Goal: Task Accomplishment & Management: Manage account settings

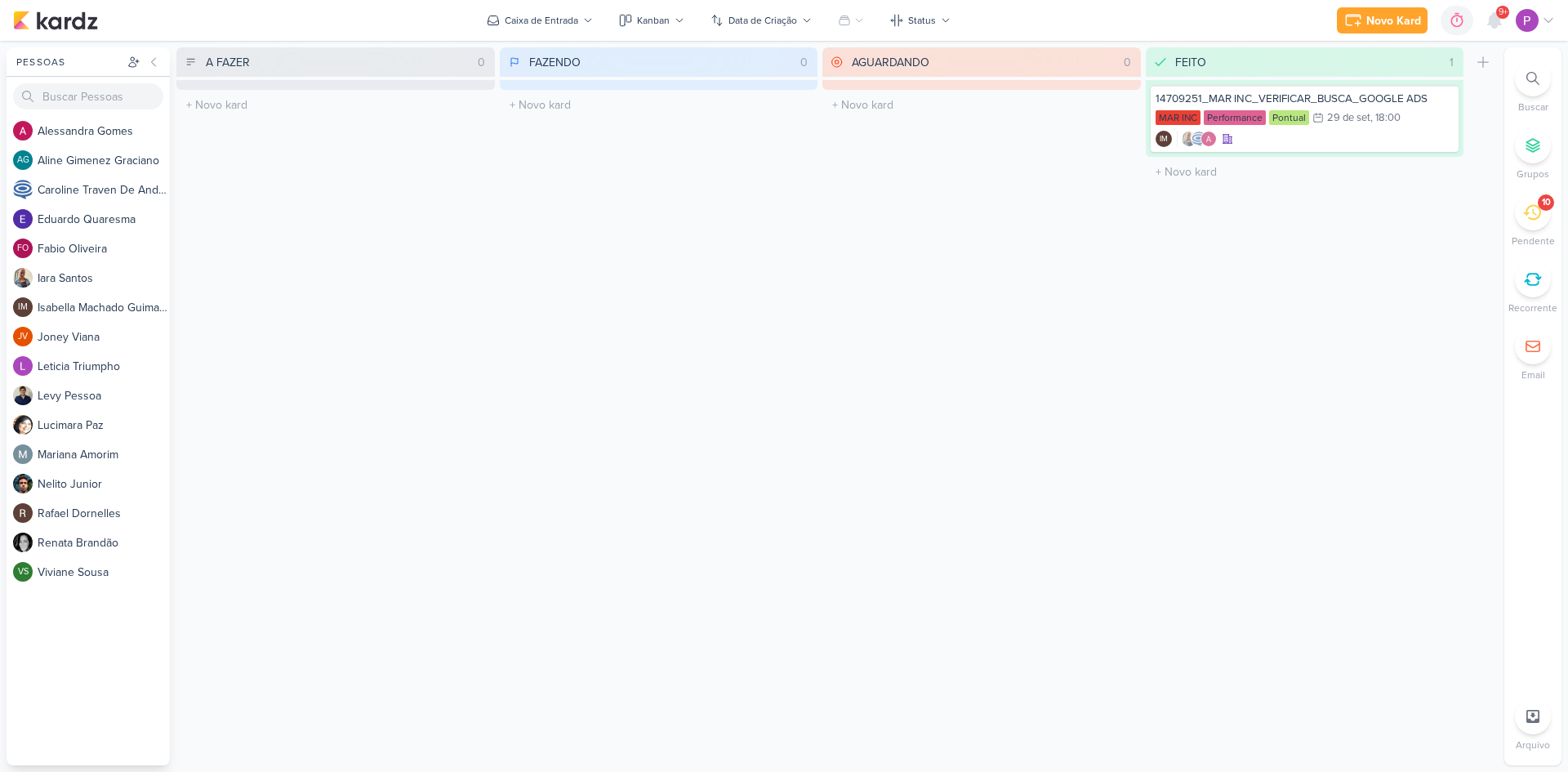
click at [1533, 219] on icon at bounding box center [1531, 212] width 18 height 15
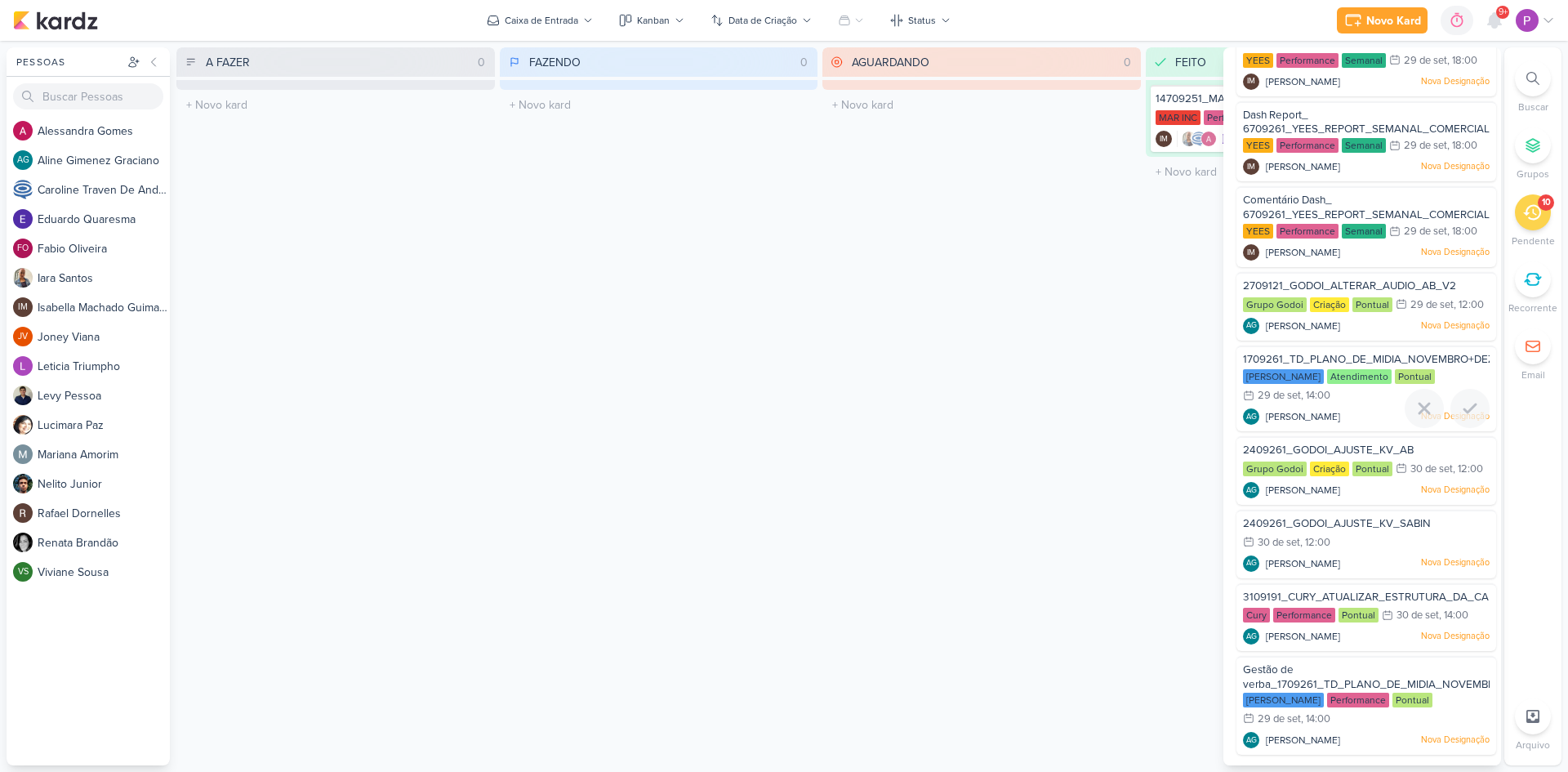
scroll to position [154, 0]
click at [1336, 447] on span "2409261_GODOI_AJUSTE_KV_AB" at bounding box center [1327, 450] width 170 height 13
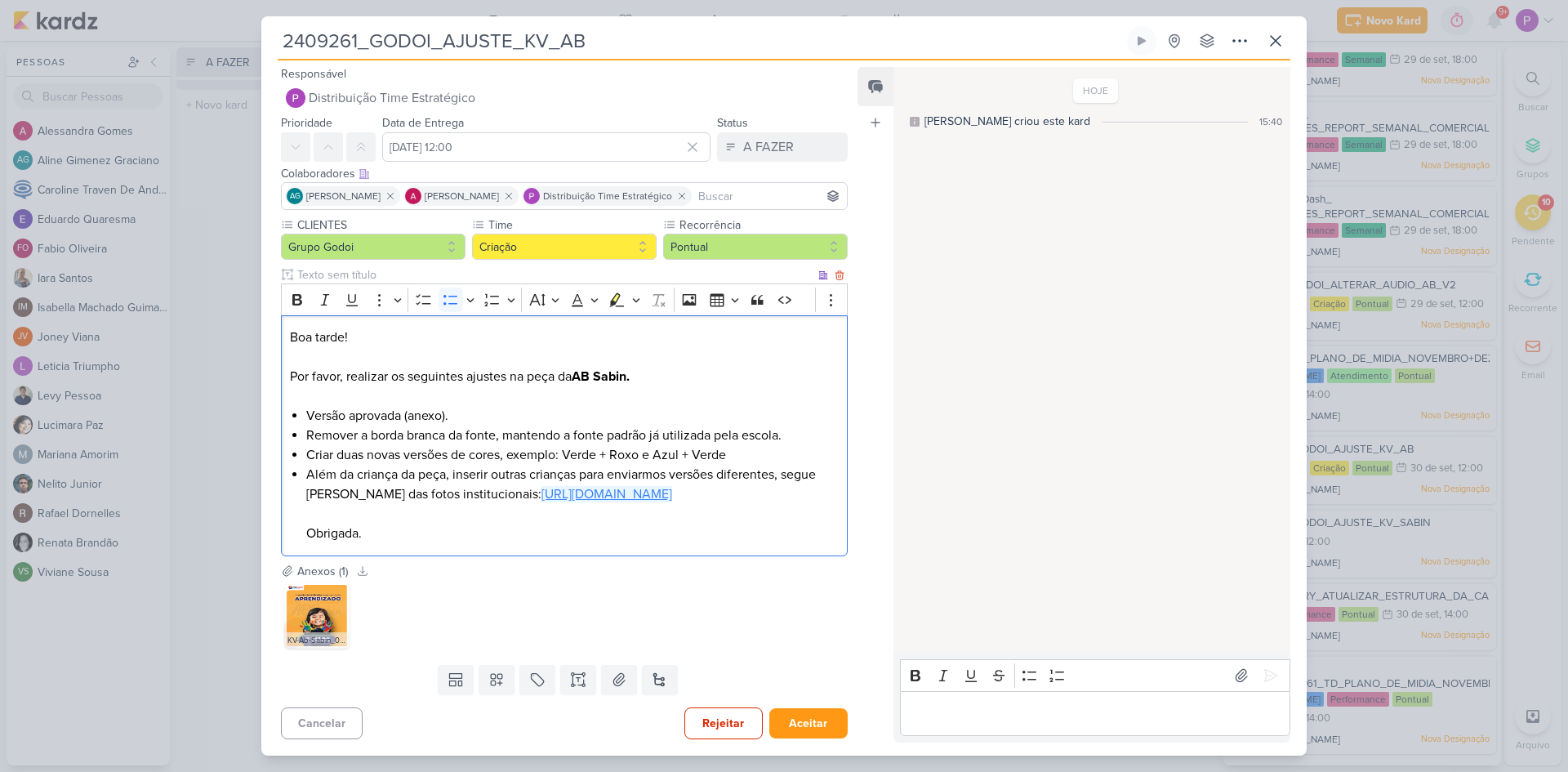
click at [541, 503] on link "https://drive.google.com/drive/folders/1V_y9Ru3ClkoQ1E7XkCRRoXVhef3O_hHL" at bounding box center [607, 493] width 131 height 16
click at [380, 348] on p "Boa tarde! Por favor, realizar os seguintes ajustes na peça da AB Sabin." at bounding box center [565, 357] width 549 height 59
click at [867, 457] on div "Feed Atrelar email Solte o email para atrelar ao kard" at bounding box center [875, 404] width 36 height 675
click at [965, 717] on p "Editor editing area: main" at bounding box center [1094, 712] width 373 height 19
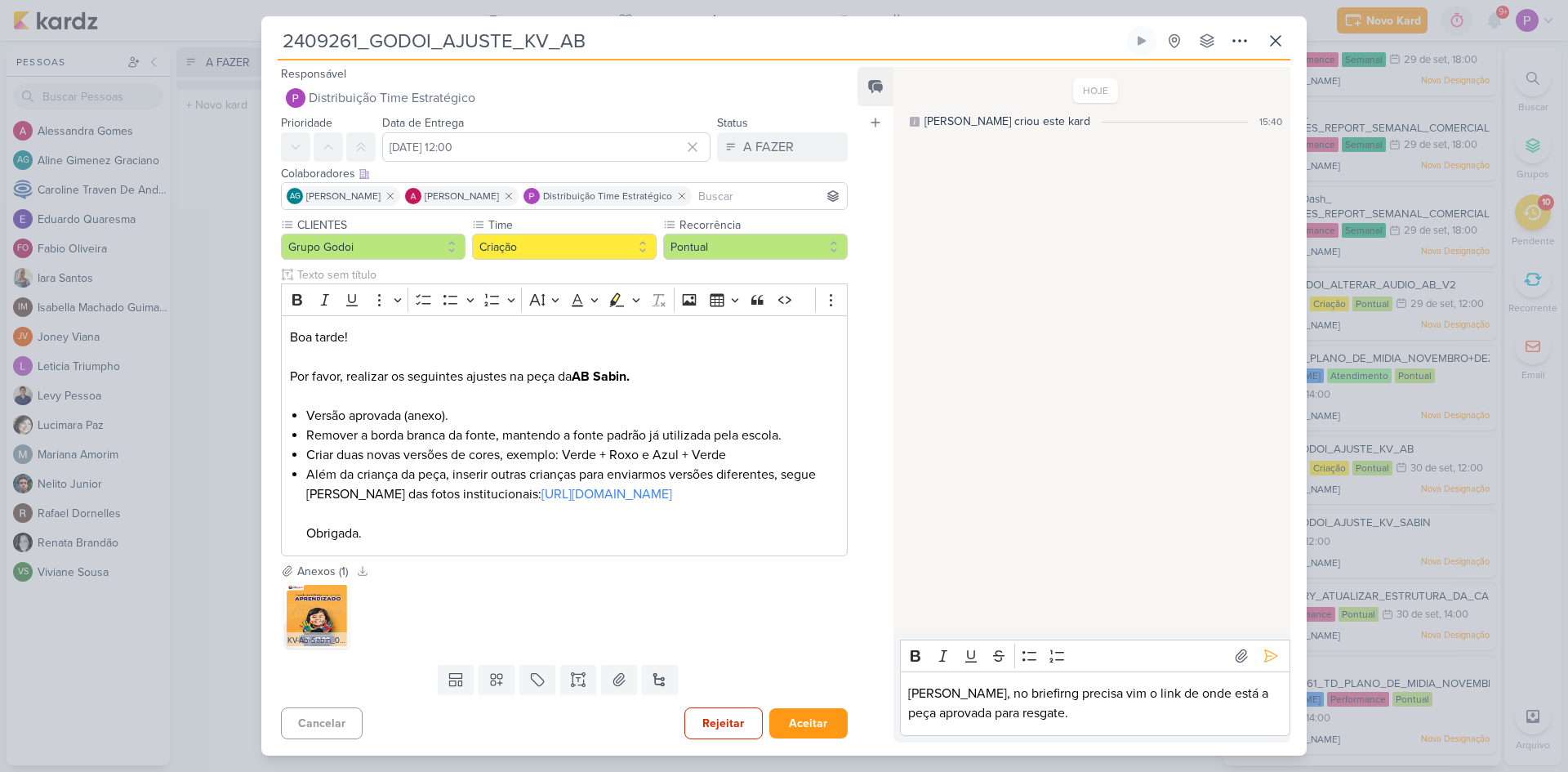
drag, startPoint x: 284, startPoint y: 38, endPoint x: 363, endPoint y: 32, distance: 79.2
click at [363, 32] on input "2409261_GODOI_AJUSTE_KV_AB" at bounding box center [701, 40] width 846 height 29
click at [1065, 720] on p "Aline, no briefirng precisa vim o link de onde está a peça aprovada para resgat…" at bounding box center [1094, 703] width 373 height 39
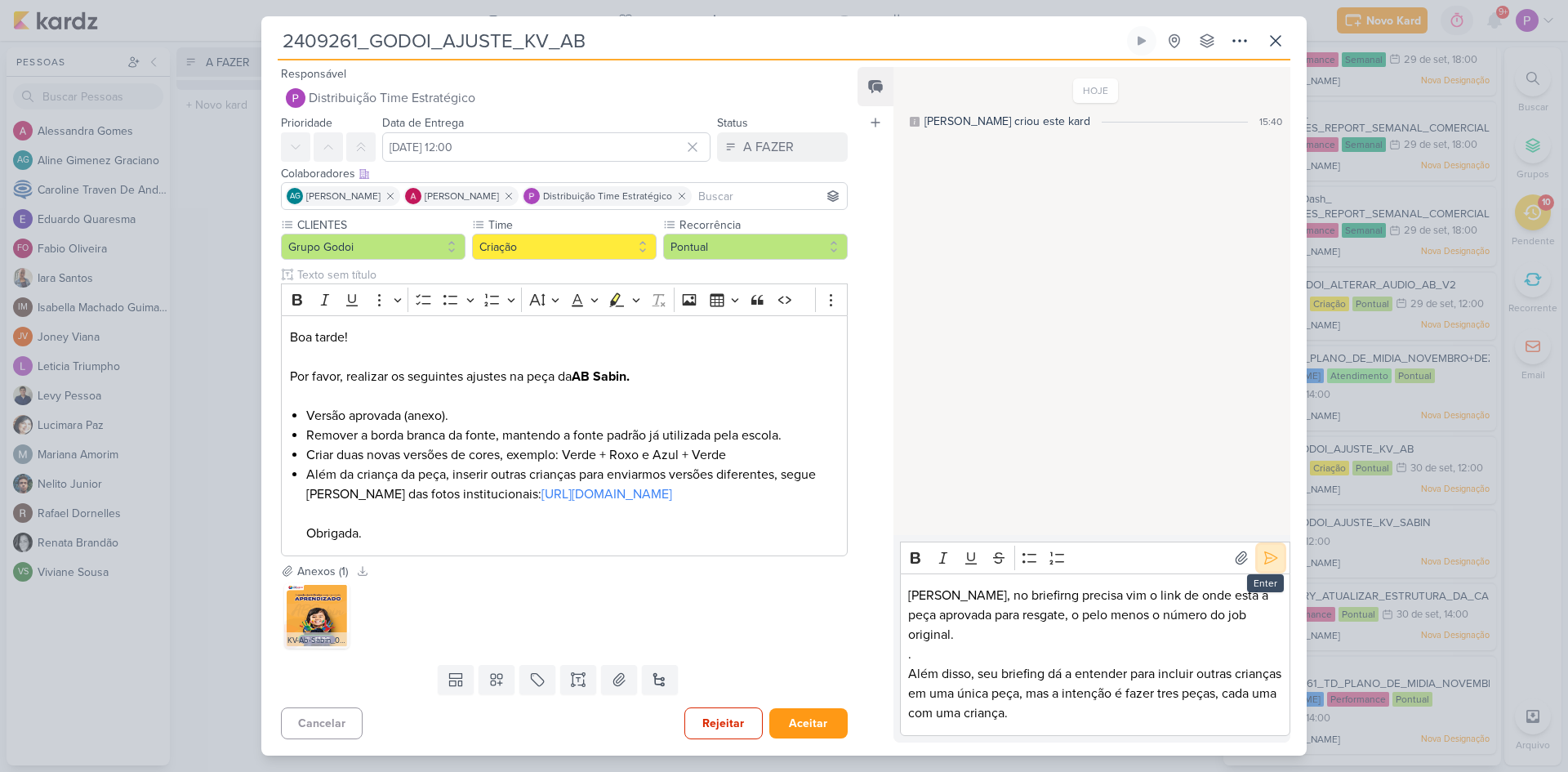
click at [1263, 566] on icon at bounding box center [1270, 557] width 16 height 16
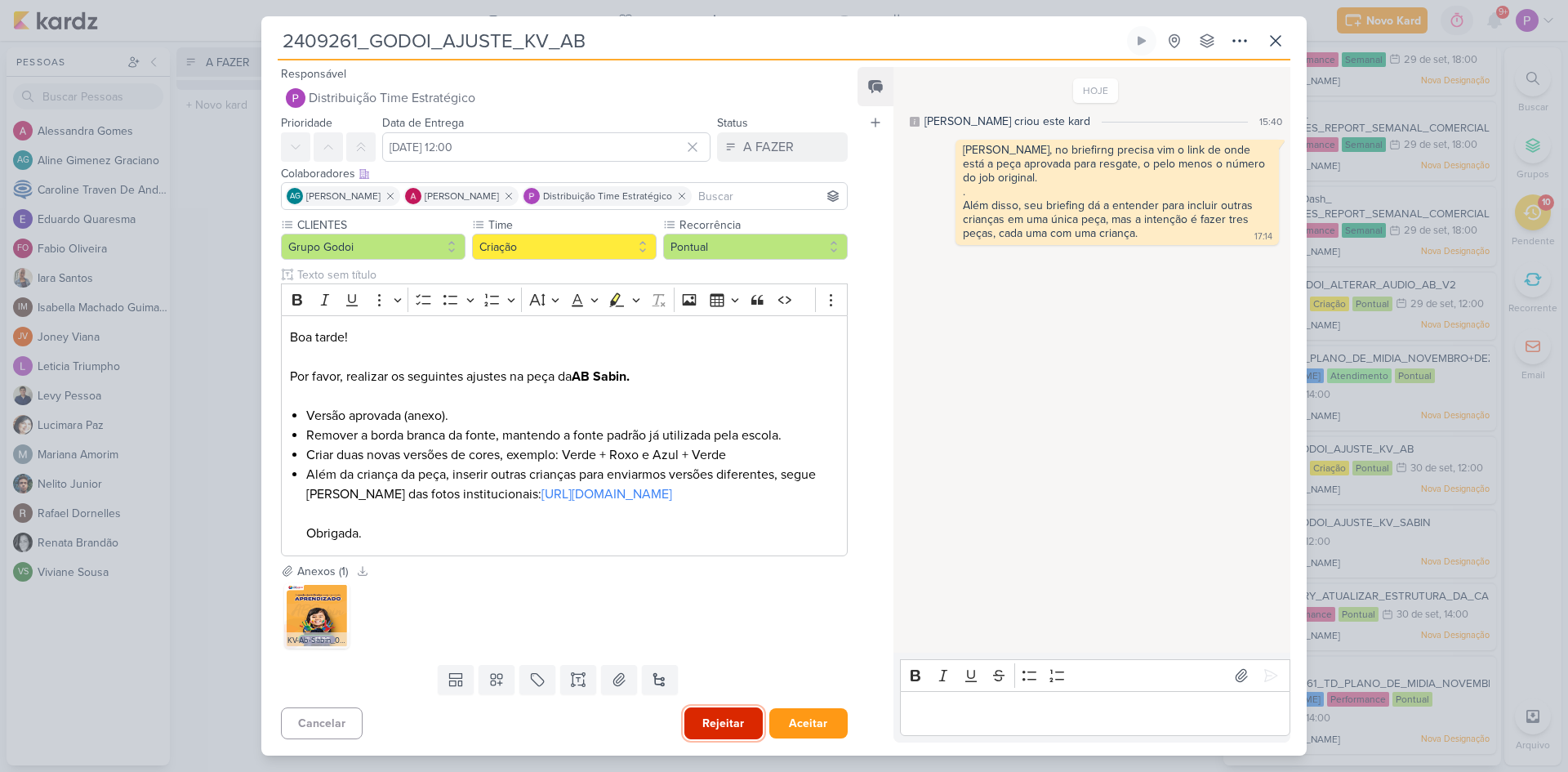
click at [714, 728] on button "Rejeitar" at bounding box center [723, 723] width 78 height 32
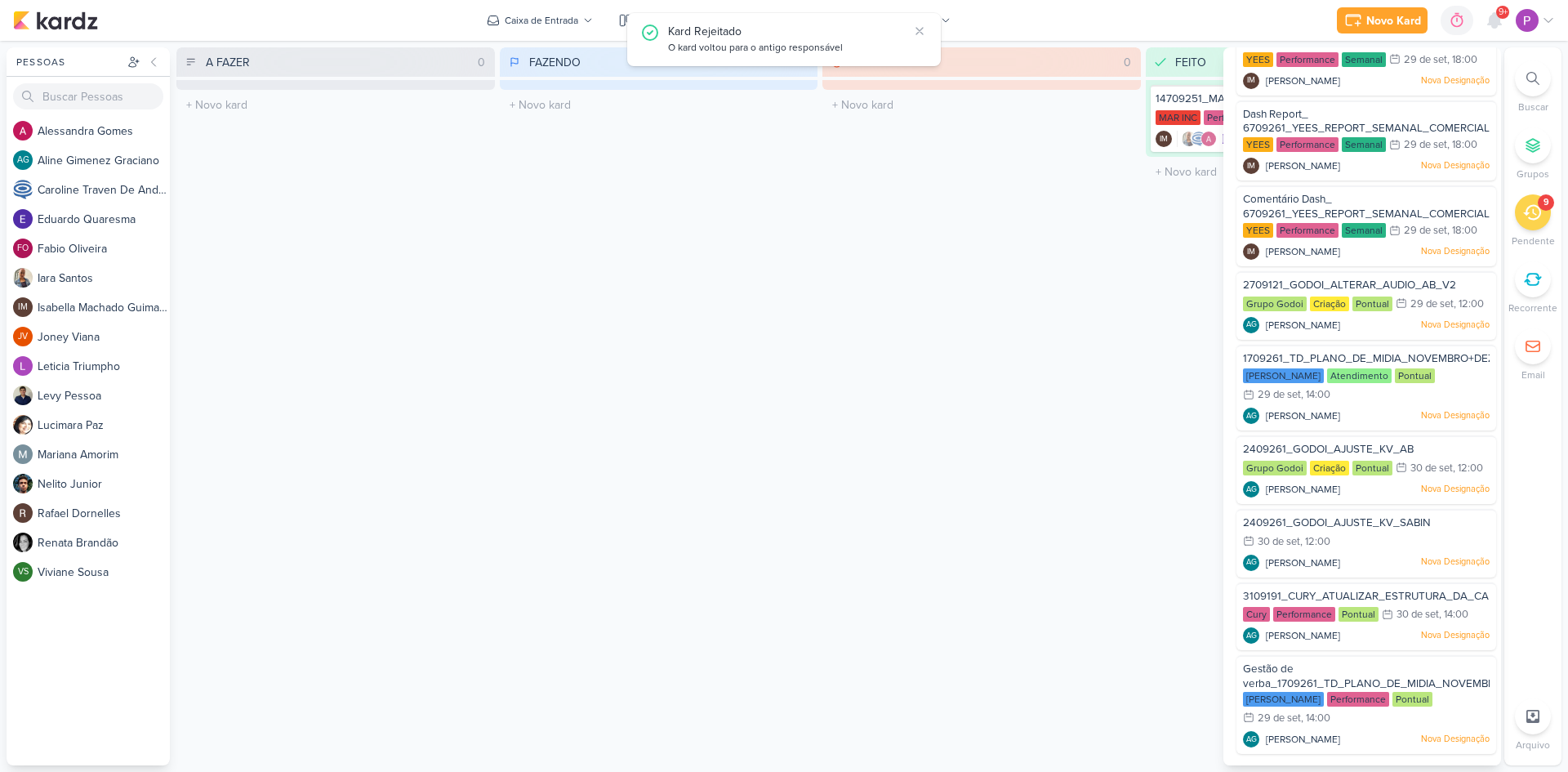
scroll to position [81, 0]
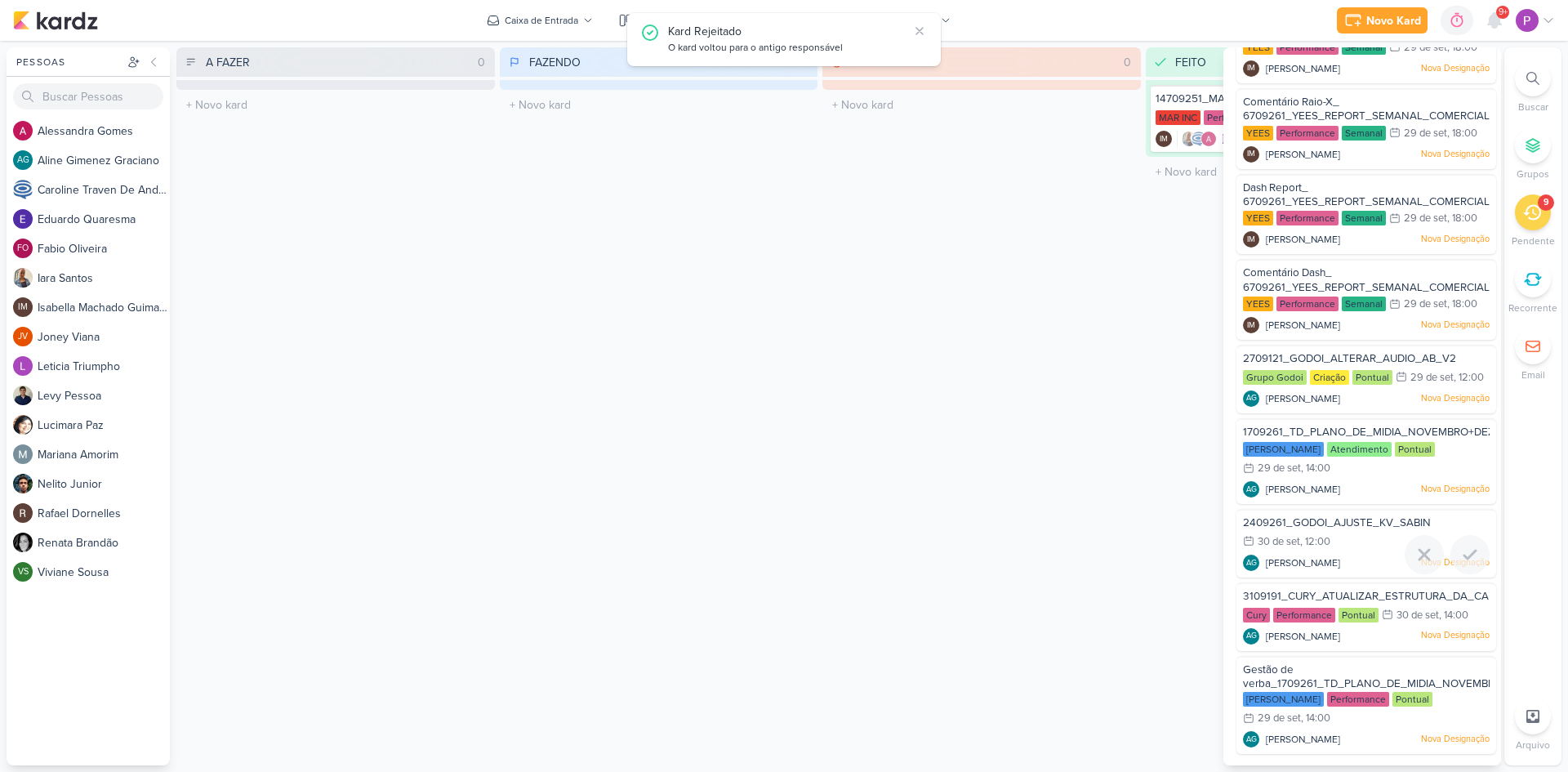
click at [1370, 526] on span "2409261_GODOI_AJUSTE_KV_SABIN" at bounding box center [1336, 523] width 188 height 13
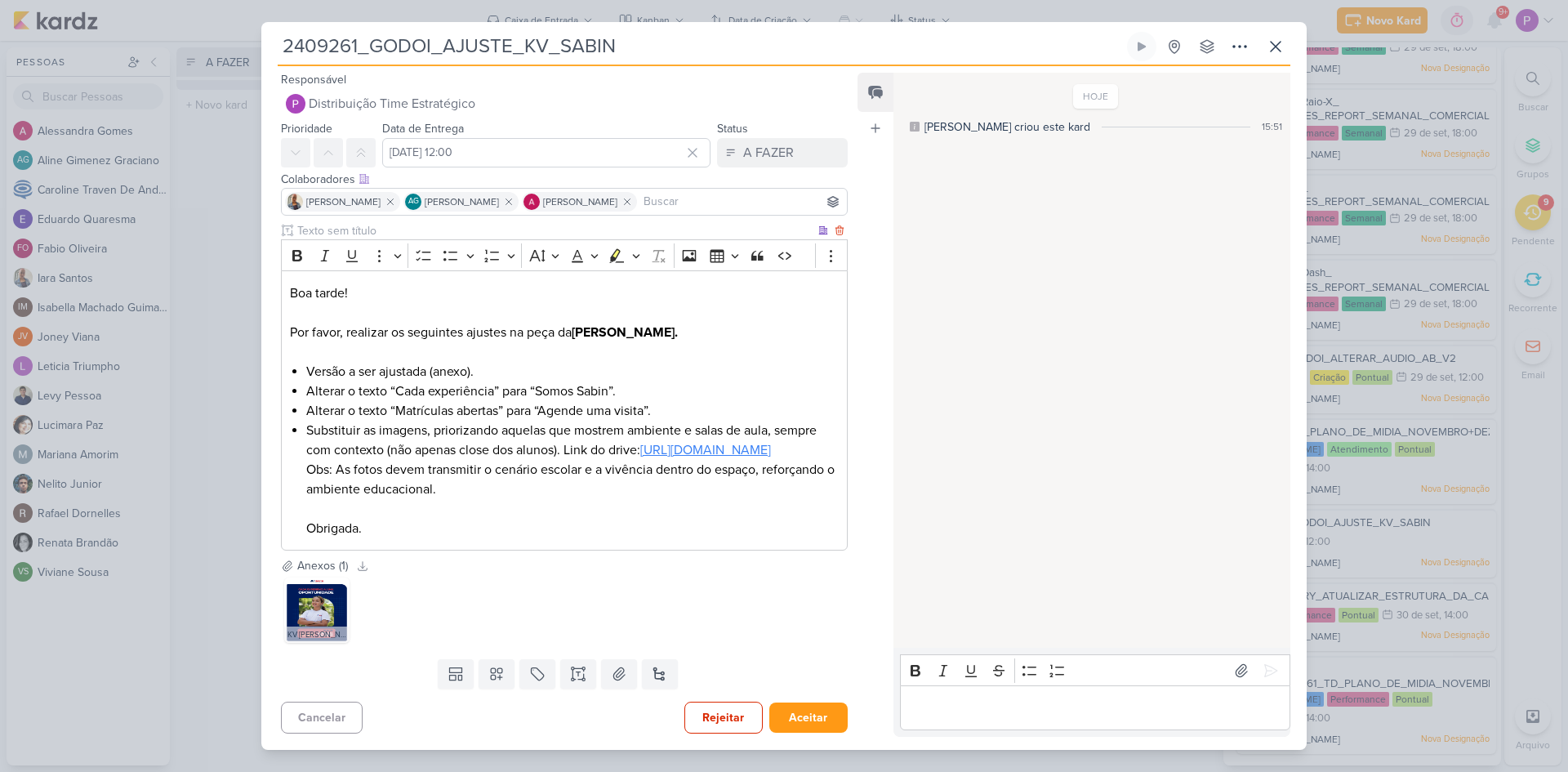
click at [640, 458] on link "https://drive.google.com/drive/folders/1Z8hawfUuMfRt0guOycpOyTTHuFk5rB1l" at bounding box center [706, 450] width 131 height 16
click at [675, 401] on li "Alterar o texto “Matrículas abertas” para “Agende uma visita”." at bounding box center [572, 410] width 533 height 19
click at [966, 718] on p "Editor editing area: main" at bounding box center [1094, 707] width 373 height 19
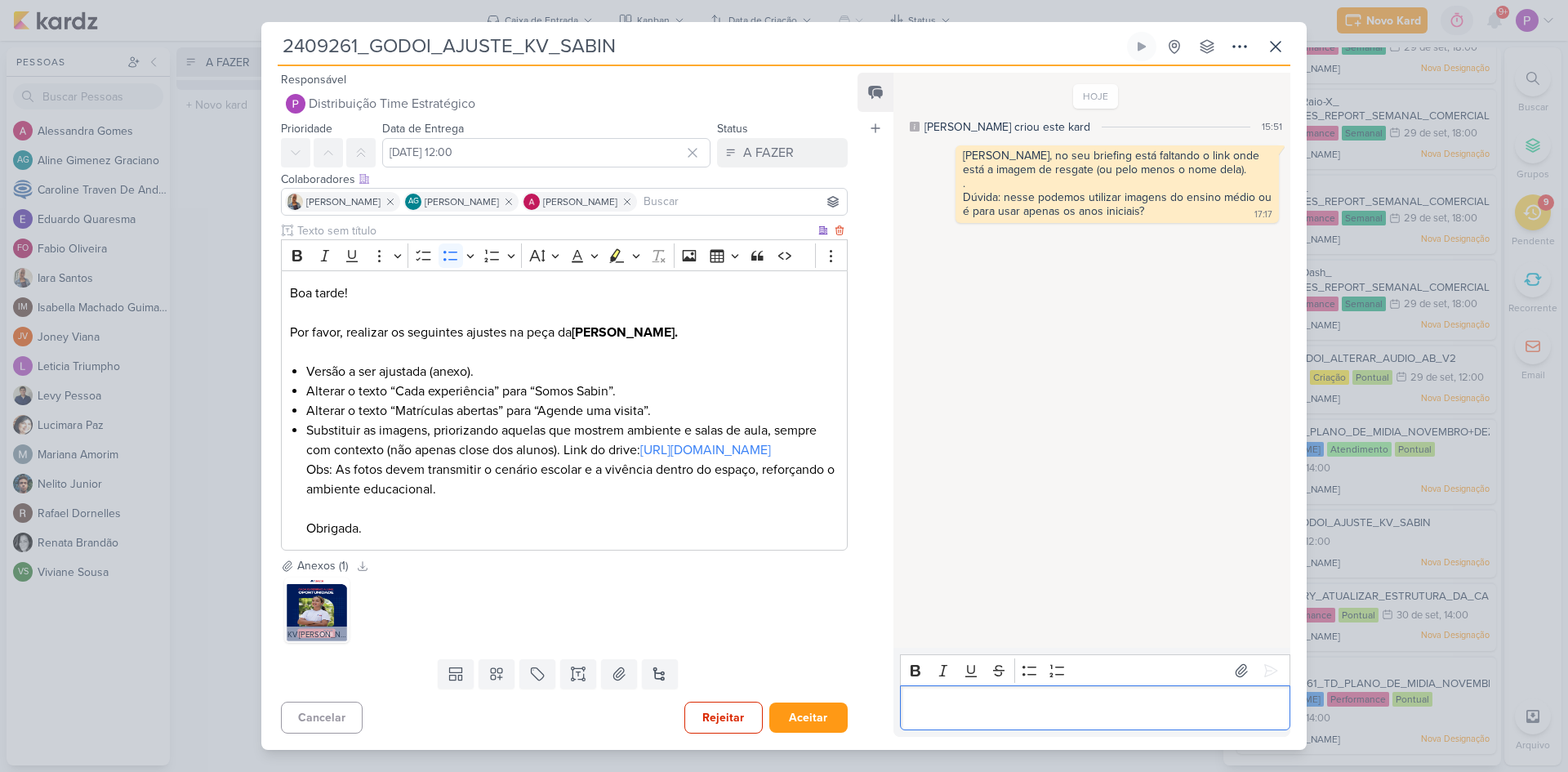
scroll to position [5, 0]
click at [706, 721] on button "Rejeitar" at bounding box center [723, 717] width 78 height 32
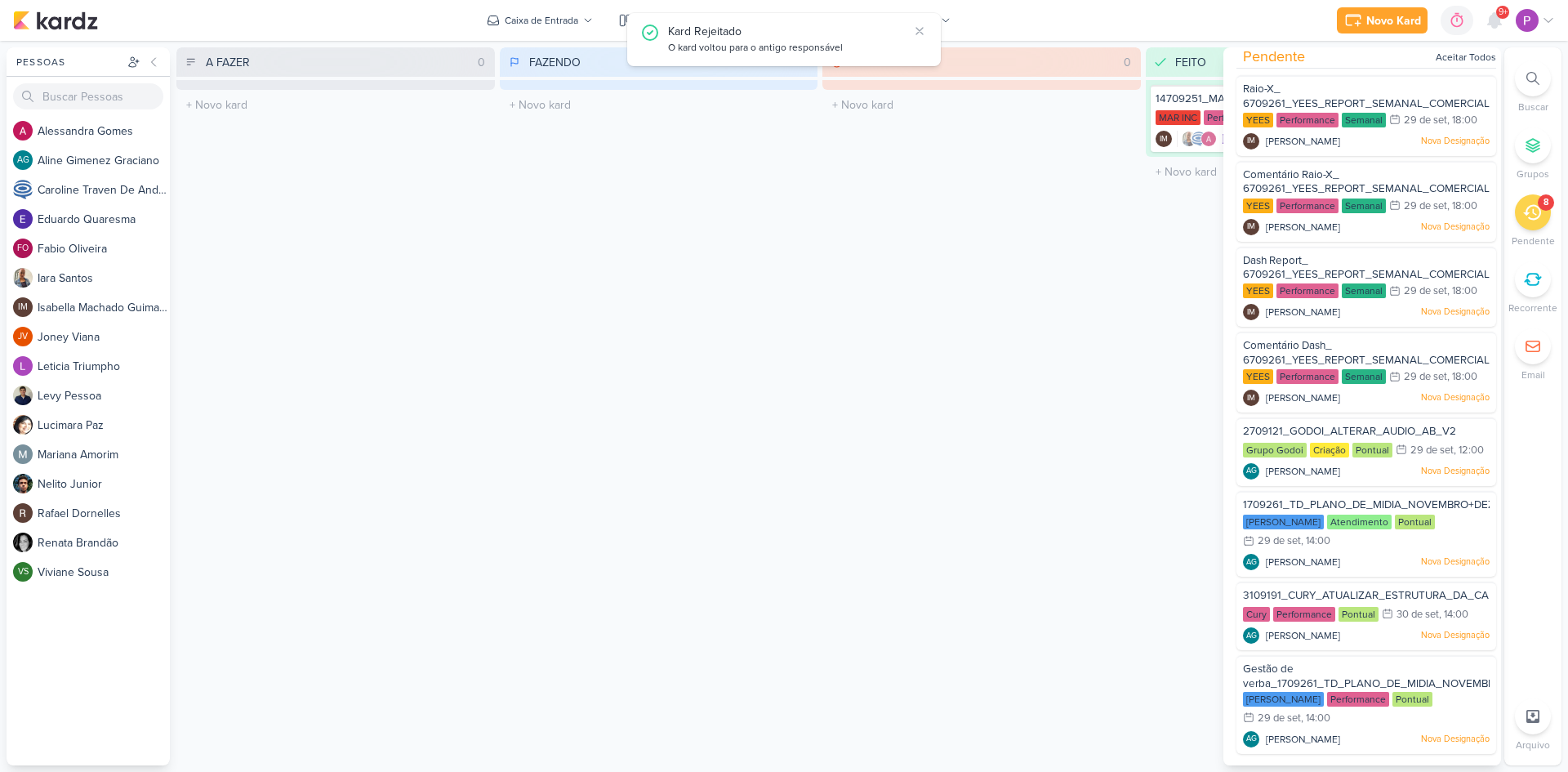
scroll to position [8, 0]
click at [1356, 430] on span "2709121_GODOI_ALTERAR_AUDIO_AB_V2" at bounding box center [1349, 431] width 213 height 13
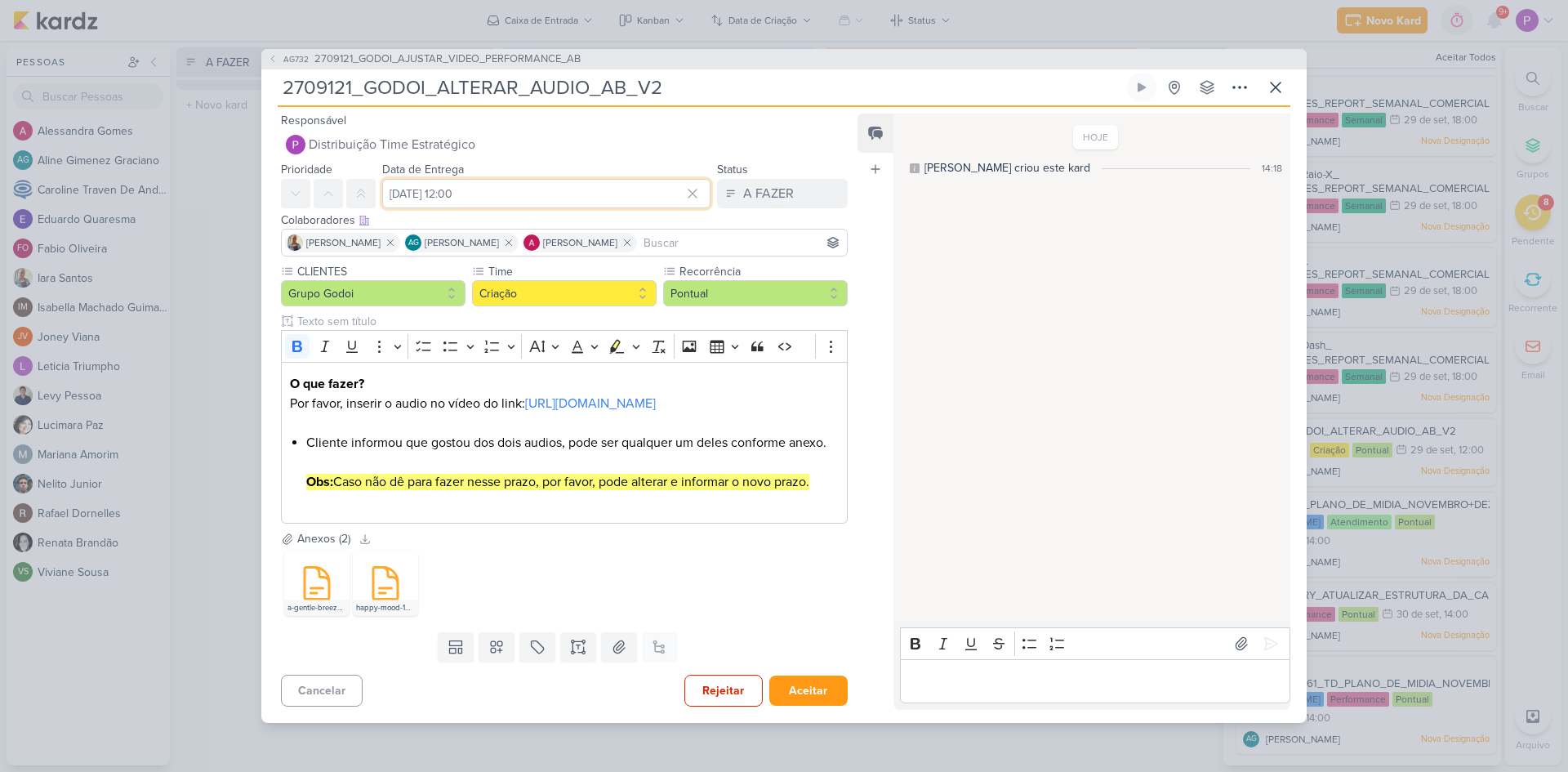
click at [503, 179] on input "29 de setembro de 2025 às 12:00" at bounding box center [546, 193] width 328 height 29
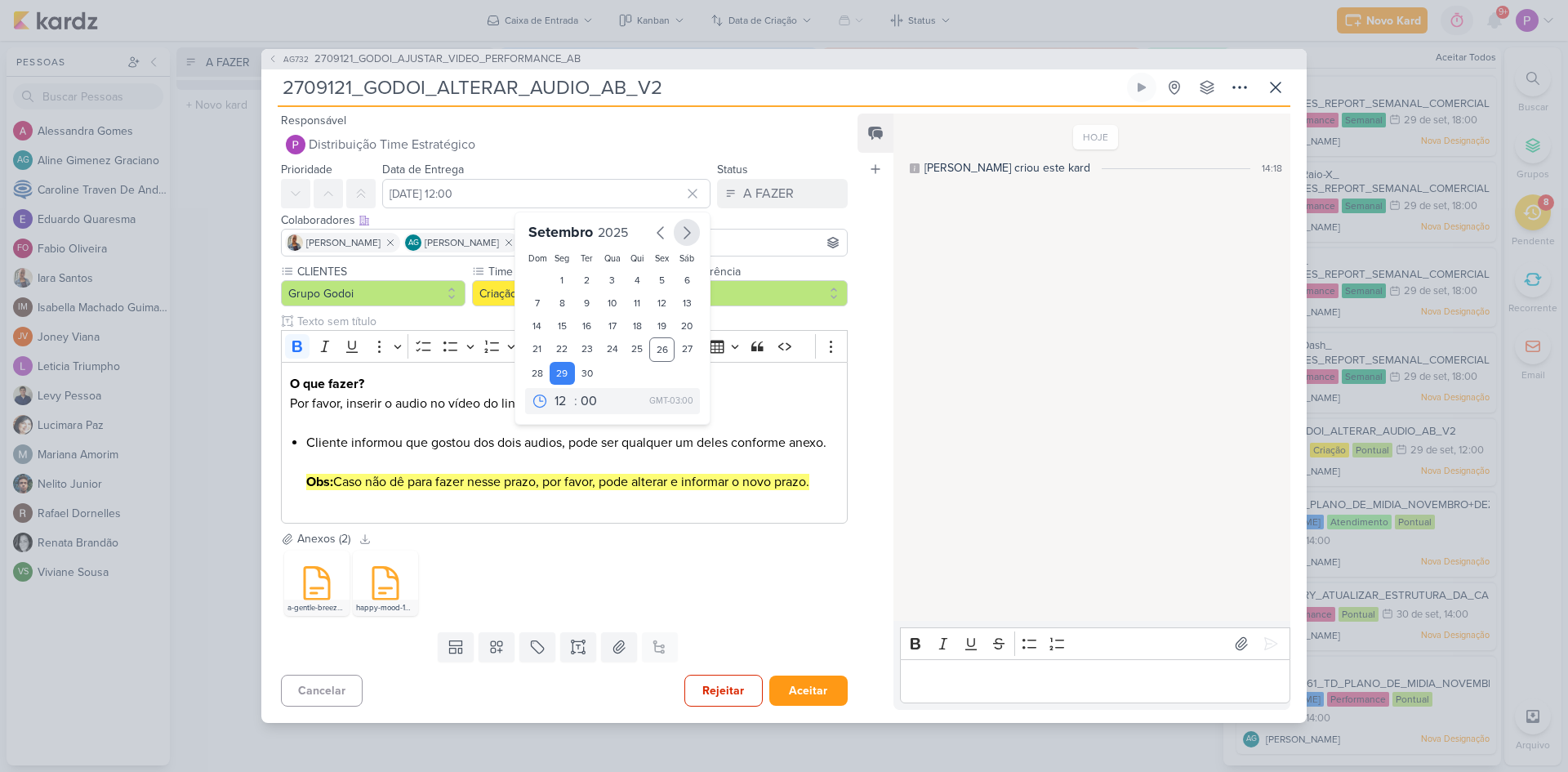
click at [685, 223] on icon "button" at bounding box center [686, 232] width 19 height 19
click at [654, 223] on icon "button" at bounding box center [660, 232] width 19 height 19
click at [586, 362] on div "30" at bounding box center [587, 373] width 25 height 23
click at [681, 223] on icon "button" at bounding box center [686, 232] width 19 height 19
click at [606, 269] on div "1" at bounding box center [612, 279] width 25 height 23
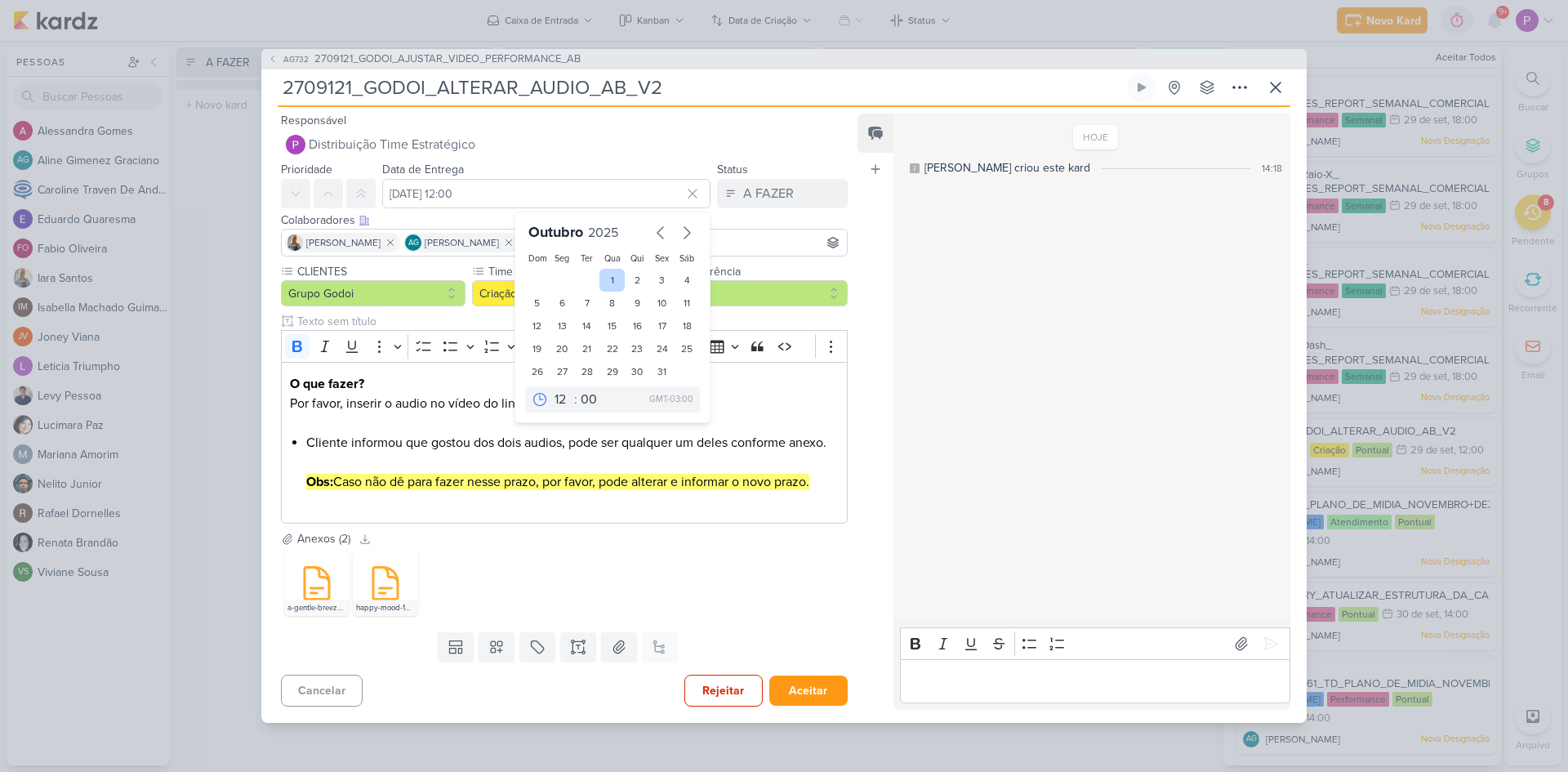
type input "1 de outubro de 2025 às 12:00"
click at [555, 389] on select "00 01 02 03 04 05 06 07 08 09 10 11 12 13 14 15 16 17 18 19 20 21 22 23" at bounding box center [562, 399] width 23 height 19
select select "19"
click at [551, 389] on select "00 01 02 03 04 05 06 07 08 09 10 11 12 13 14 15 16 17 18 19 20 21 22 23" at bounding box center [562, 399] width 23 height 19
type input "1 de outubro de 2025 às 19:00"
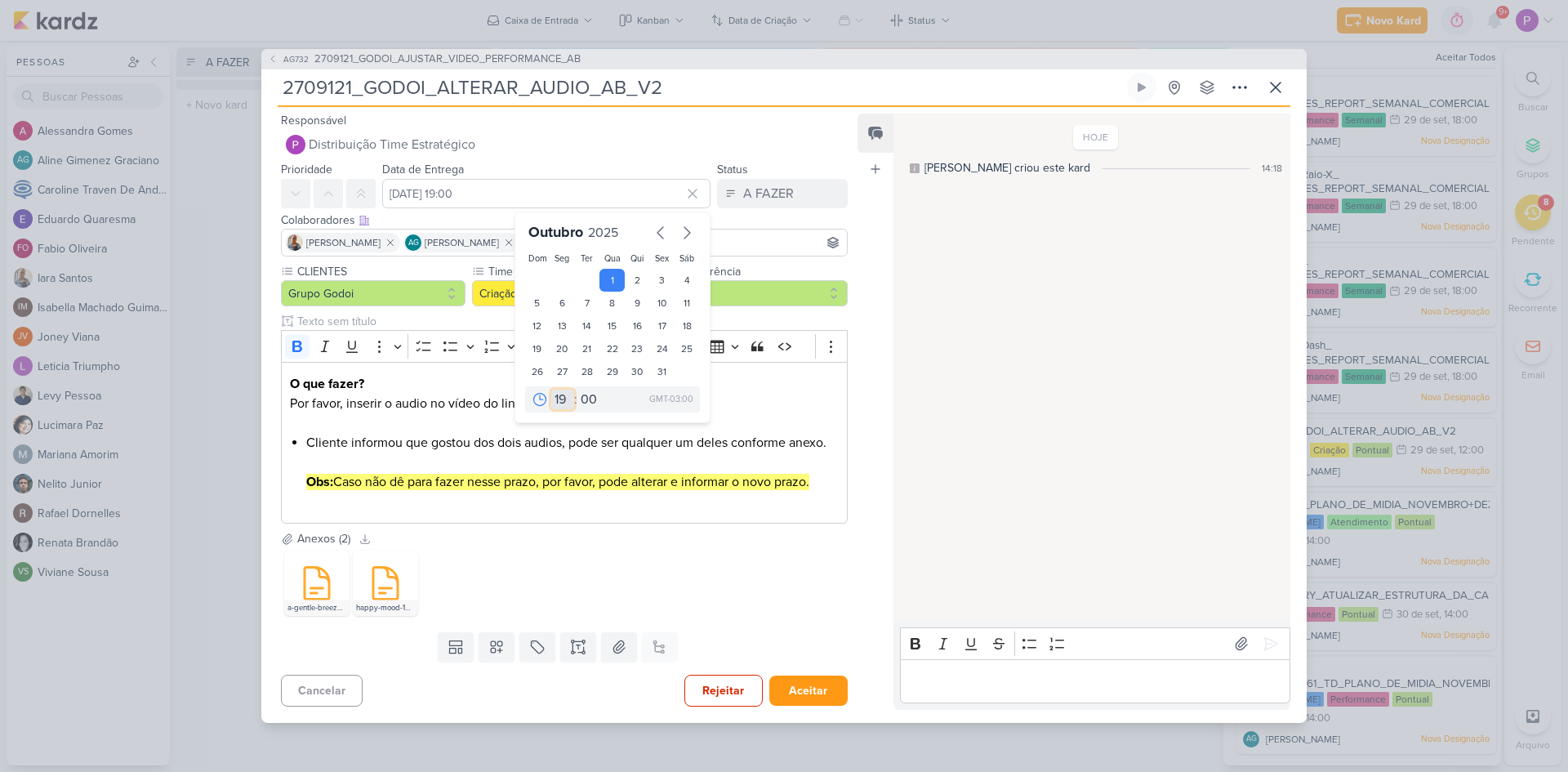
click at [560, 389] on select "00 01 02 03 04 05 06 07 08 09 10 11 12 13 14 15 16 17 18 19 20 21 22 23" at bounding box center [562, 399] width 23 height 19
select select "18"
click at [551, 389] on select "00 01 02 03 04 05 06 07 08 09 10 11 12 13 14 15 16 17 18 19 20 21 22 23" at bounding box center [562, 399] width 23 height 19
type input "1 de outubro de 2025 às 18:00"
click at [693, 185] on icon at bounding box center [692, 193] width 16 height 16
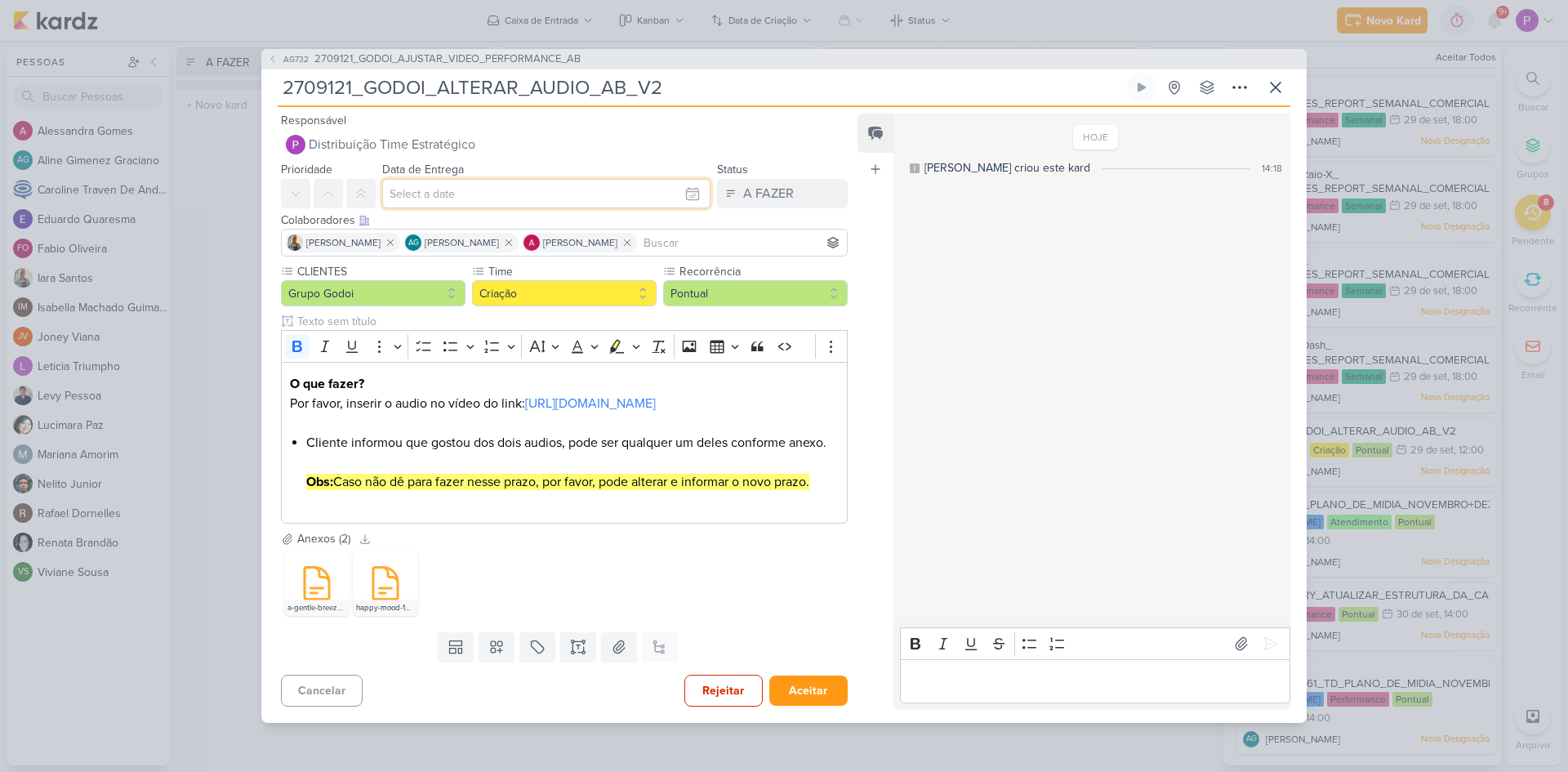
click at [568, 180] on input "text" at bounding box center [546, 193] width 328 height 29
click at [686, 223] on icon "button" at bounding box center [686, 232] width 19 height 19
click at [611, 269] on div "1" at bounding box center [612, 279] width 25 height 23
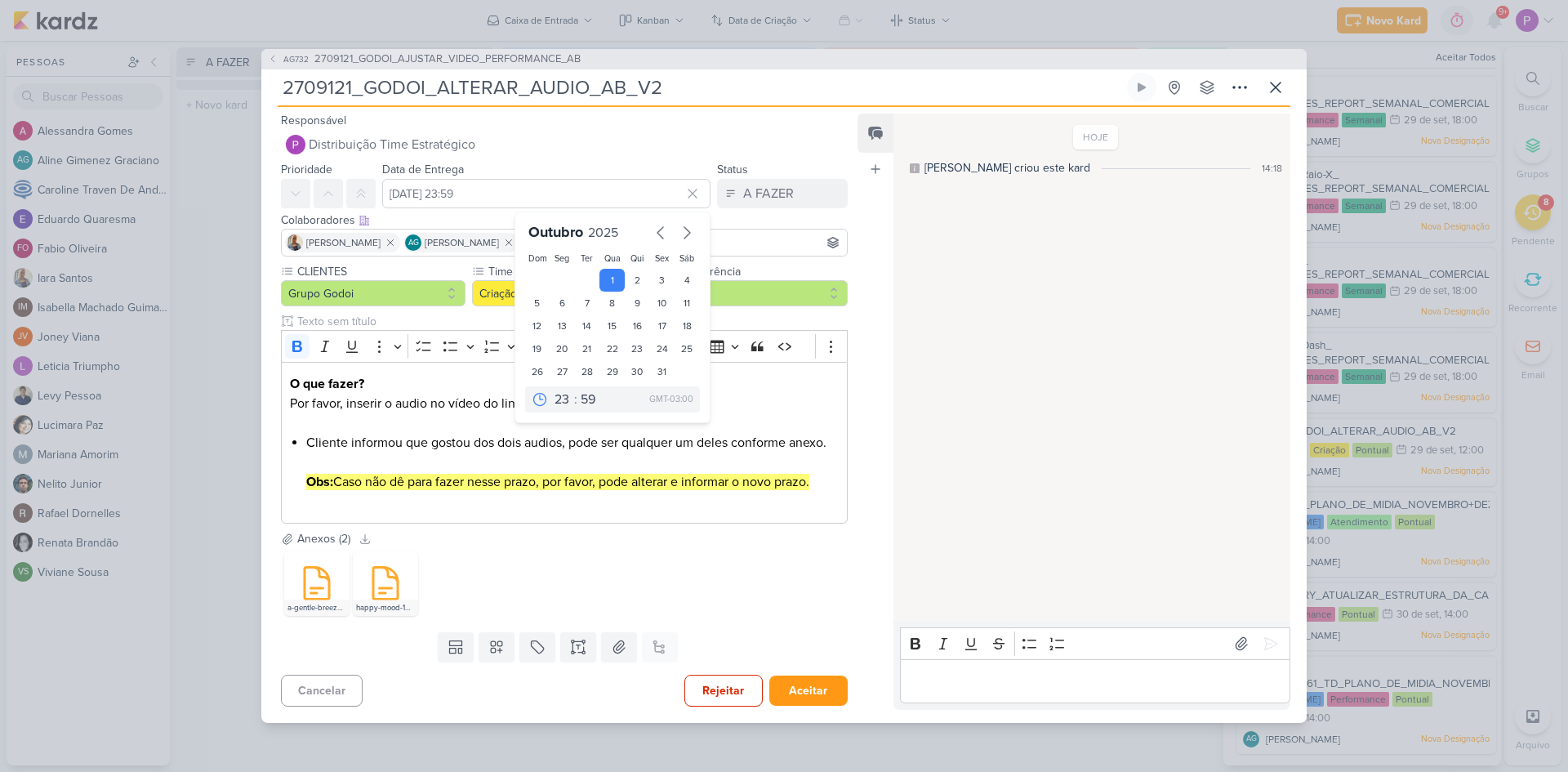
click at [799, 626] on div "Anexos (2) Baixar todos a-gentle-breeze-happy-167893.mp3 happy-mood-129199.mp3" at bounding box center [557, 578] width 593 height 96
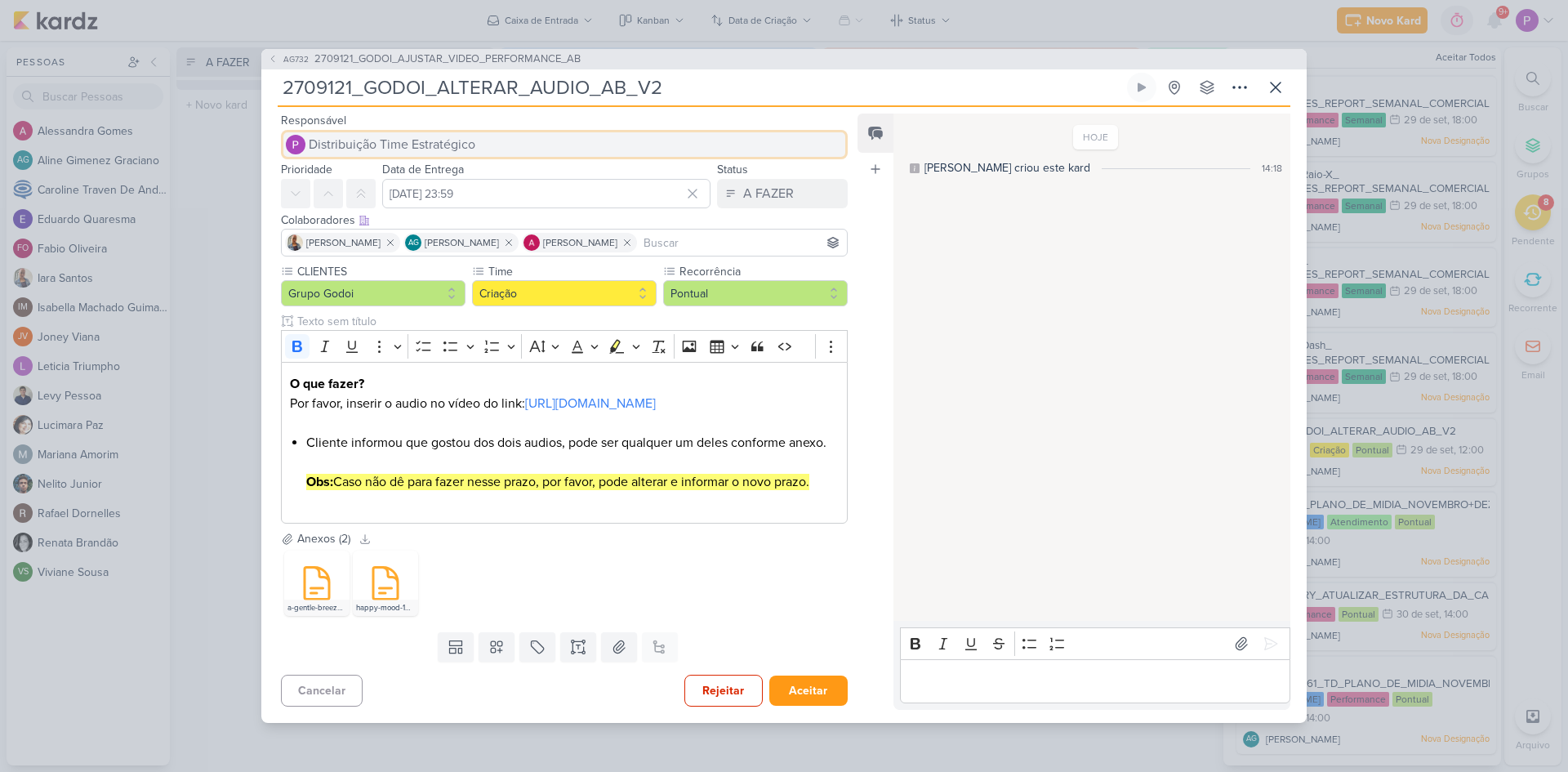
click at [390, 135] on span "Distribuição Time Estratégico" at bounding box center [392, 144] width 167 height 19
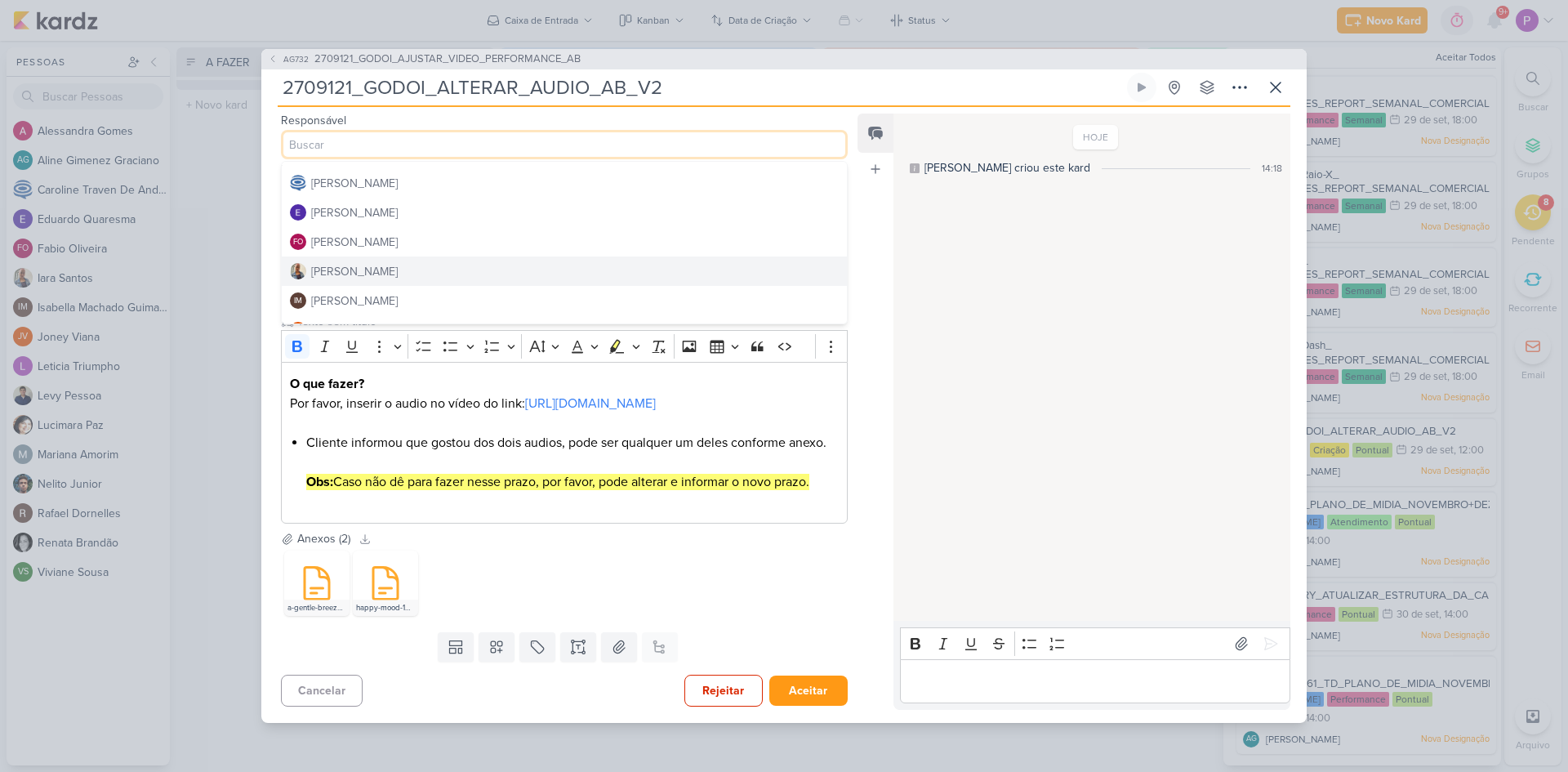
scroll to position [164, 0]
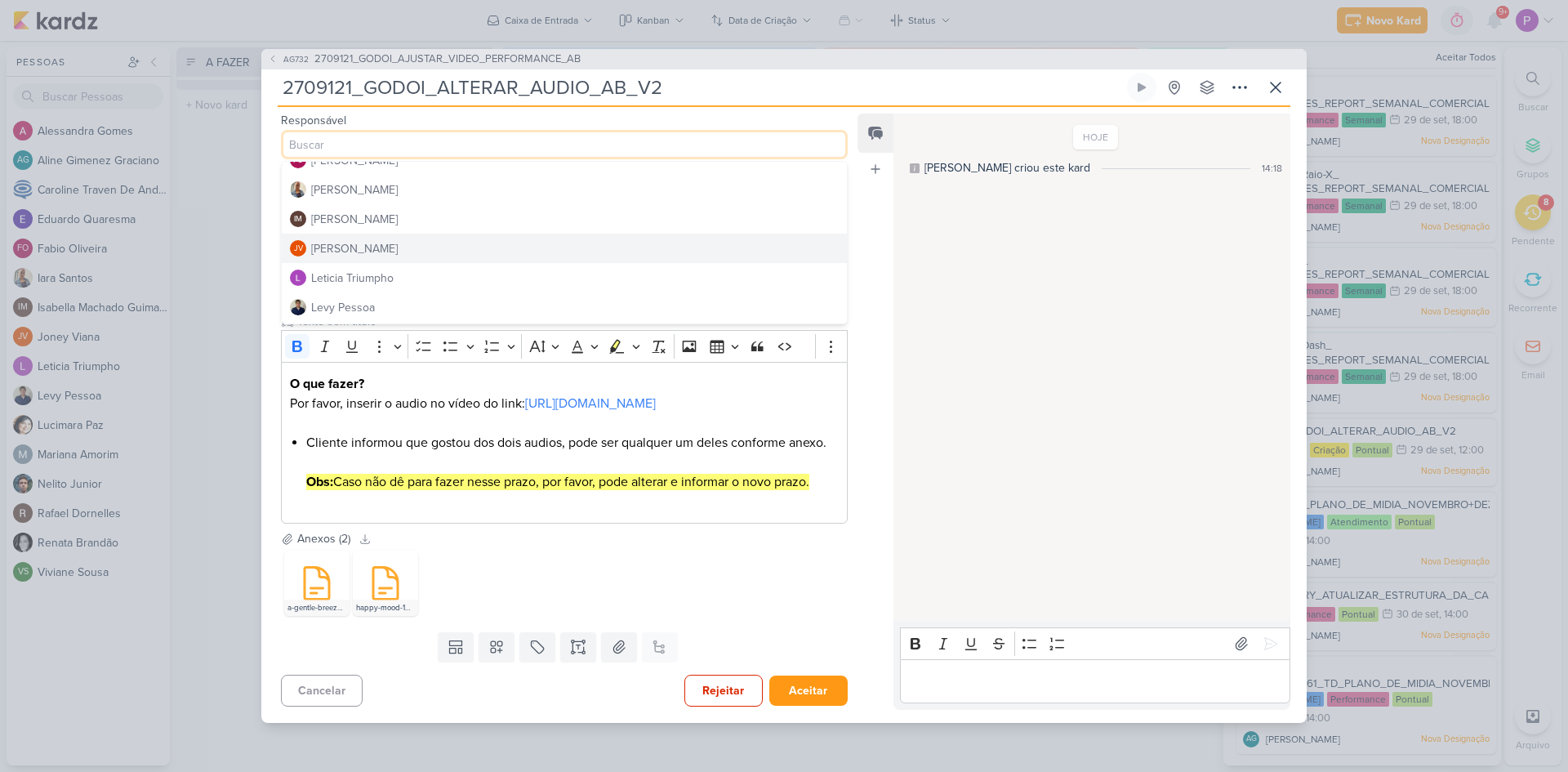
click at [352, 240] on div "[PERSON_NAME]" at bounding box center [354, 248] width 86 height 17
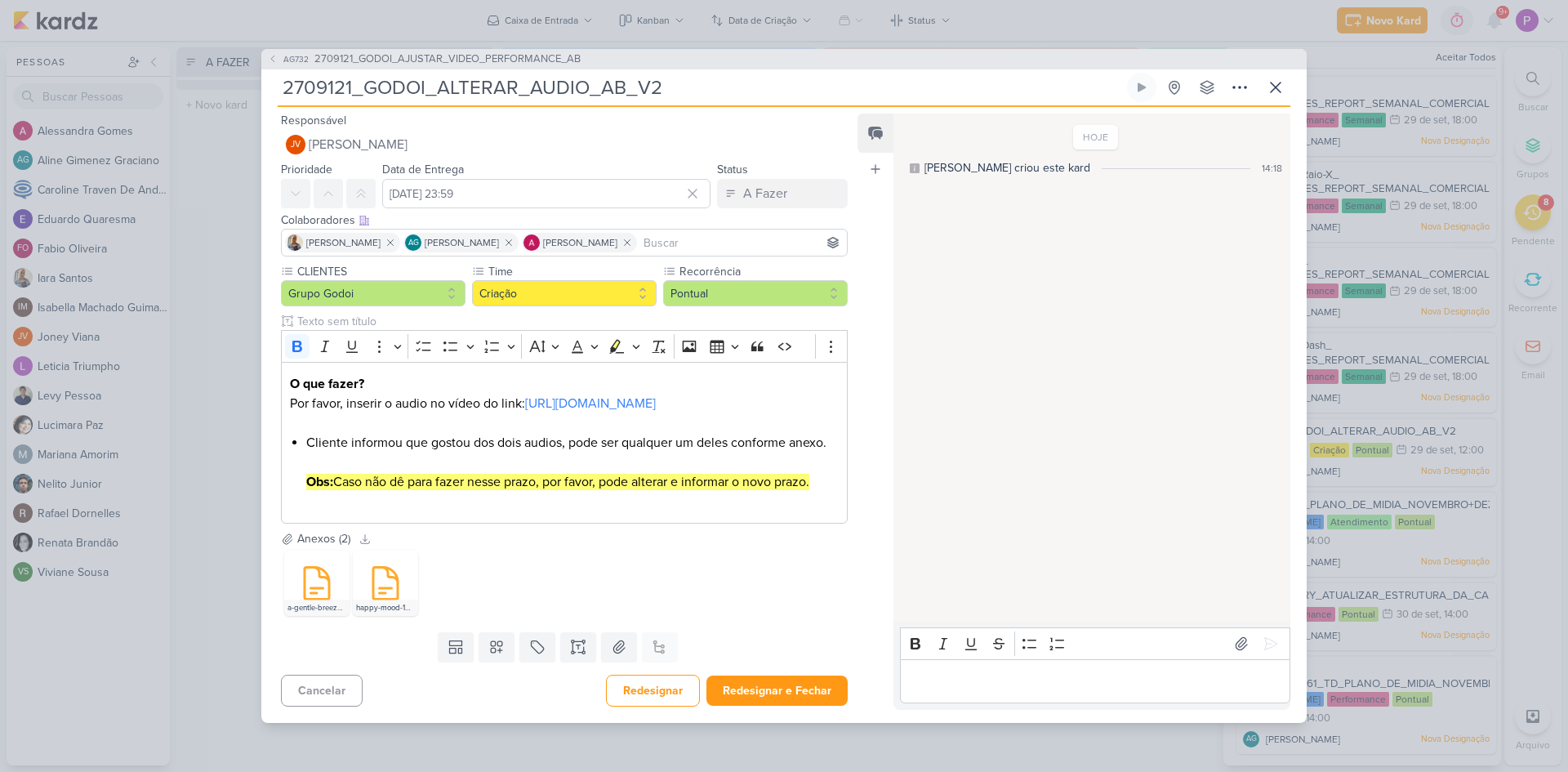
click at [935, 691] on p "Editor editing area: main" at bounding box center [1094, 681] width 373 height 19
click at [564, 179] on input "1 de outubro de 2025 às 23:59" at bounding box center [546, 193] width 328 height 29
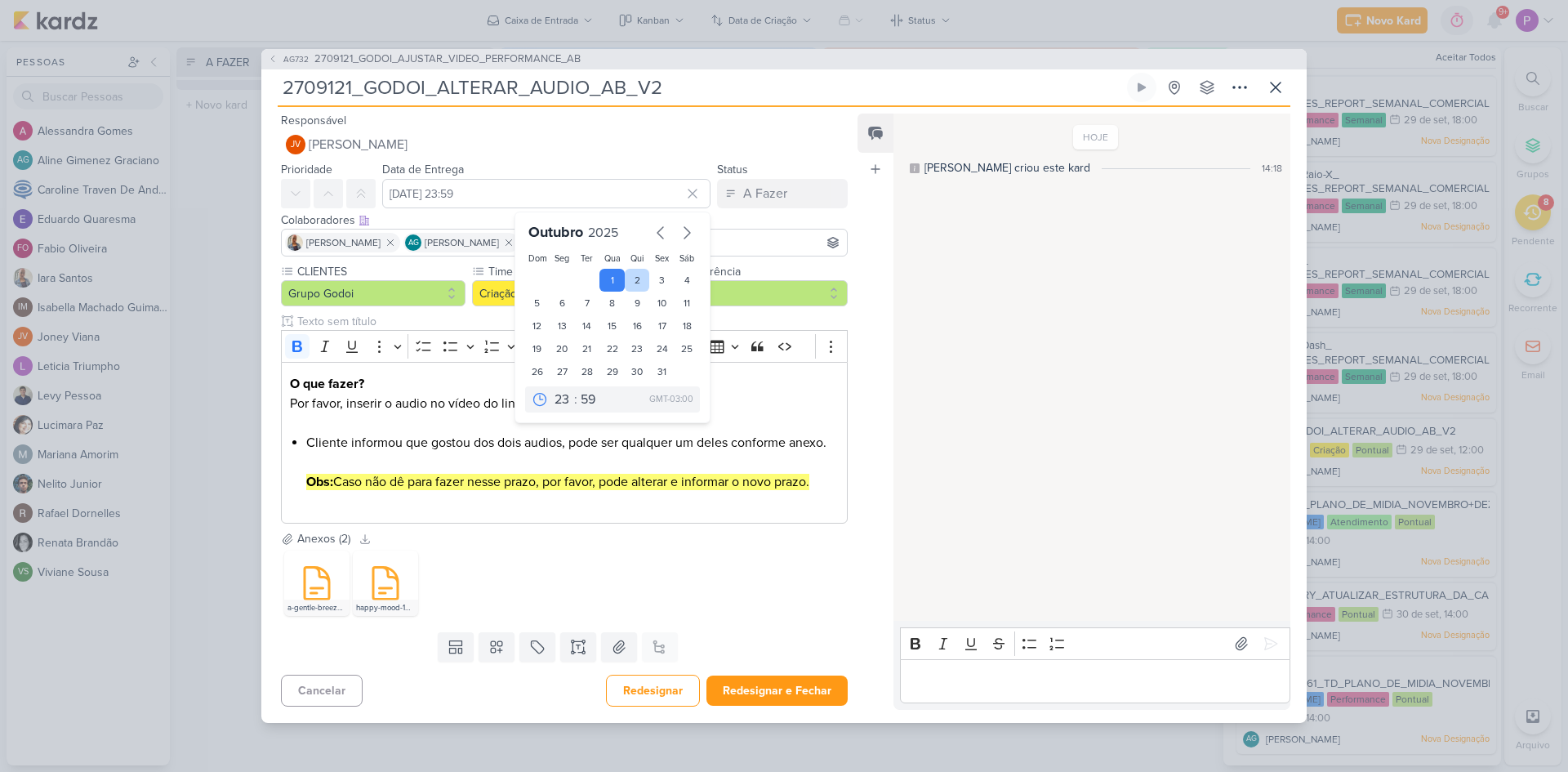
click at [632, 269] on div "2" at bounding box center [638, 279] width 25 height 23
click at [945, 691] on p "Editor editing area: main" at bounding box center [1094, 681] width 373 height 19
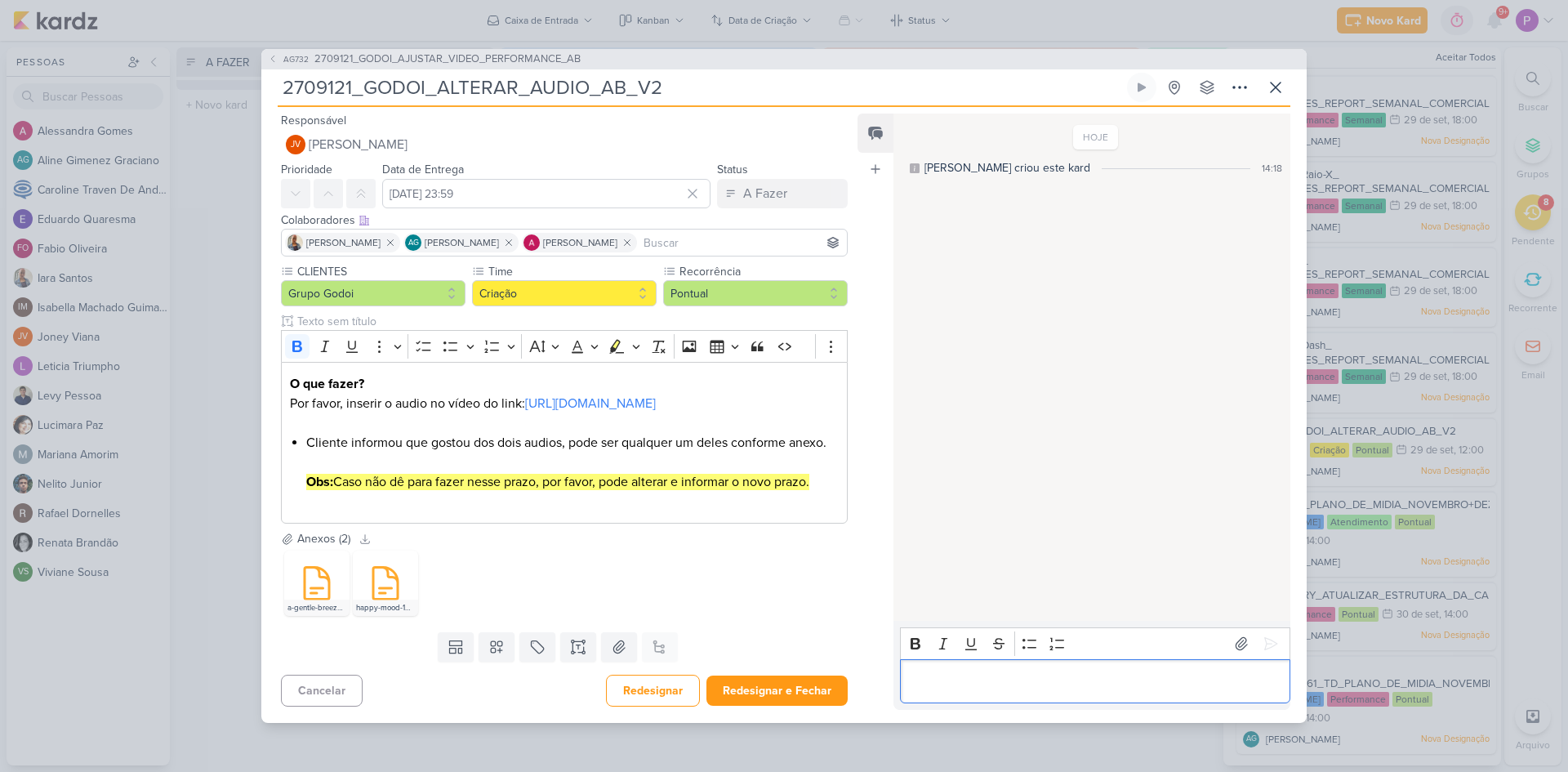
click at [928, 691] on p "Editor editing area: main" at bounding box center [1094, 681] width 373 height 19
click at [539, 179] on input "2 de outubro de 2025 às 23:59" at bounding box center [546, 193] width 328 height 29
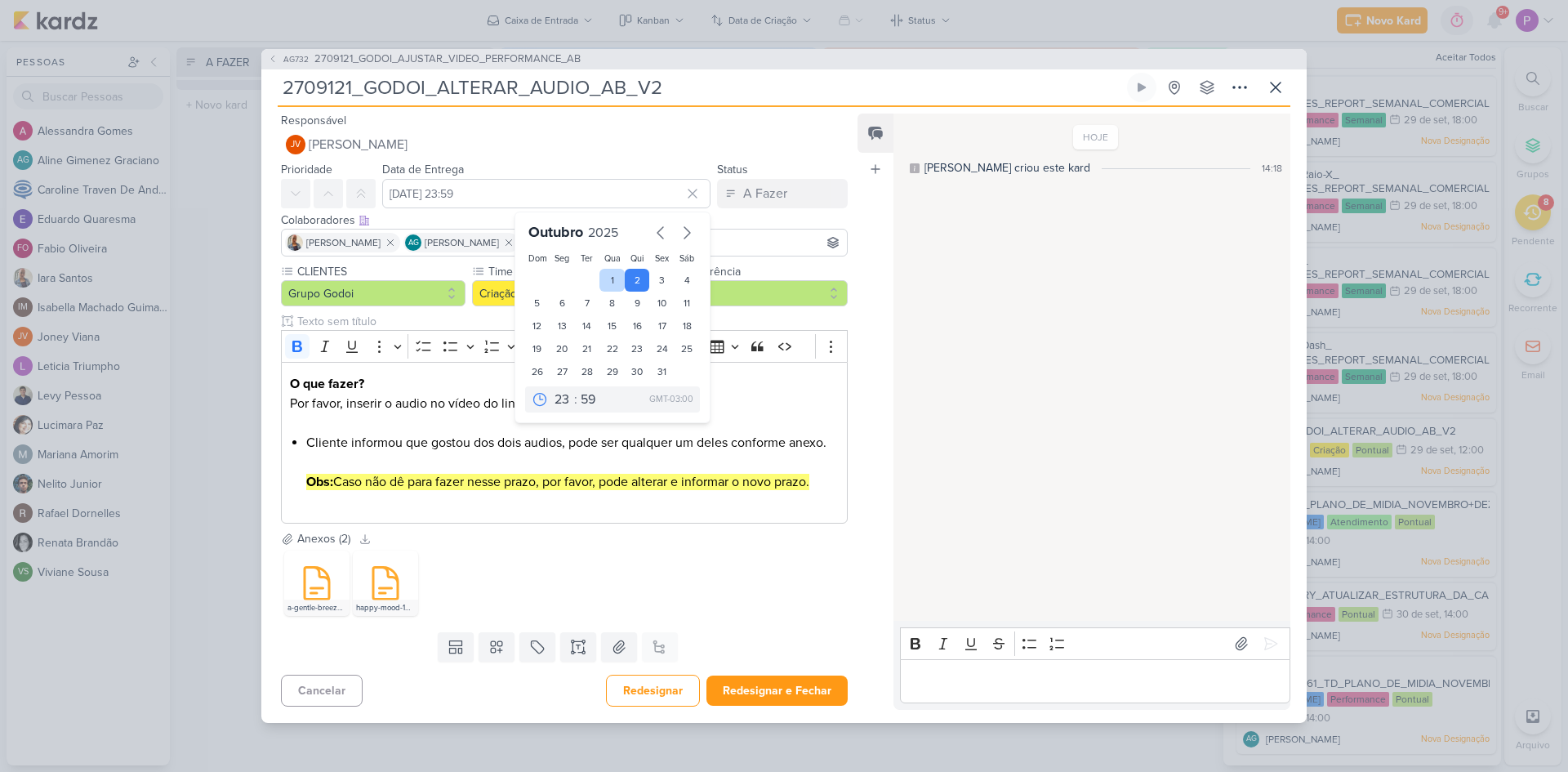
click at [604, 269] on div "1" at bounding box center [612, 279] width 25 height 23
type input "1 de outubro de 2025 às 23:59"
click at [930, 691] on p "Editor editing area: main" at bounding box center [1094, 681] width 373 height 19
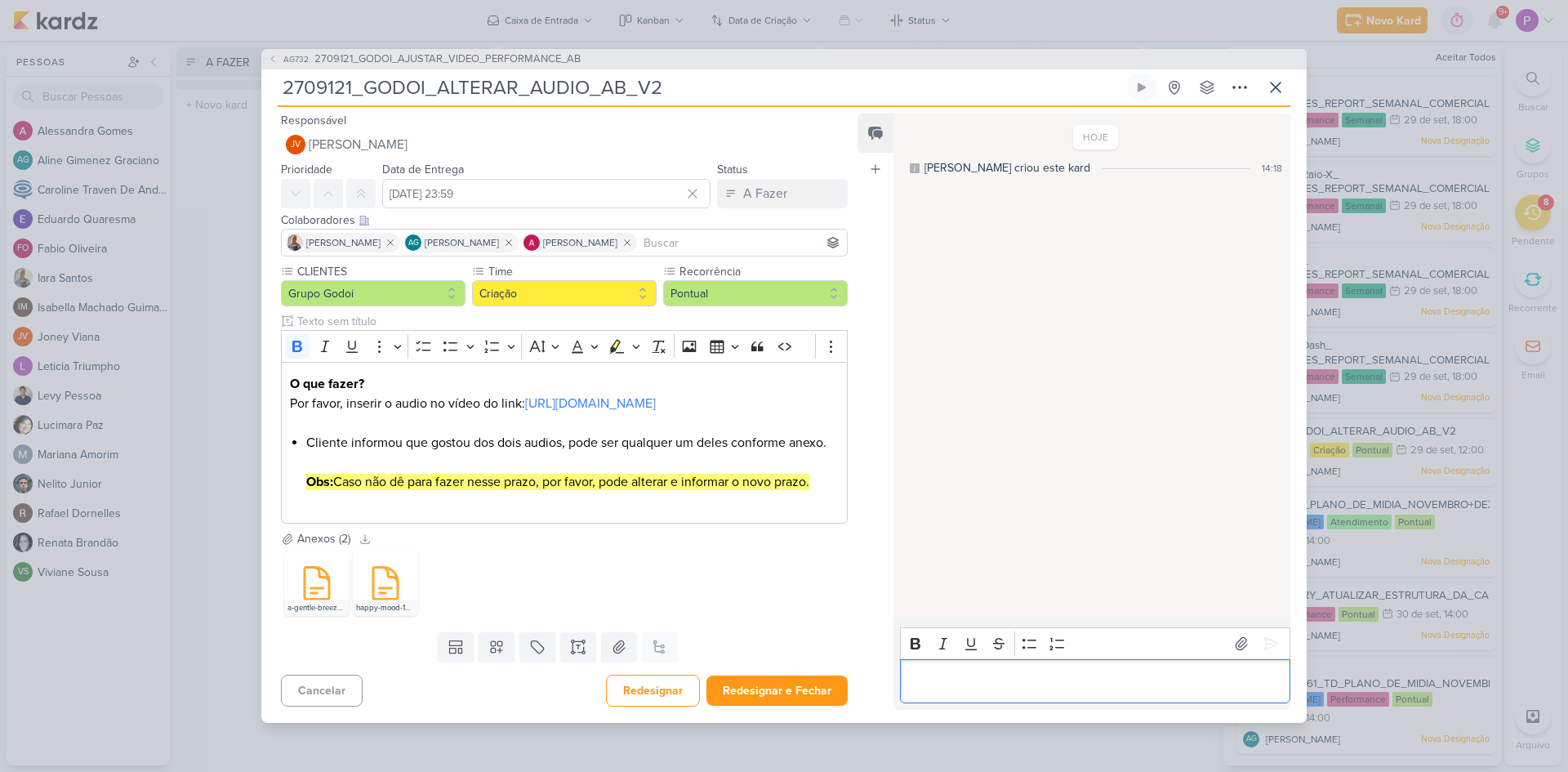
click at [1012, 691] on p "Editor editing area: main" at bounding box center [1094, 681] width 373 height 19
click at [1043, 691] on p "SLA de 2 dias" at bounding box center [1094, 681] width 373 height 19
click at [994, 691] on p "SLA de 2 dias. Nova data, 01/10" at bounding box center [1094, 681] width 373 height 19
click at [590, 179] on input "1 de outubro de 2025 às 23:59" at bounding box center [546, 193] width 328 height 29
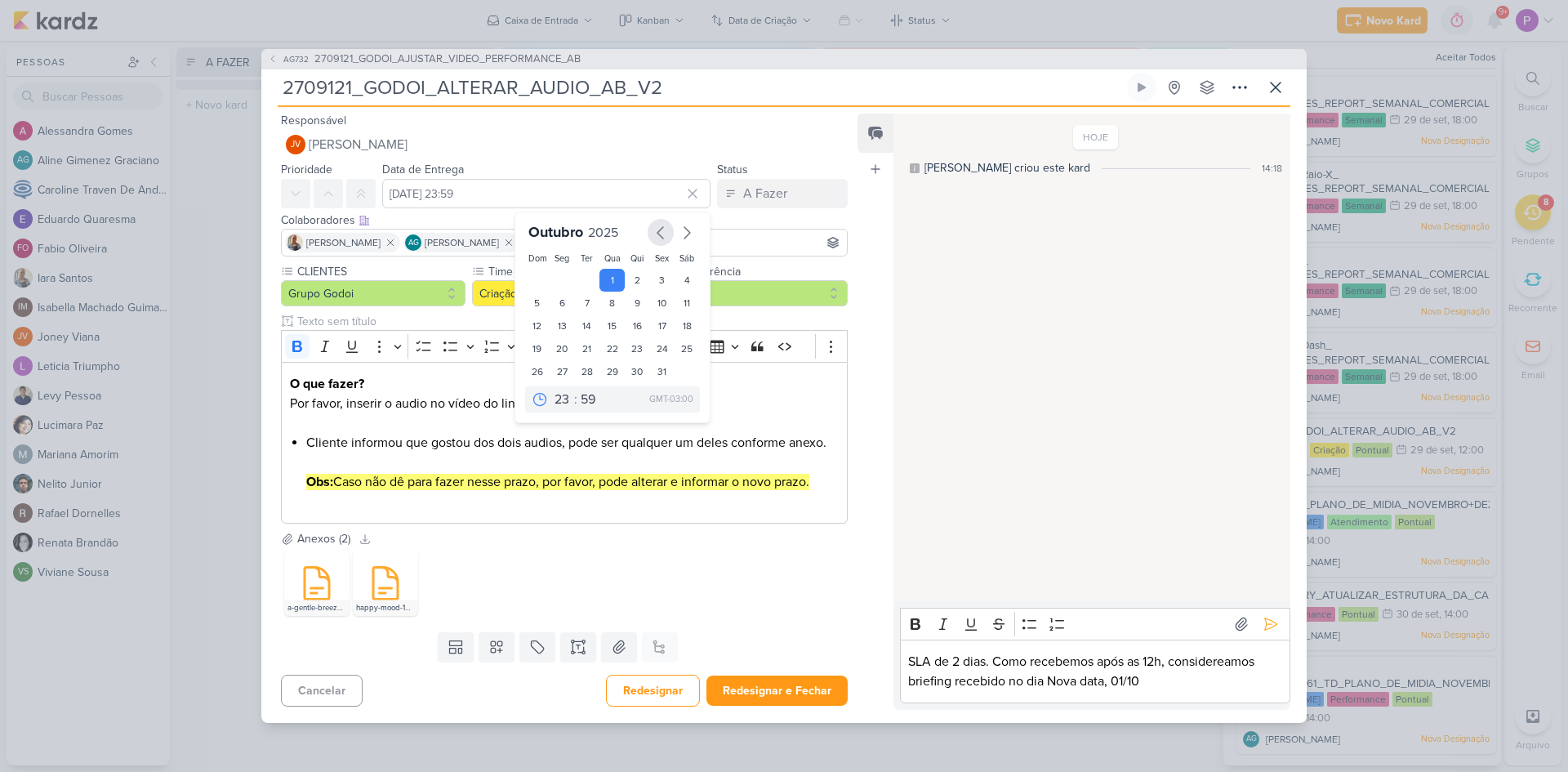
click at [661, 219] on button "button" at bounding box center [660, 232] width 26 height 27
click at [1048, 691] on p "SLA de 2 dias. Como recebemos após as 12h, considereamos briefing recebido no d…" at bounding box center [1094, 671] width 373 height 39
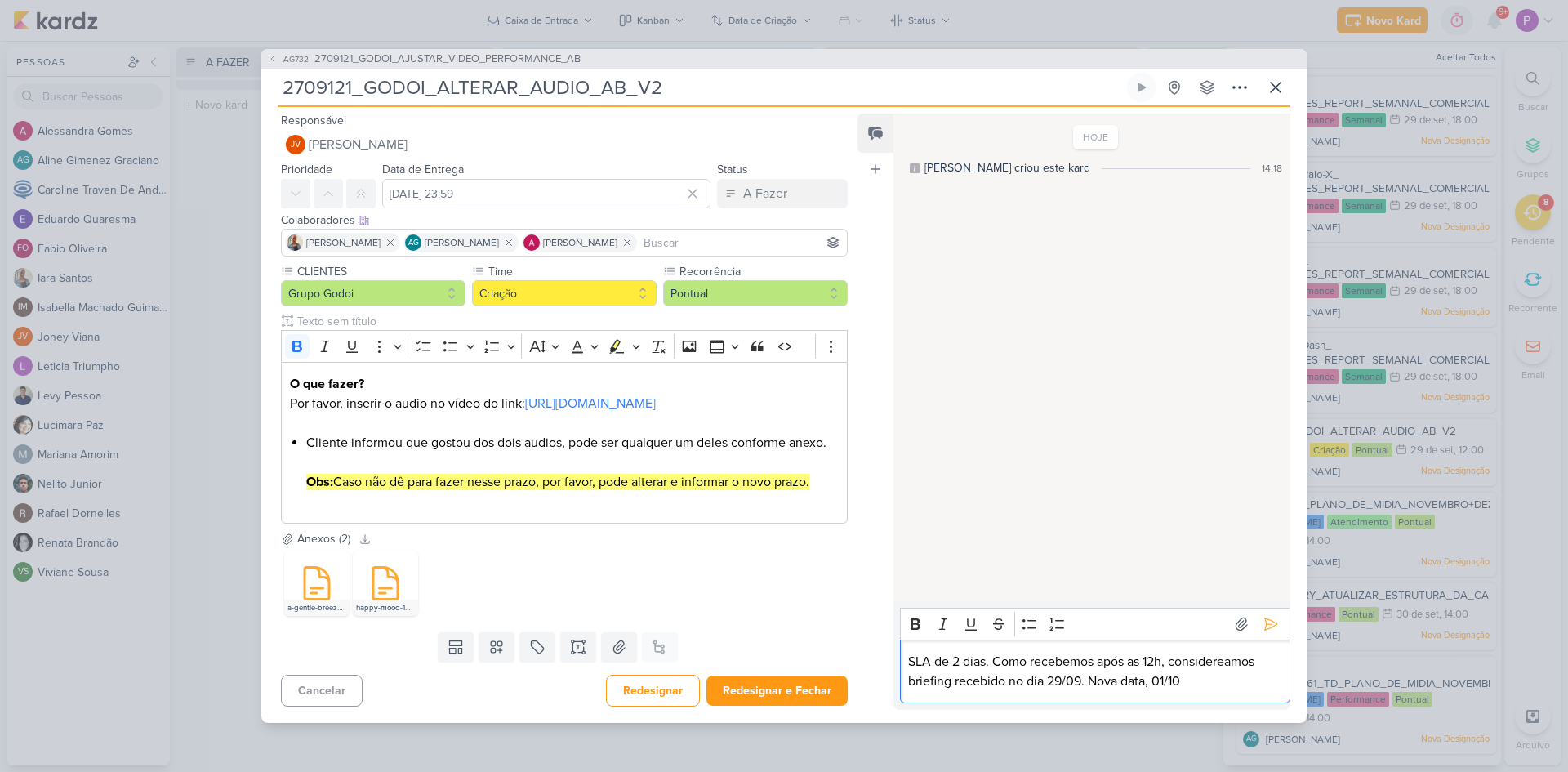
click at [1142, 684] on p "SLA de 2 dias. Como recebemos após as 12h, considereamos briefing recebido no d…" at bounding box center [1094, 671] width 373 height 39
click at [1138, 684] on p "SLA de 2 dias. Como recebemos após as 12h, considereamos briefing recebido no d…" at bounding box center [1094, 671] width 373 height 39
click at [1210, 691] on p "SLA de 2 dias. Como recebemos após às 12h, considereamos briefing recebido no d…" at bounding box center [1094, 671] width 373 height 39
click at [1230, 681] on p "SLA de 2 dias. Como recebemos após às 12h, considereamos briefing recebido no d…" at bounding box center [1094, 671] width 373 height 39
click at [1215, 691] on p "SLA de 2 dias. Como recebemos após às 12h, consideramos briefing recebido no di…" at bounding box center [1094, 671] width 373 height 39
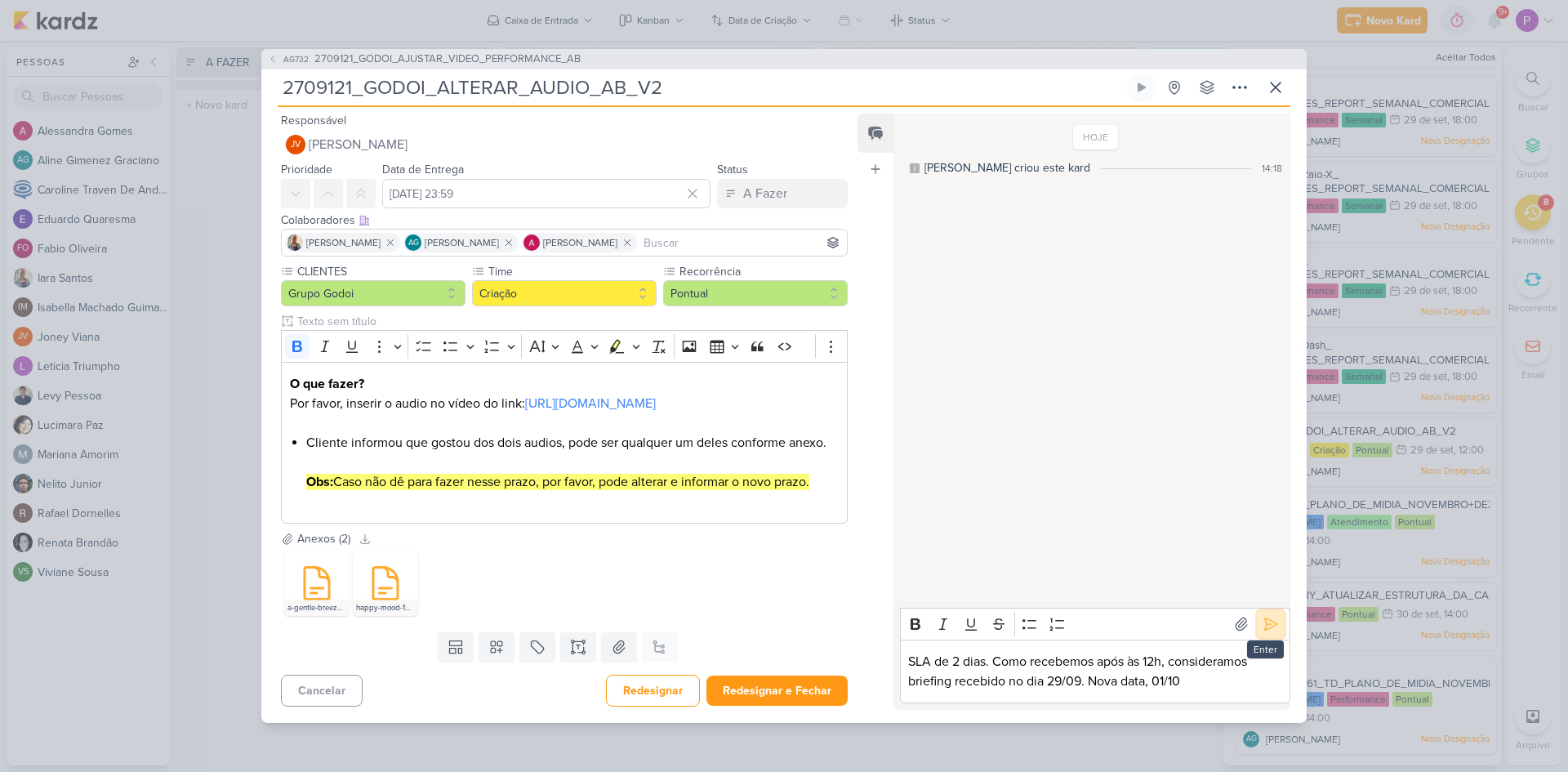
click at [1263, 632] on icon at bounding box center [1270, 623] width 16 height 16
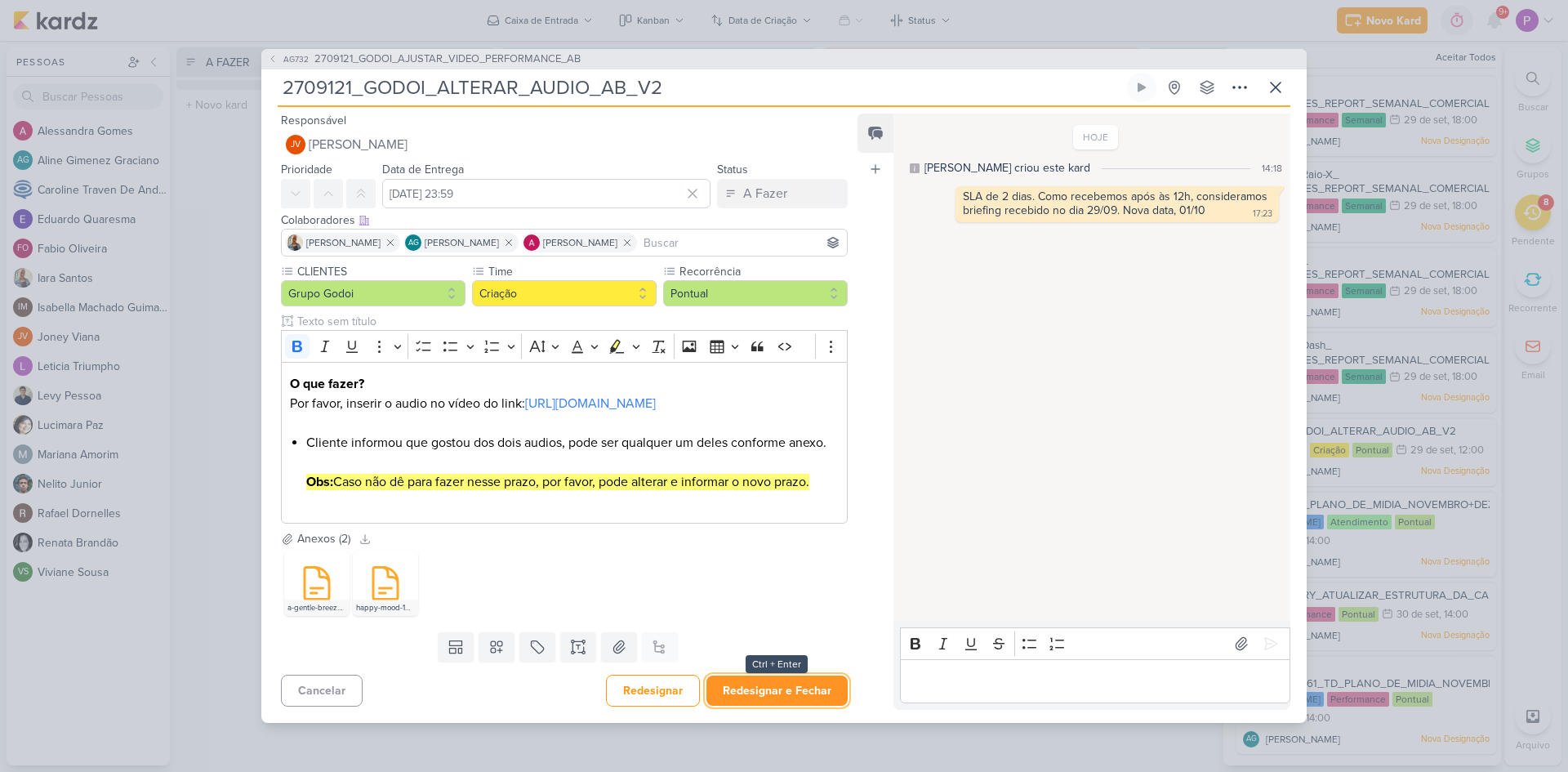
click at [789, 706] on button "Redesignar e Fechar" at bounding box center [777, 691] width 141 height 30
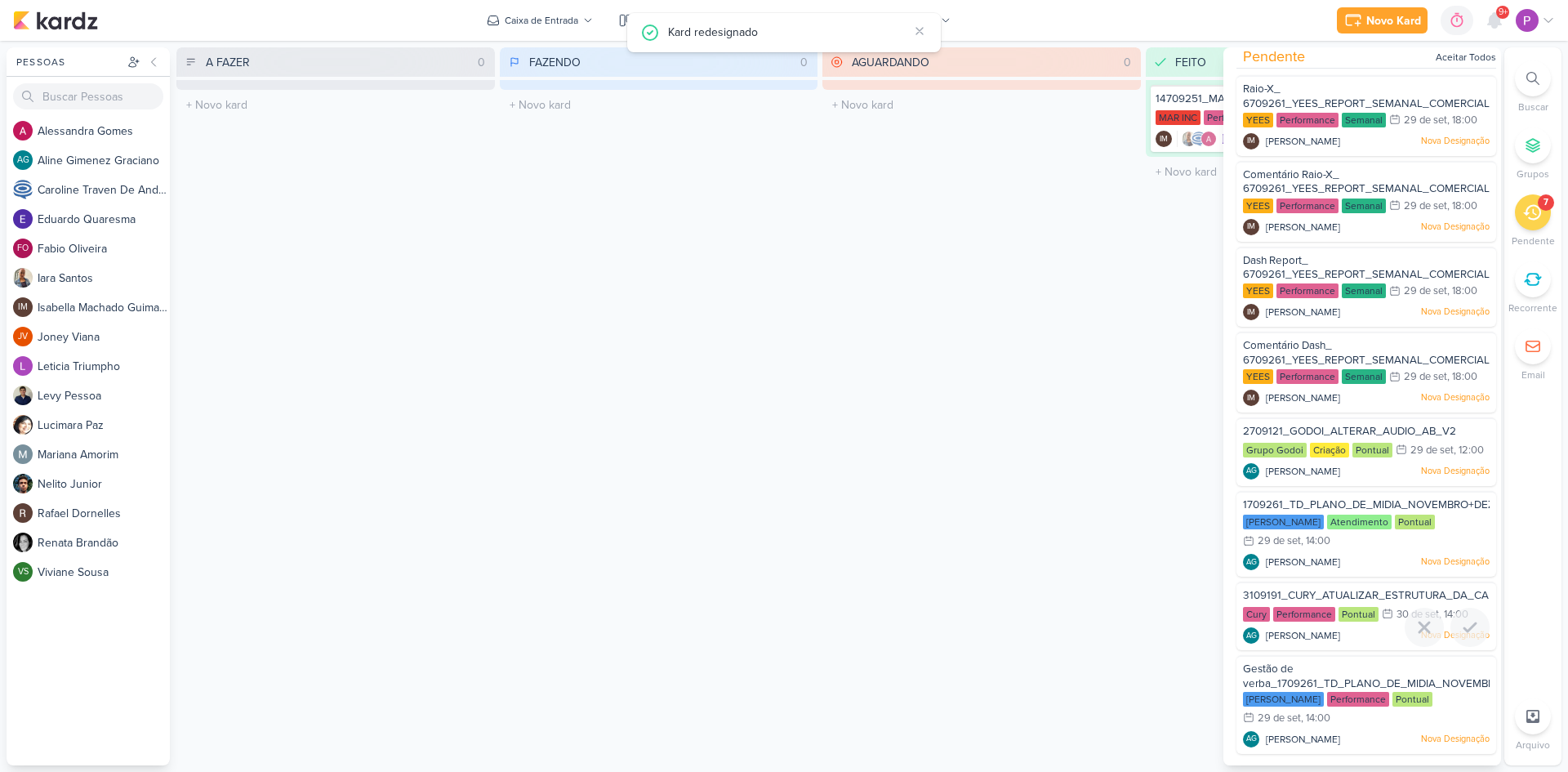
scroll to position [0, 0]
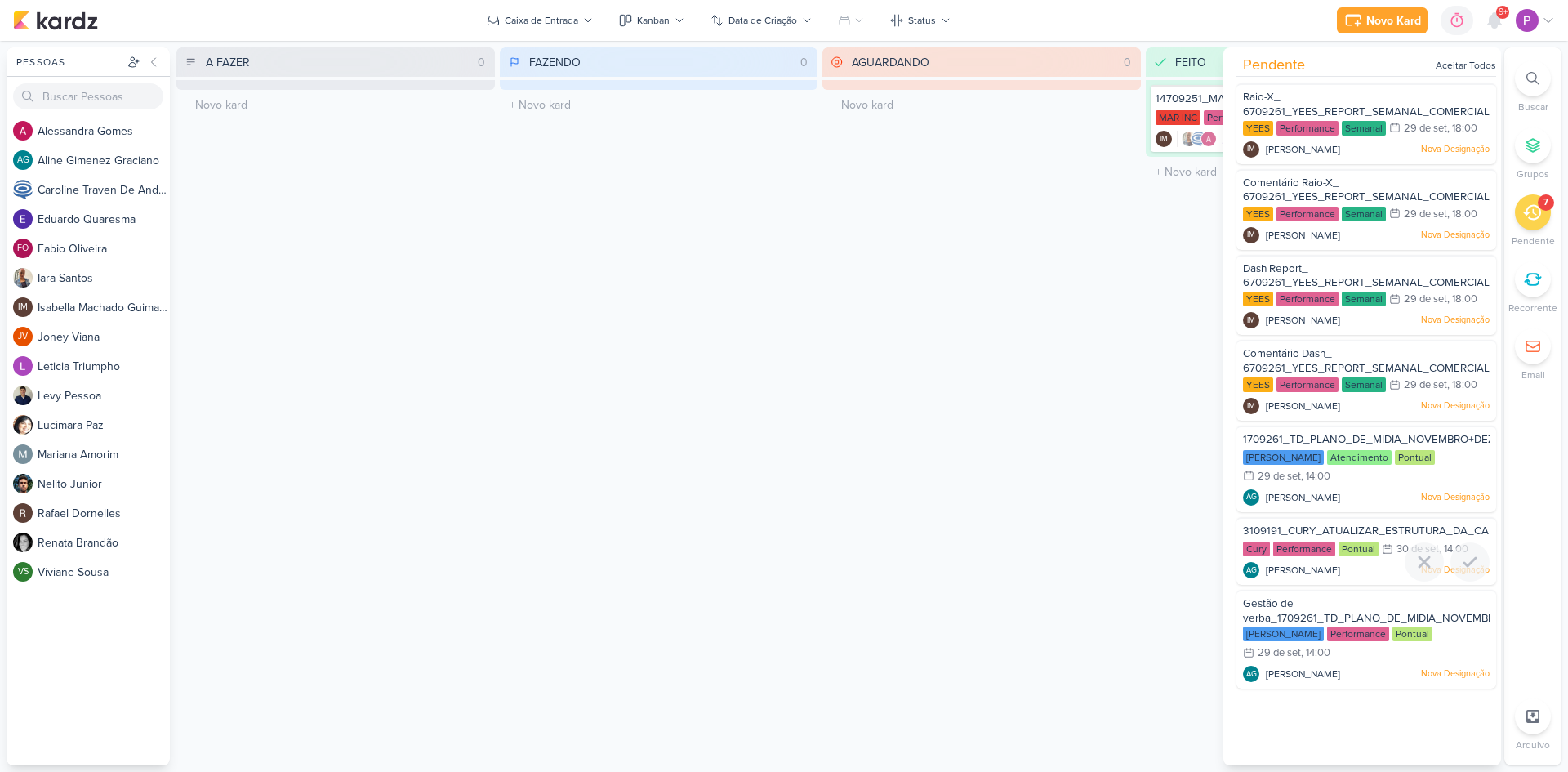
click at [1331, 531] on span "3109191_CURY_ATUALIZAR_ESTRUTURA_DA_CAMPANHA_OUTUBRO" at bounding box center [1417, 531] width 349 height 13
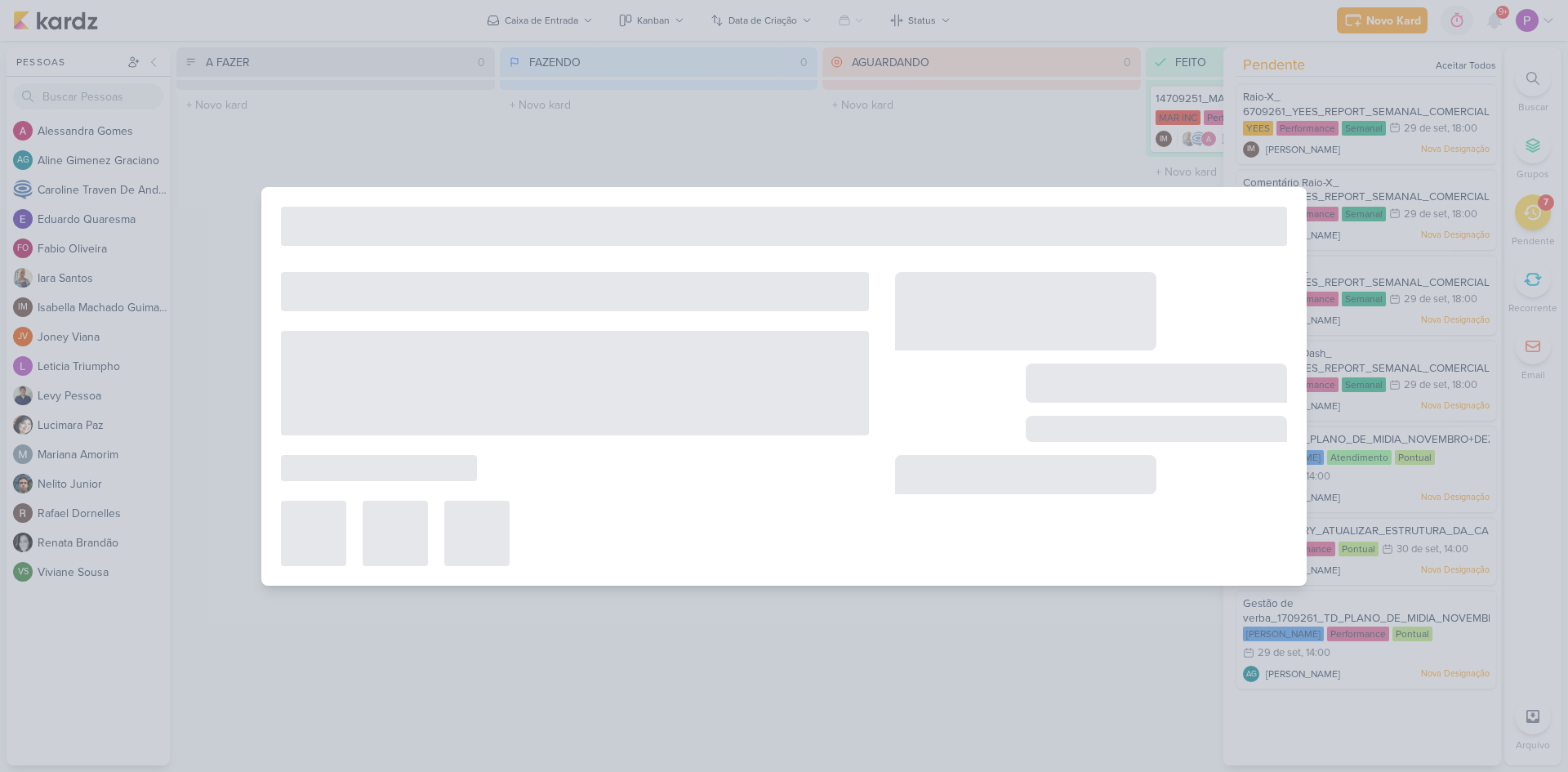
type input "3109191_CURY_ATUALIZAR_ESTRUTURA_DA_CAMPANHA_OUTUBRO"
type input "30 de setembro de 2025 às 14:00"
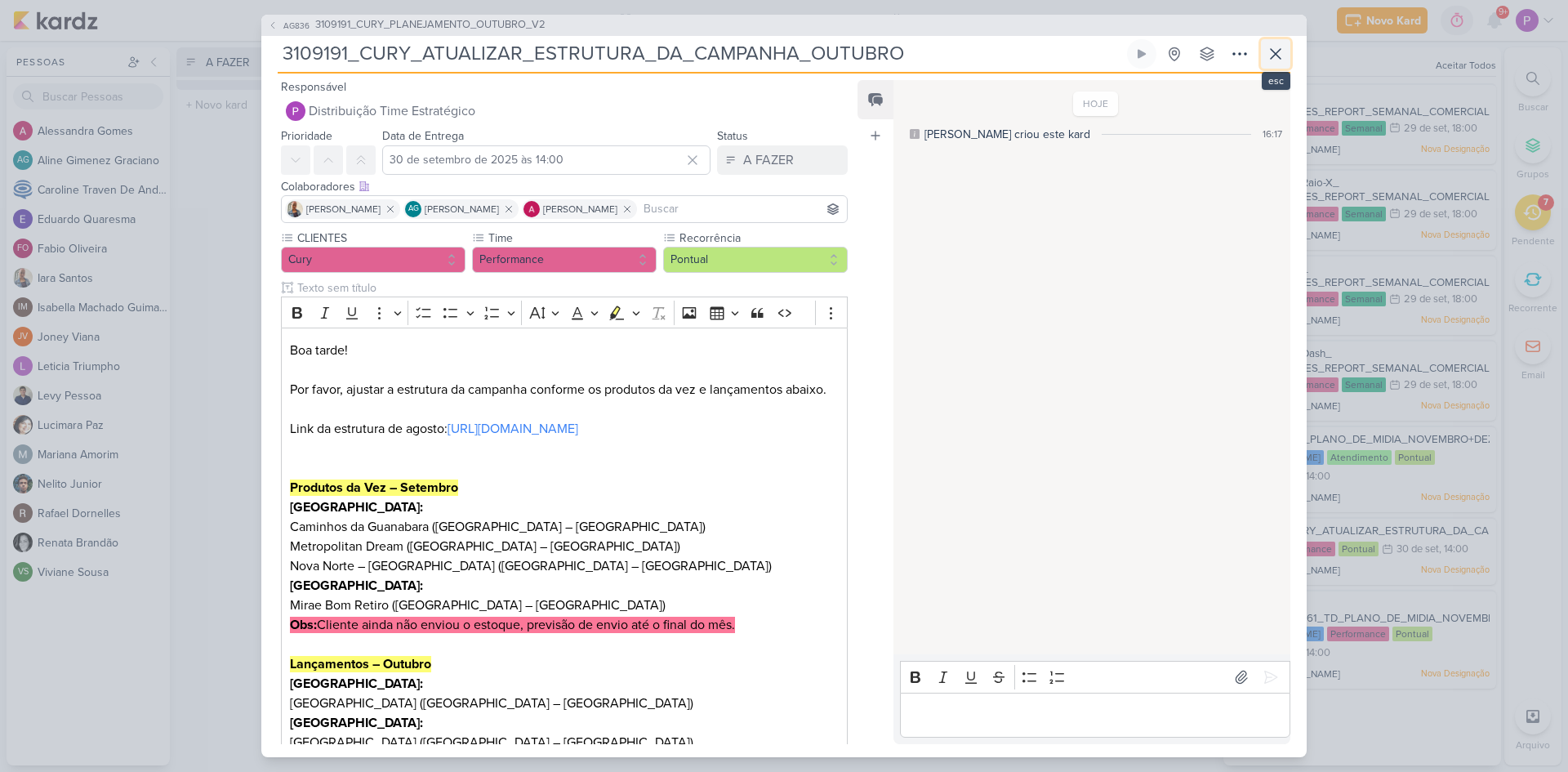
click at [1283, 56] on icon at bounding box center [1275, 54] width 19 height 19
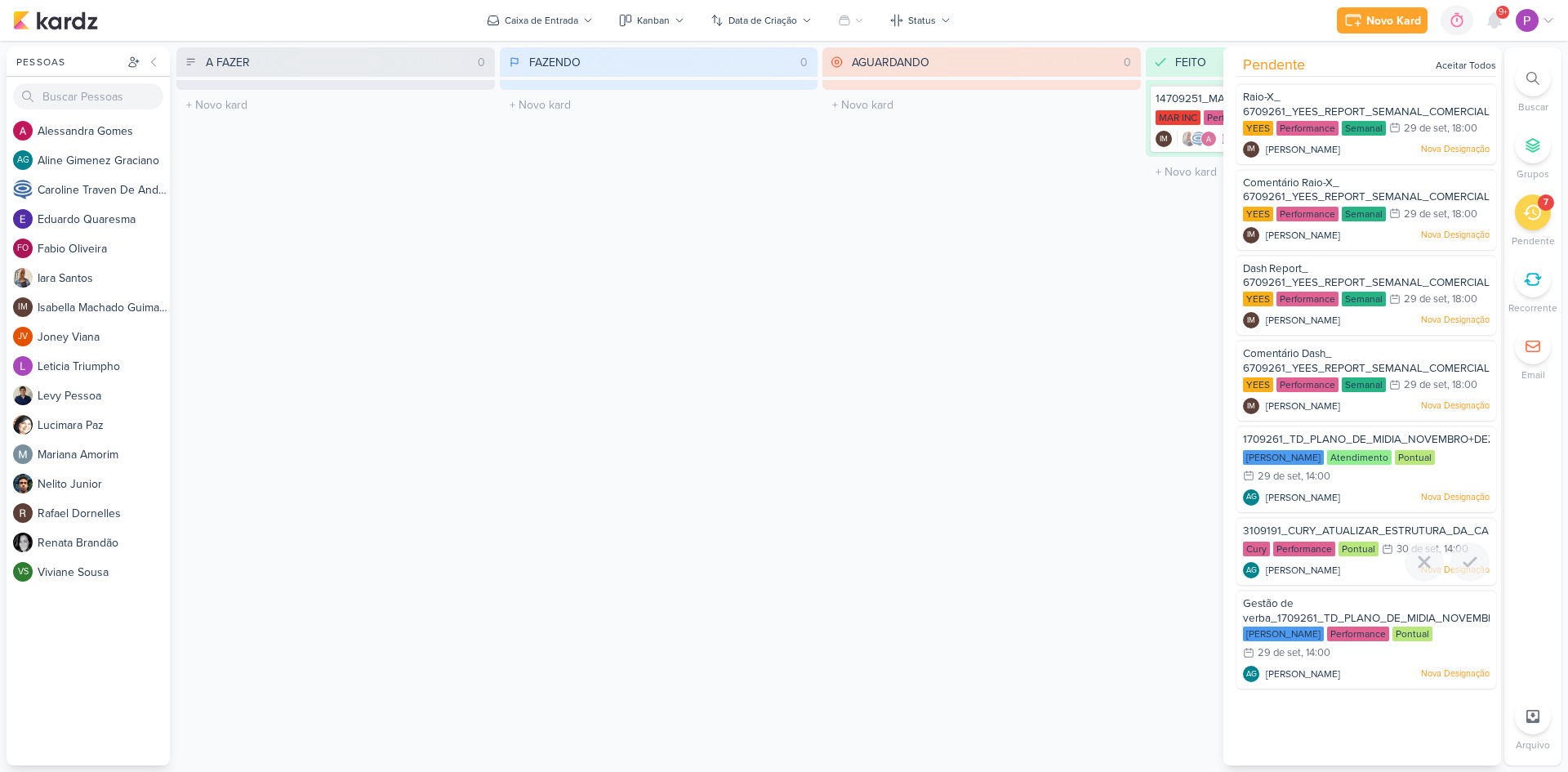
click at [1289, 528] on span "3109191_CURY_ATUALIZAR_ESTRUTURA_DA_CAMPANHA_OUTUBRO" at bounding box center [1417, 531] width 349 height 13
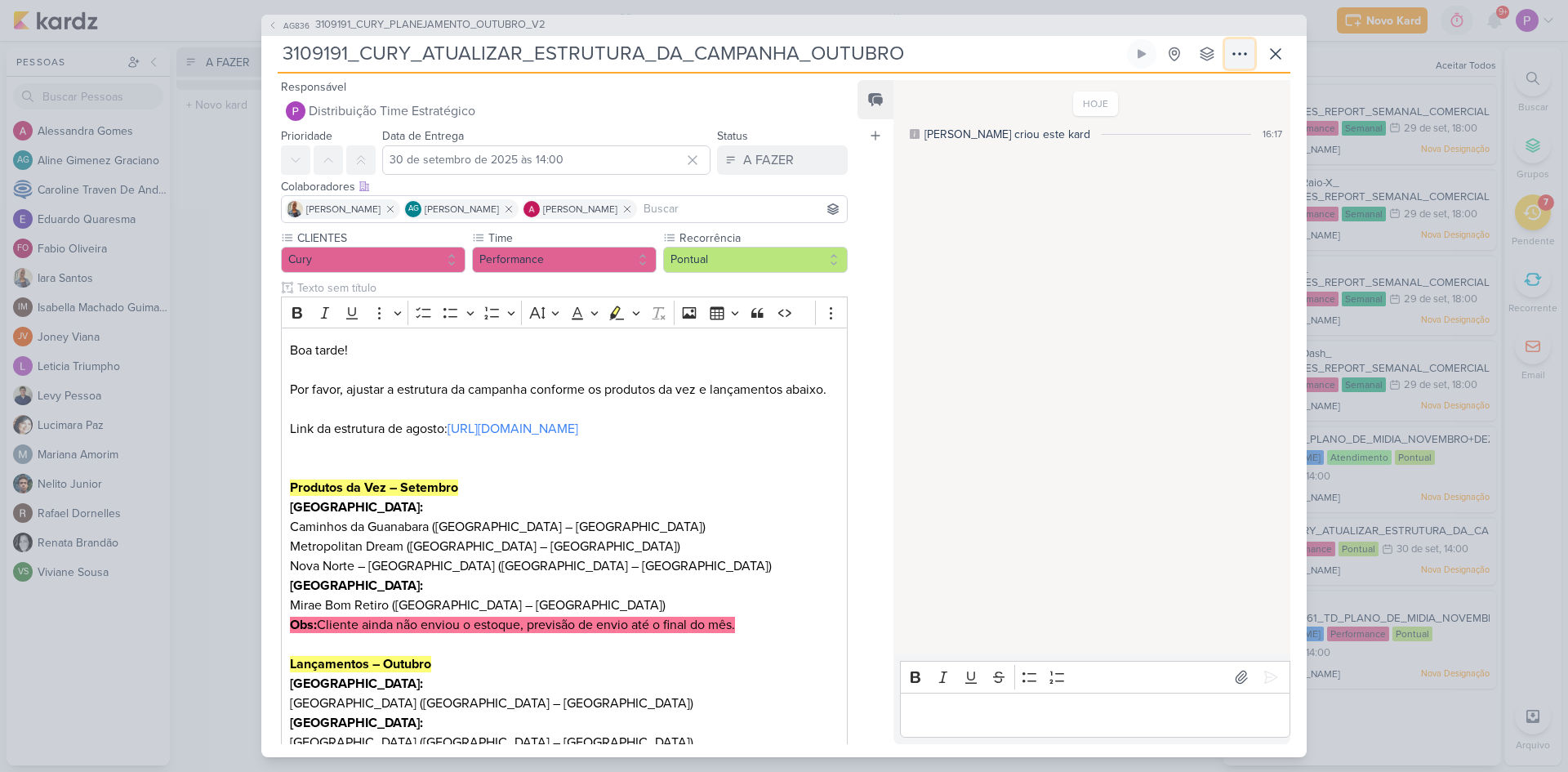
click at [1237, 54] on icon at bounding box center [1239, 54] width 19 height 19
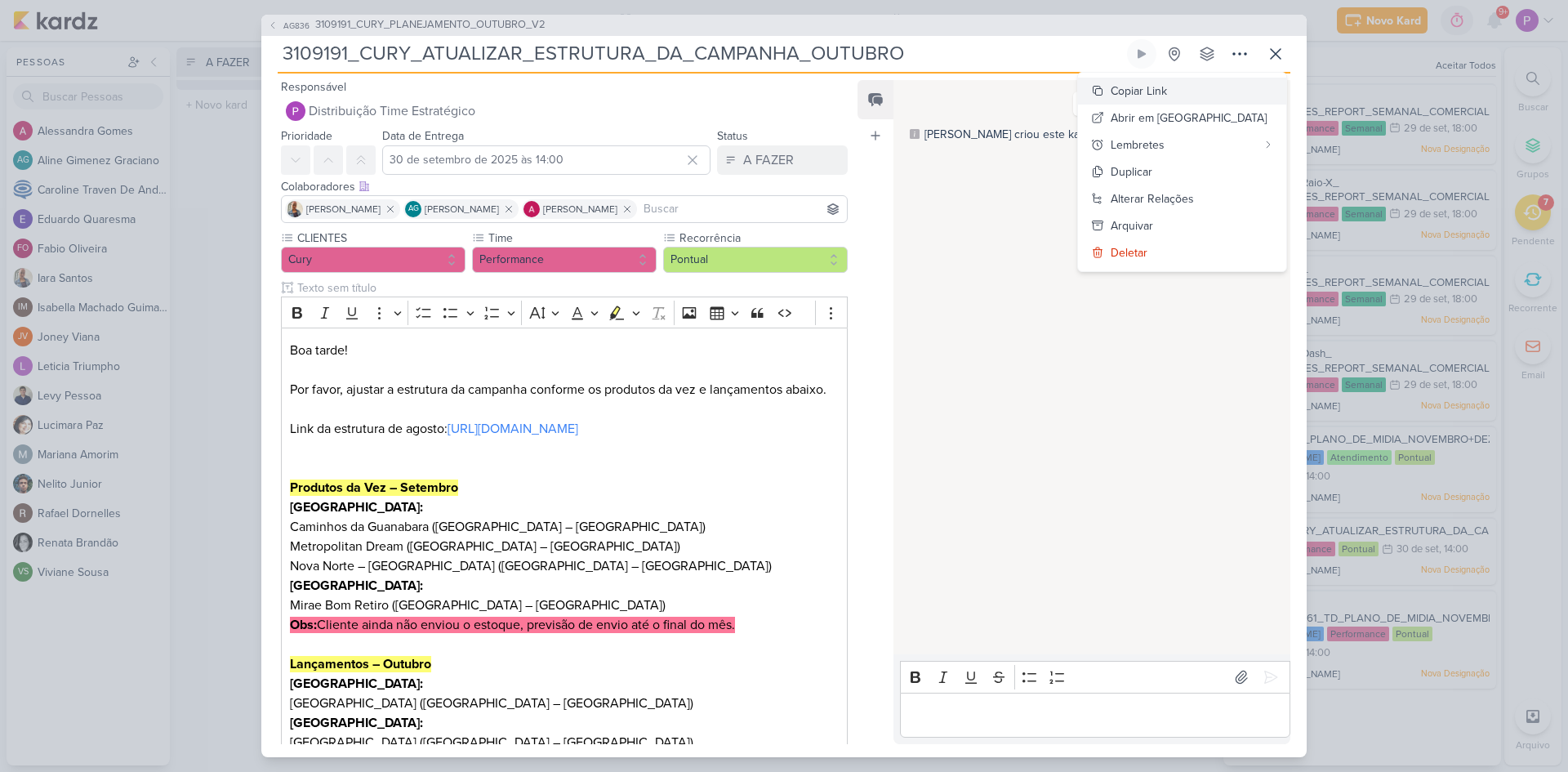
click at [1167, 91] on div "Copiar Link" at bounding box center [1138, 91] width 56 height 17
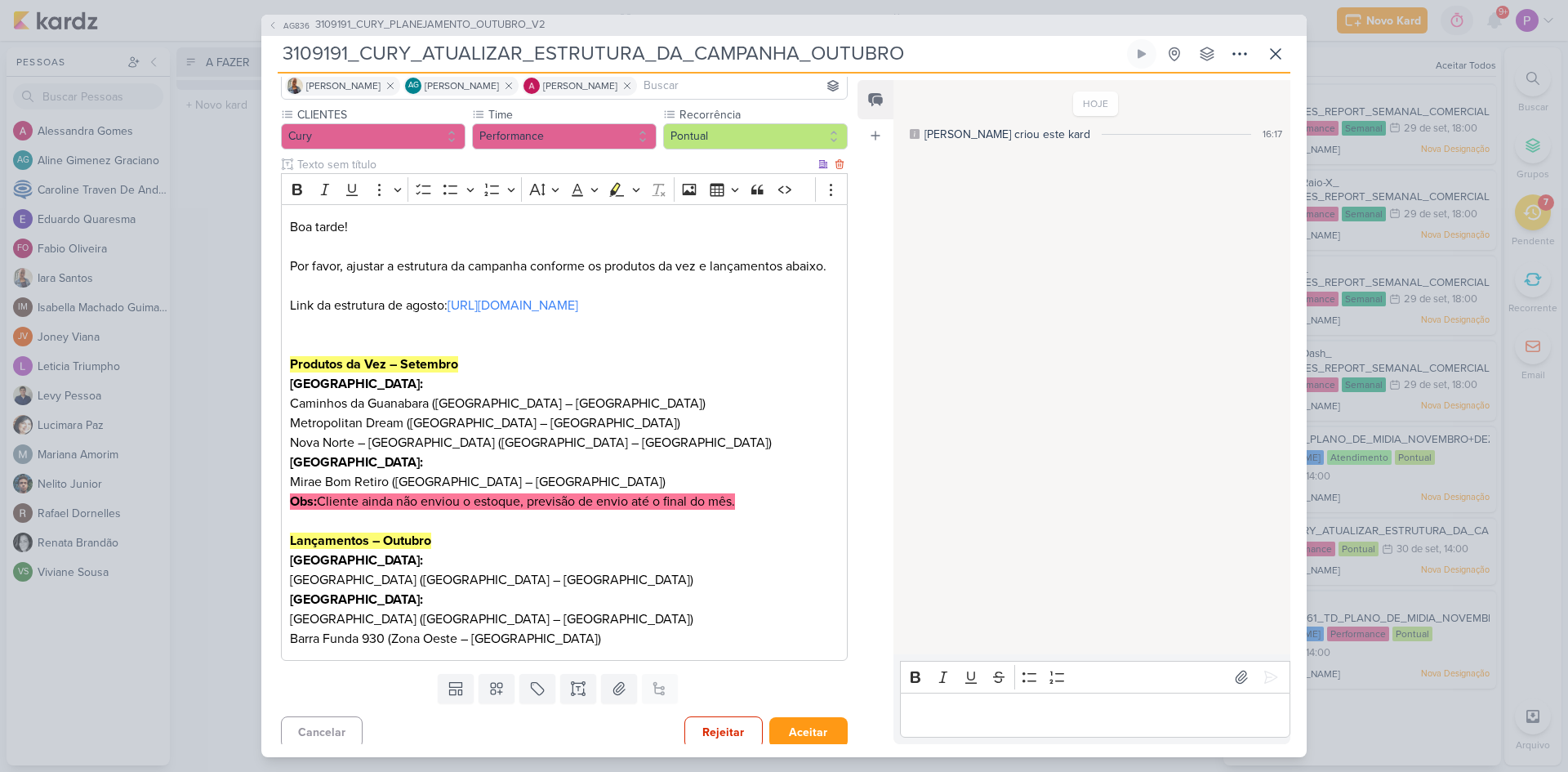
scroll to position [170, 0]
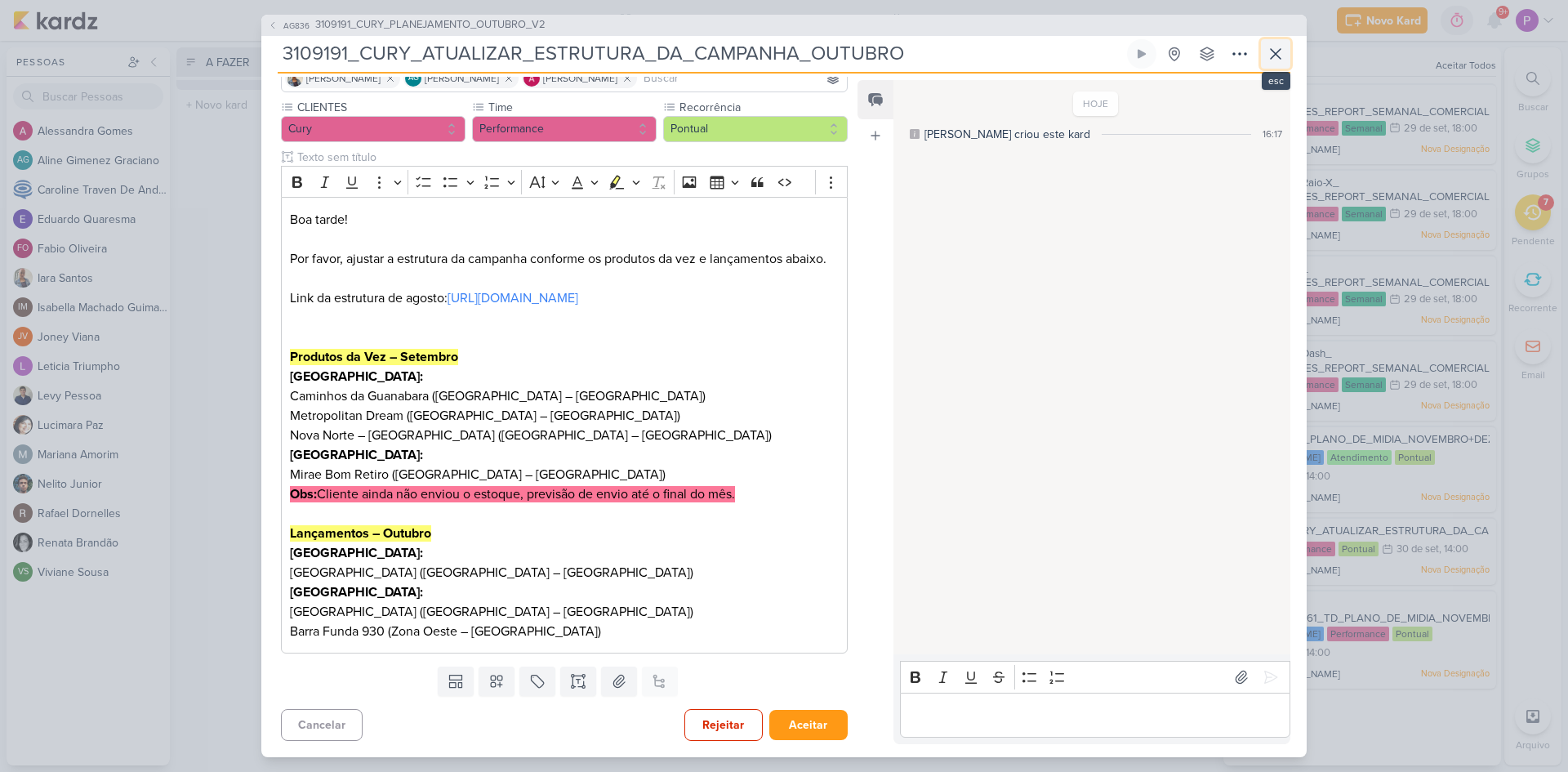
click at [1270, 59] on icon at bounding box center [1275, 54] width 10 height 10
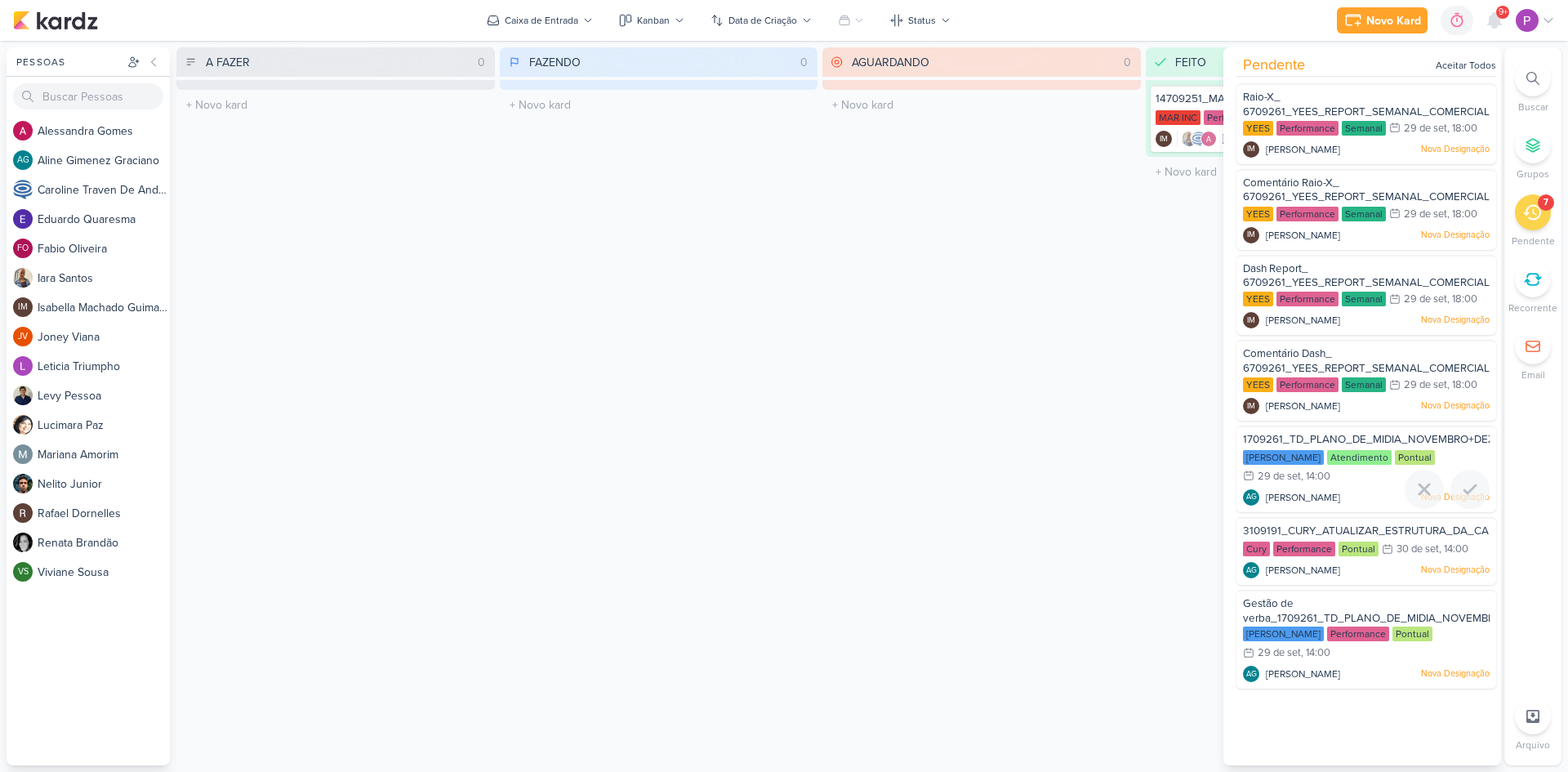
click at [1266, 436] on span "1709261_TD_PLANO_DE_MIDIA_NOVEMBRO+DEZEMBRO" at bounding box center [1387, 440] width 289 height 13
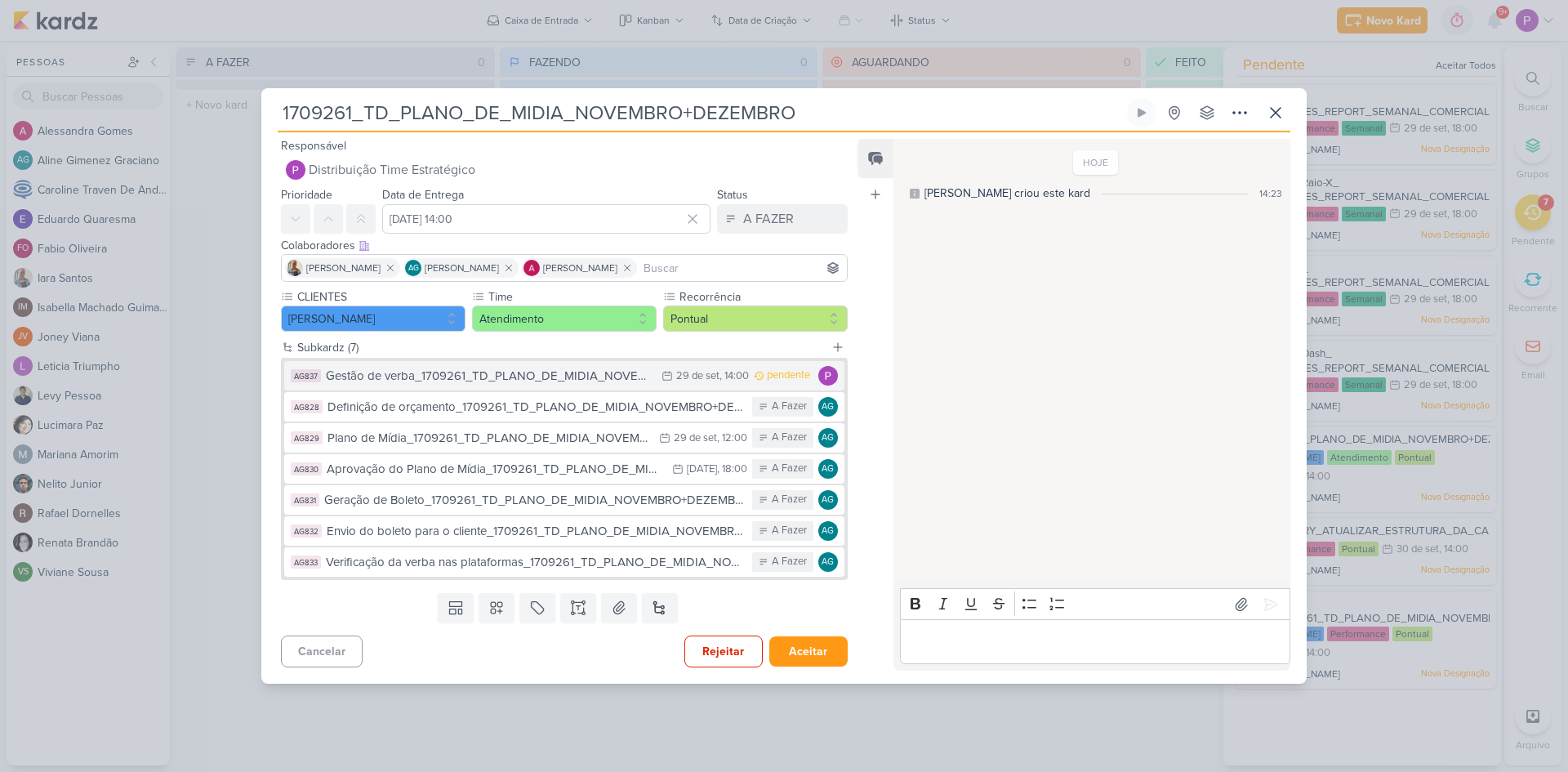
click at [471, 376] on div "Gestão de verba_1709261_TD_PLANO_DE_MIDIA_NOVEMBRO+DEZEMBRO" at bounding box center [489, 376] width 327 height 18
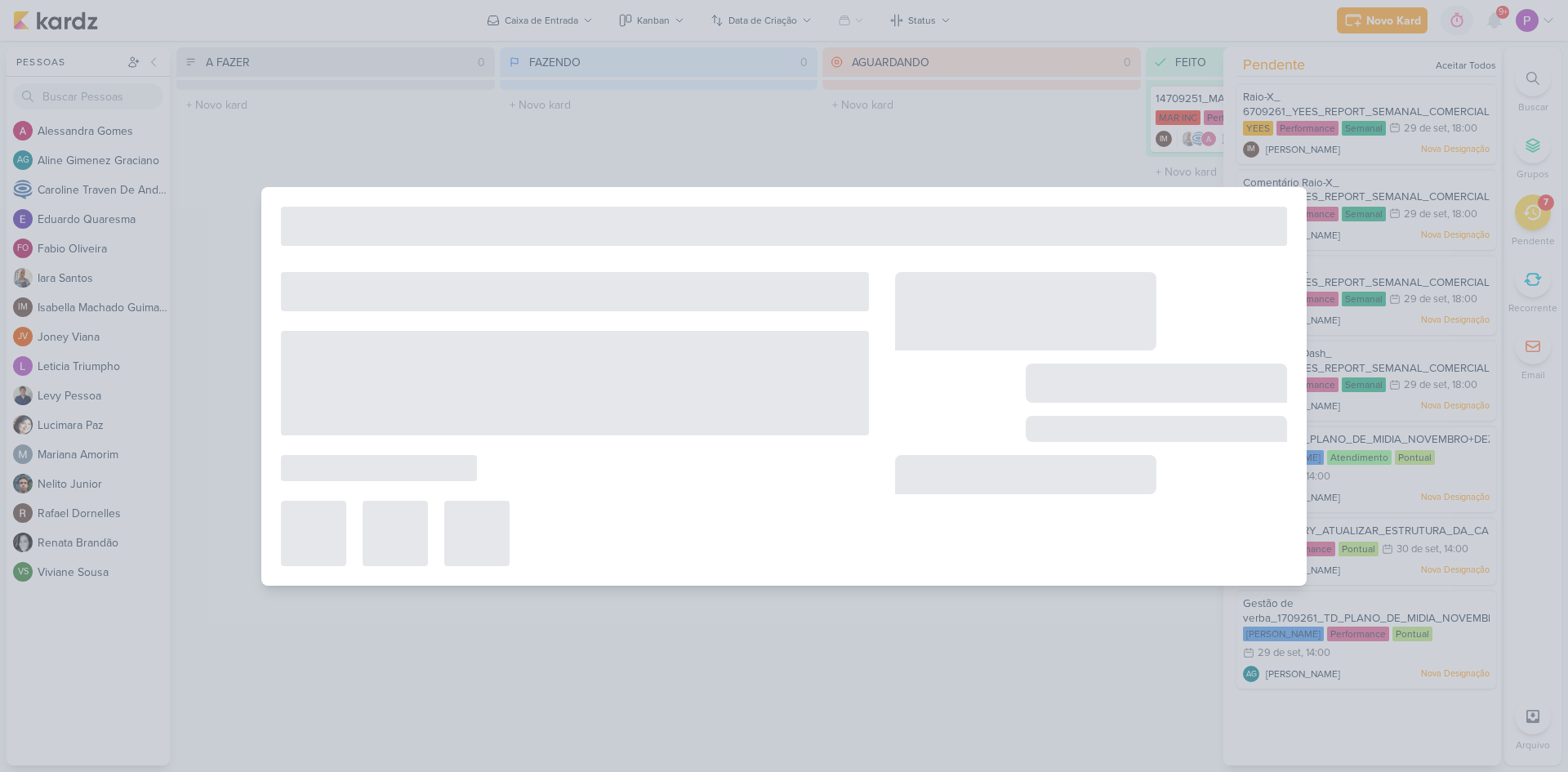
type input "Gestão de verba_1709261_TD_PLANO_DE_MIDIA_NOVEMBRO+DEZEMBRO"
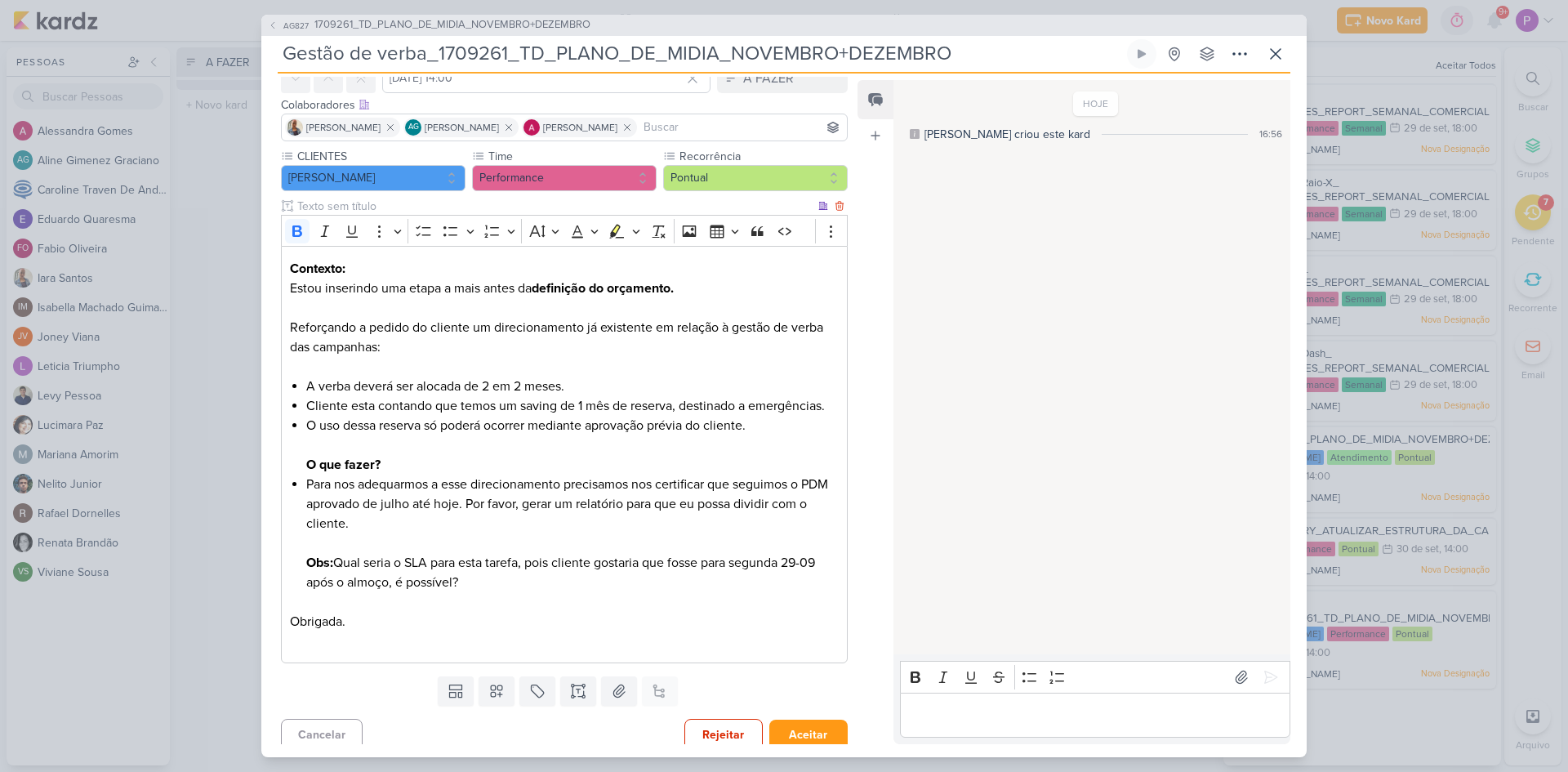
scroll to position [0, 0]
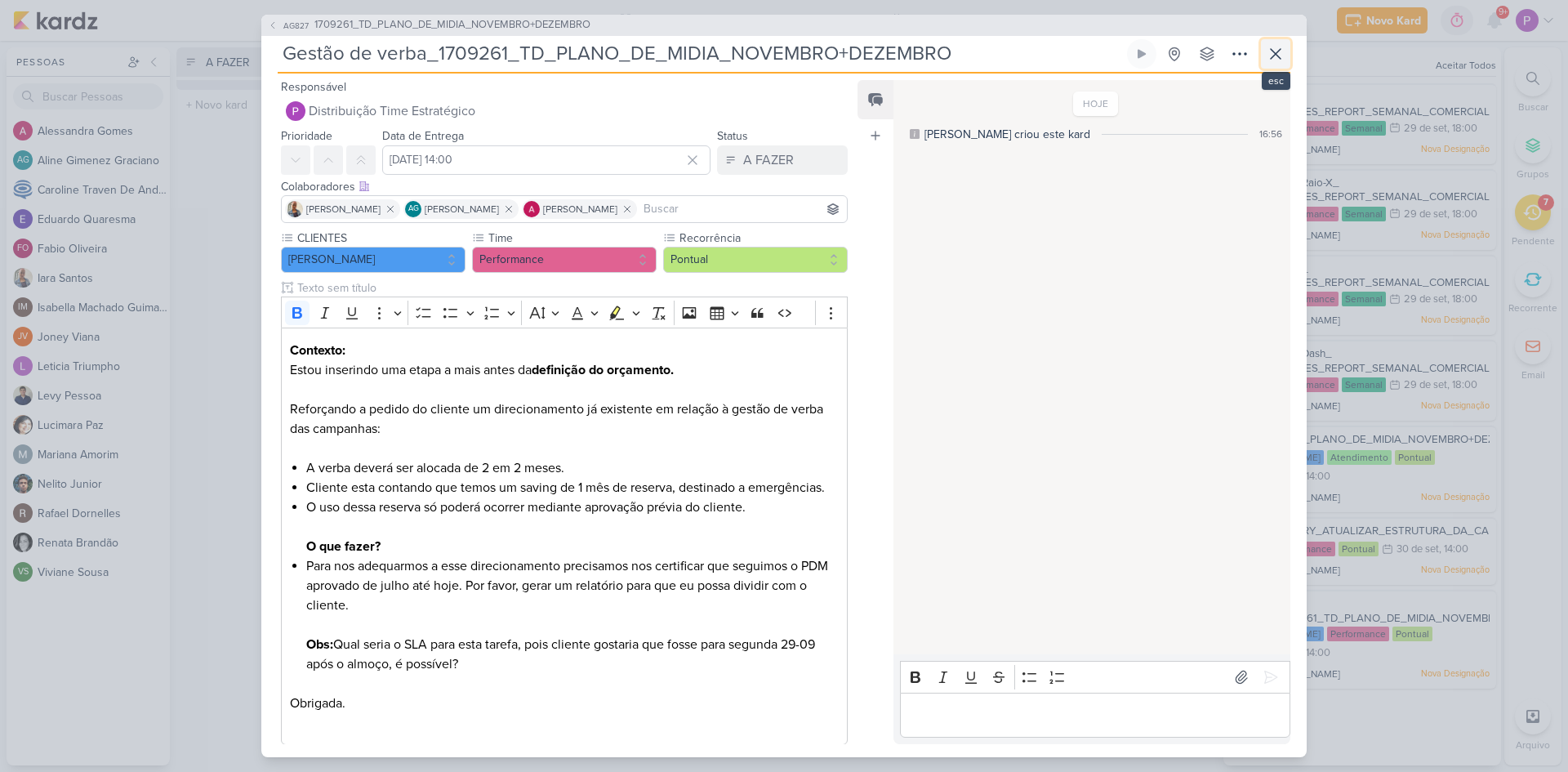
click at [1284, 57] on icon at bounding box center [1275, 54] width 19 height 19
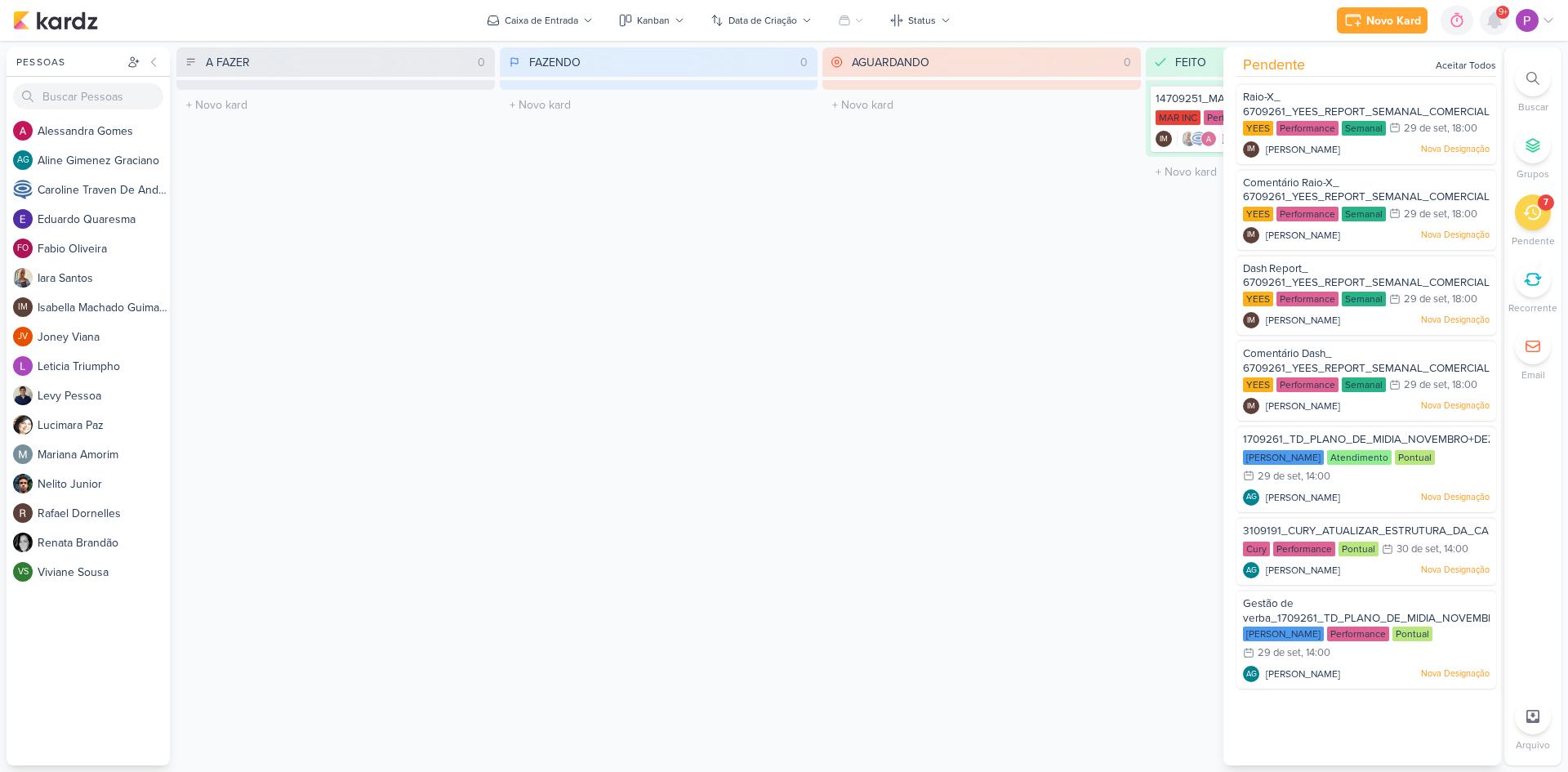
click at [1489, 28] on icon at bounding box center [1494, 20] width 19 height 19
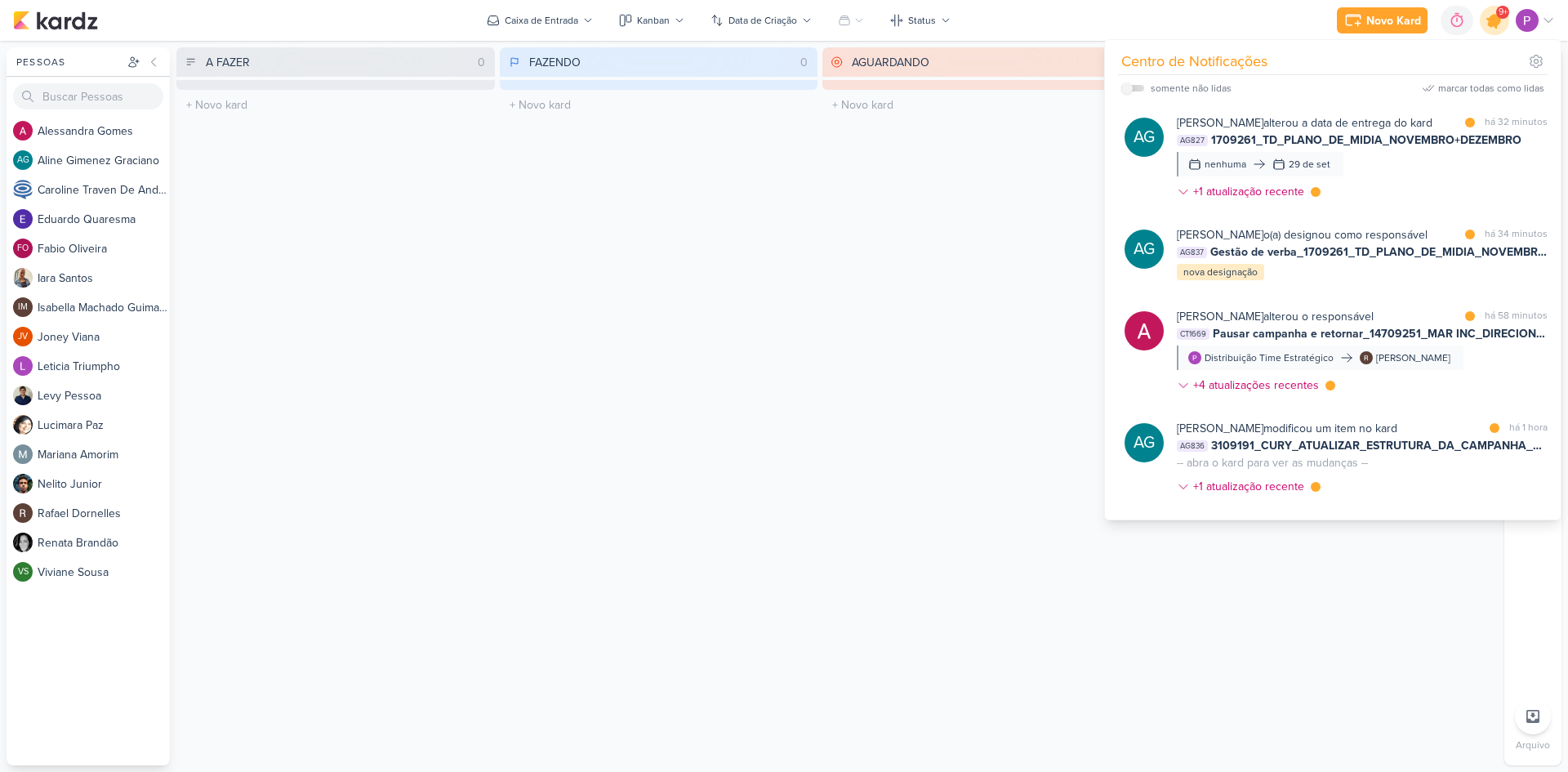
click at [1487, 29] on div at bounding box center [1495, 21] width 42 height 42
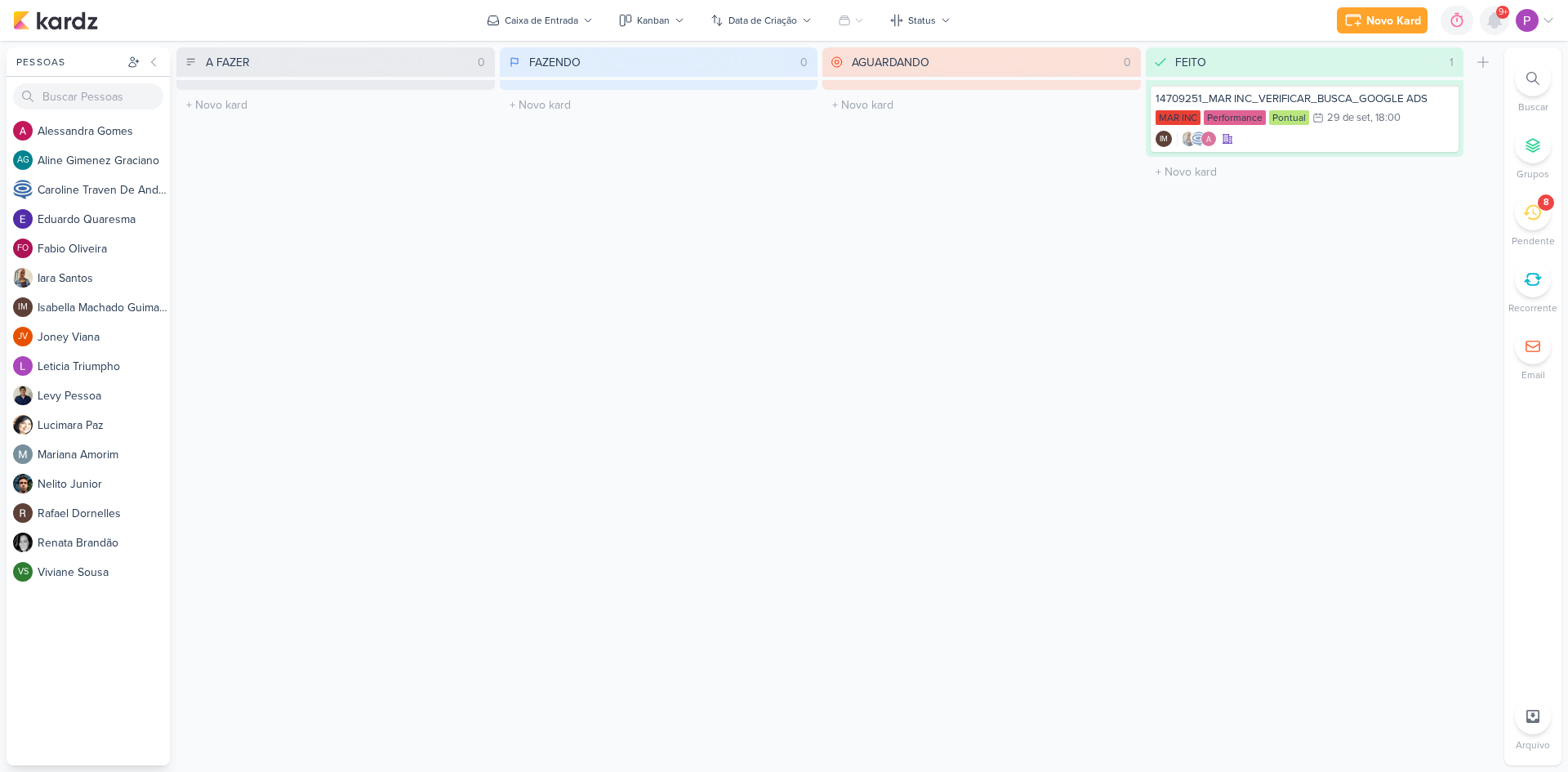
click at [1499, 24] on icon at bounding box center [1494, 21] width 13 height 15
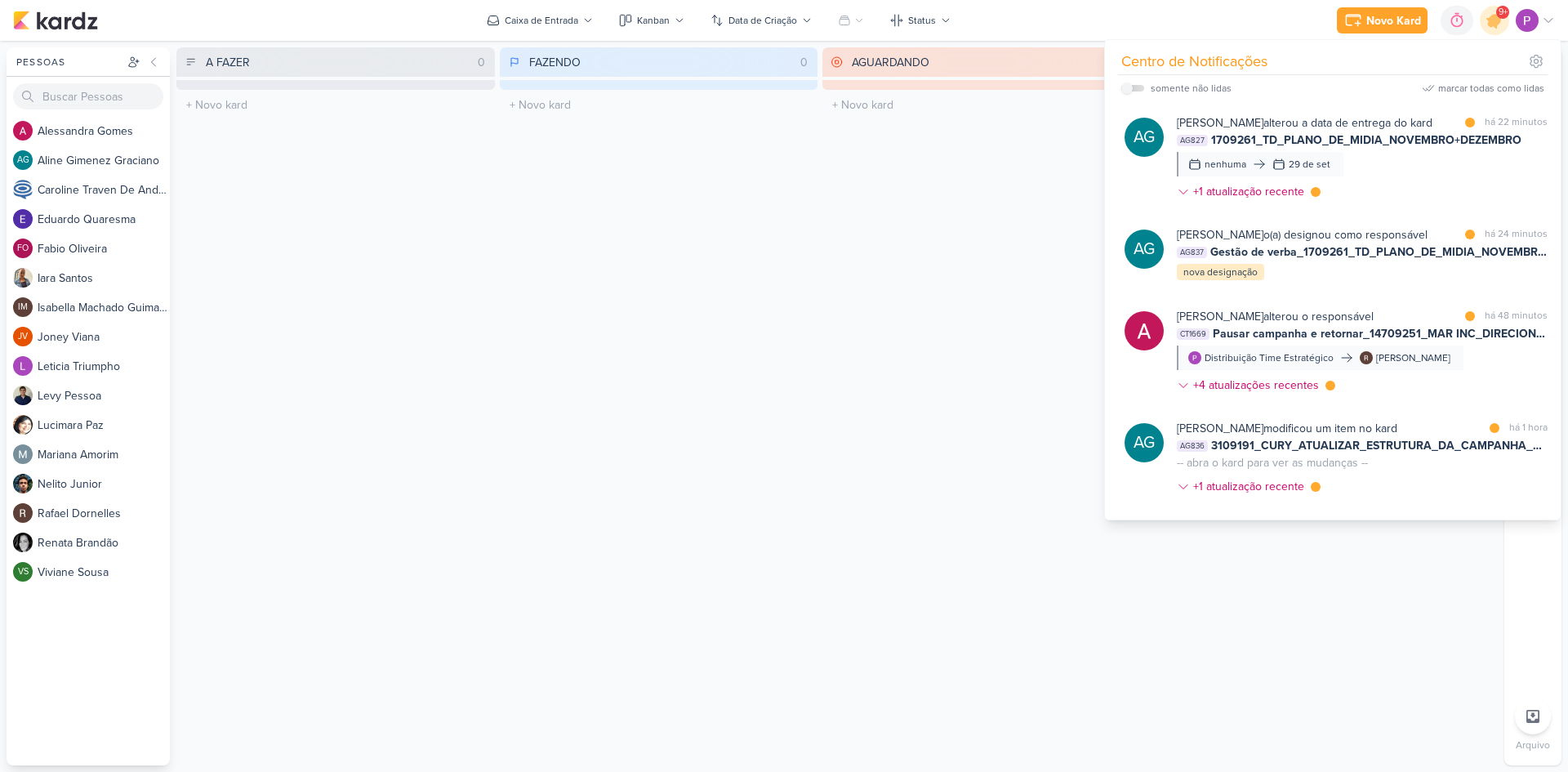
click at [1003, 331] on div "AGUARDANDO 0 Mover Para Esquerda Mover Para Direita [GEOGRAPHIC_DATA] O título …" at bounding box center [982, 406] width 319 height 718
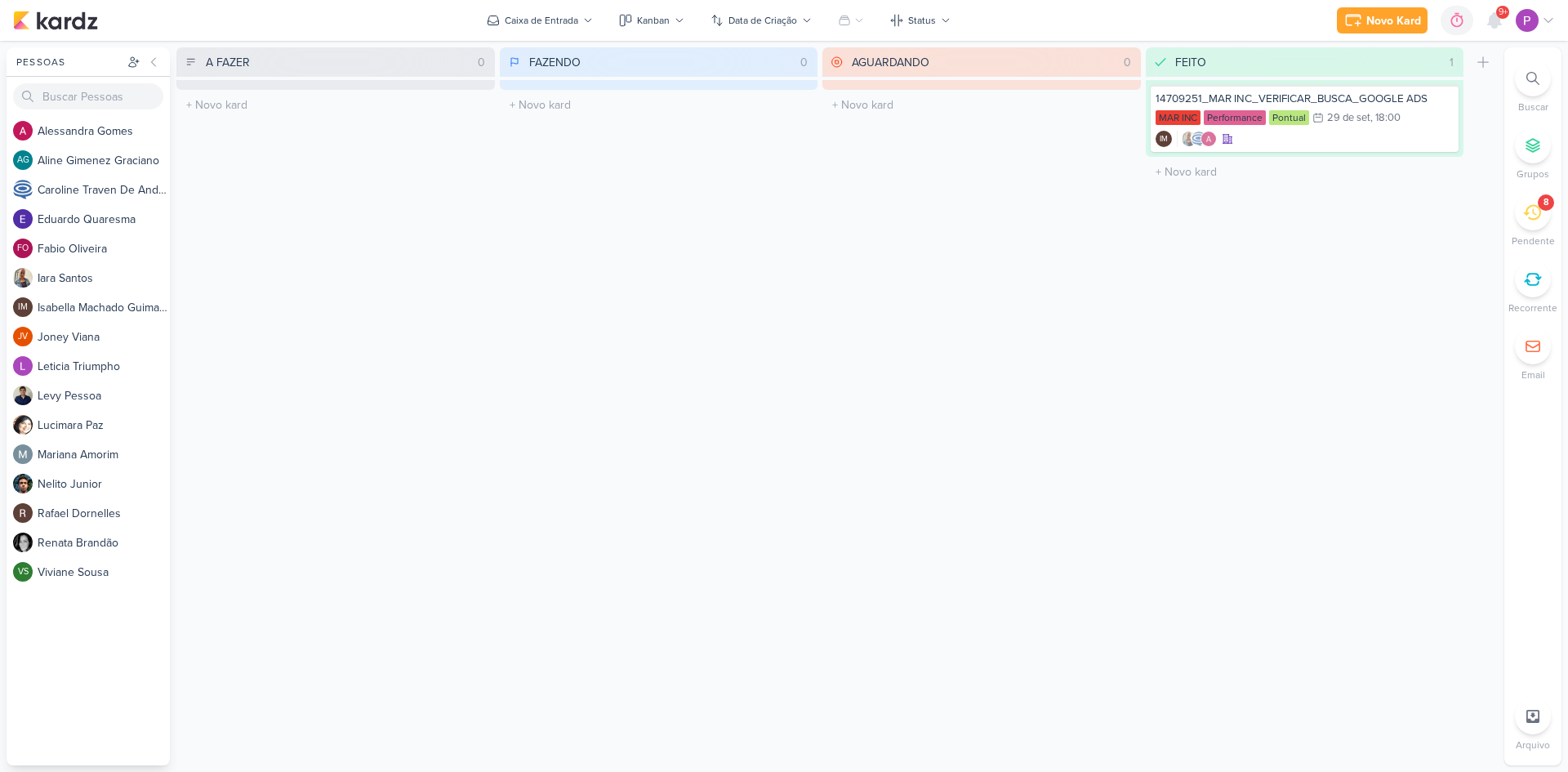
click at [1539, 218] on icon at bounding box center [1531, 211] width 18 height 18
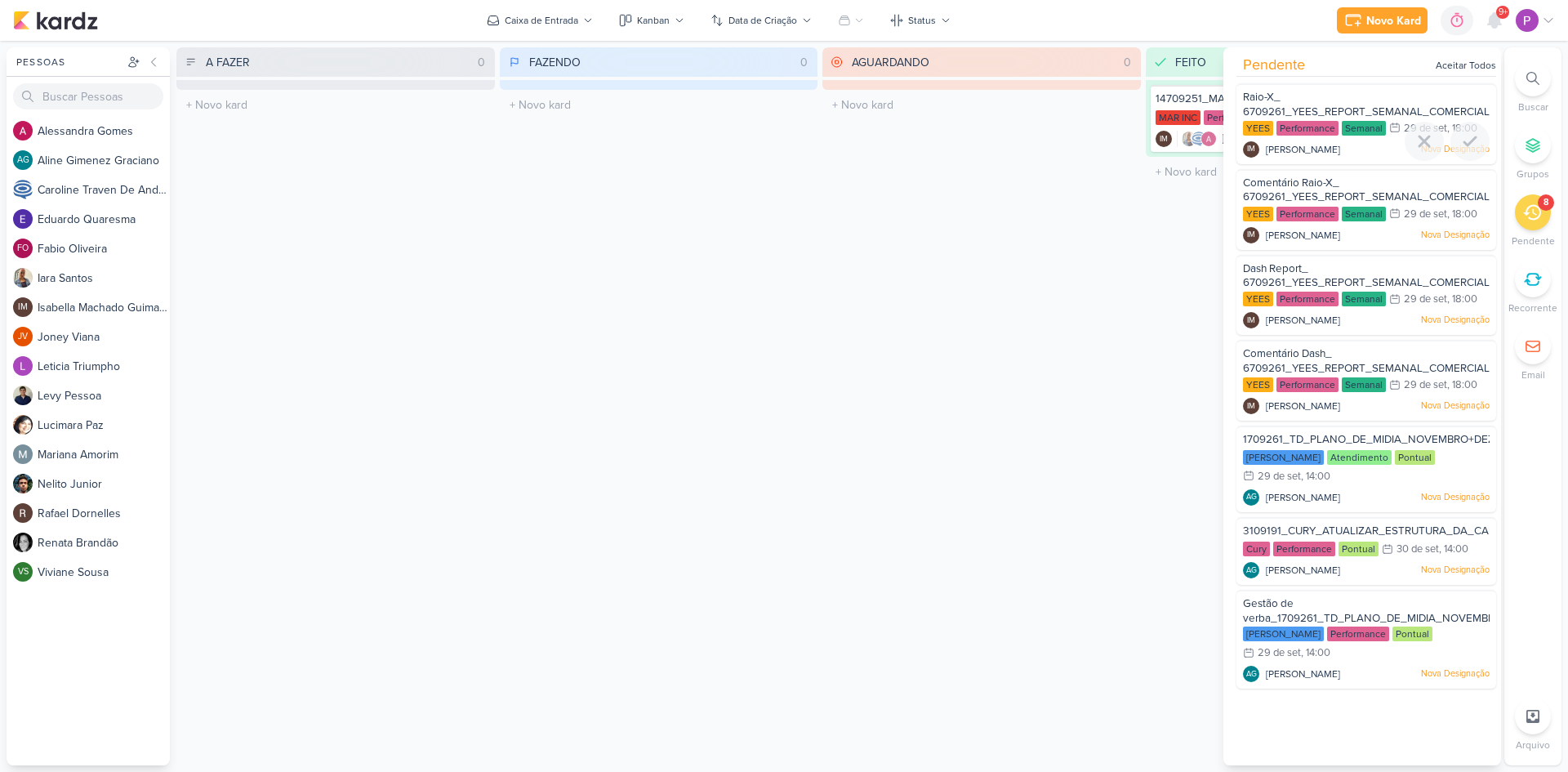
click at [1347, 104] on div "Raio-X_ 6709261_YEES_REPORT_SEMANAL_COMERCIAL_30.09" at bounding box center [1366, 105] width 247 height 30
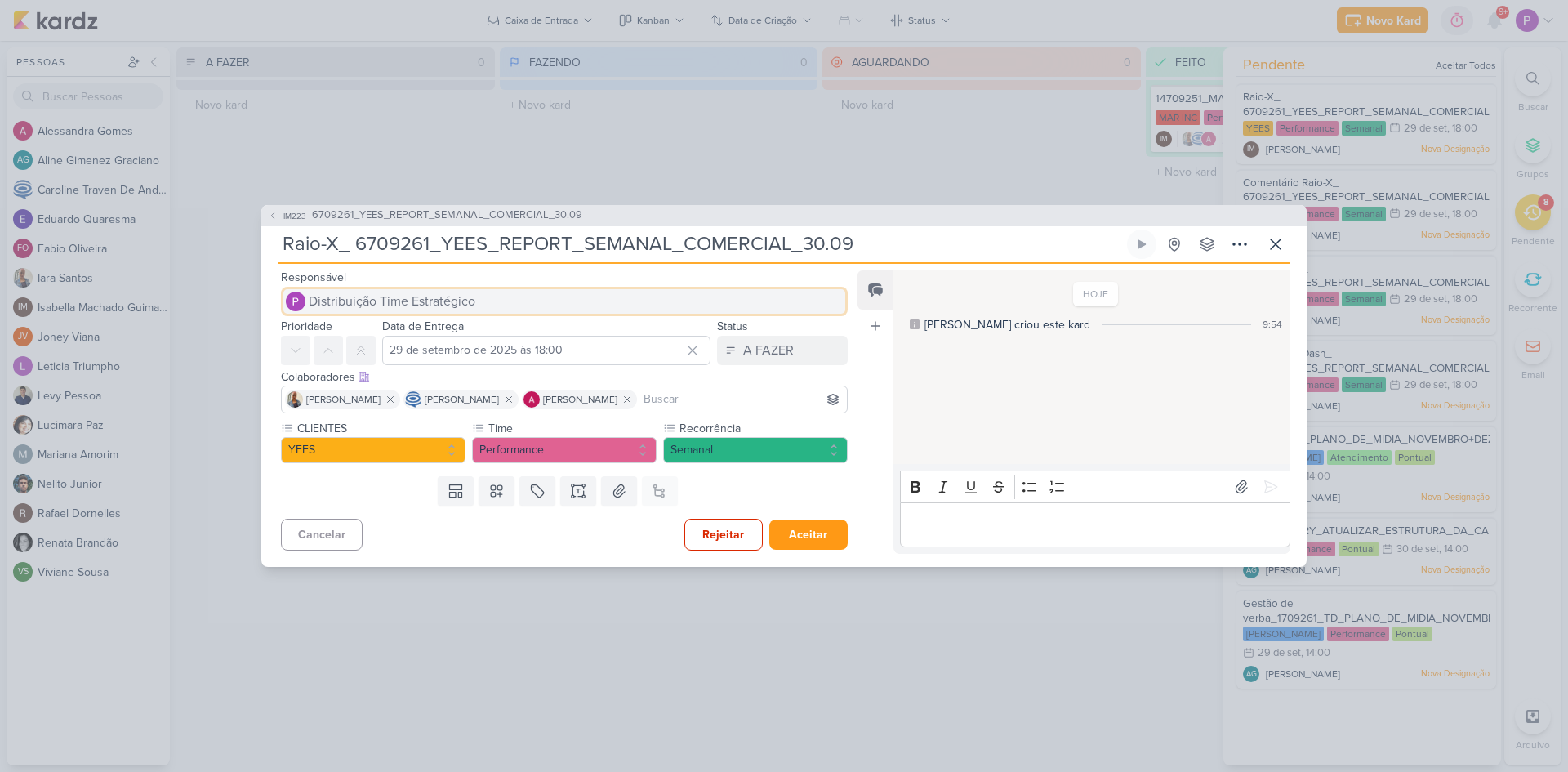
click at [376, 290] on button "Distribuição Time Estratégico" at bounding box center [564, 301] width 566 height 29
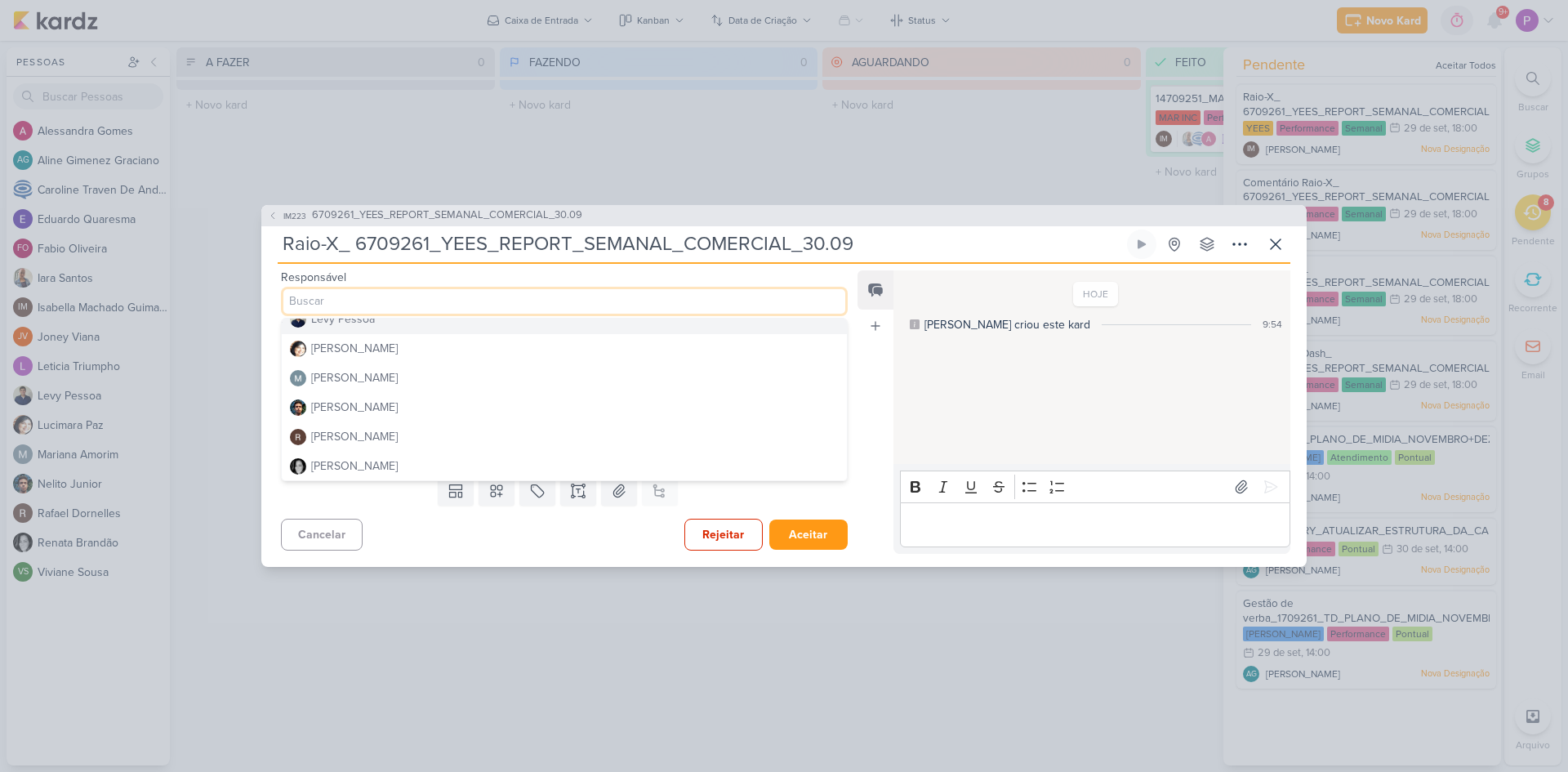
scroll to position [326, 0]
click at [373, 416] on div "[PERSON_NAME]" at bounding box center [354, 418] width 86 height 17
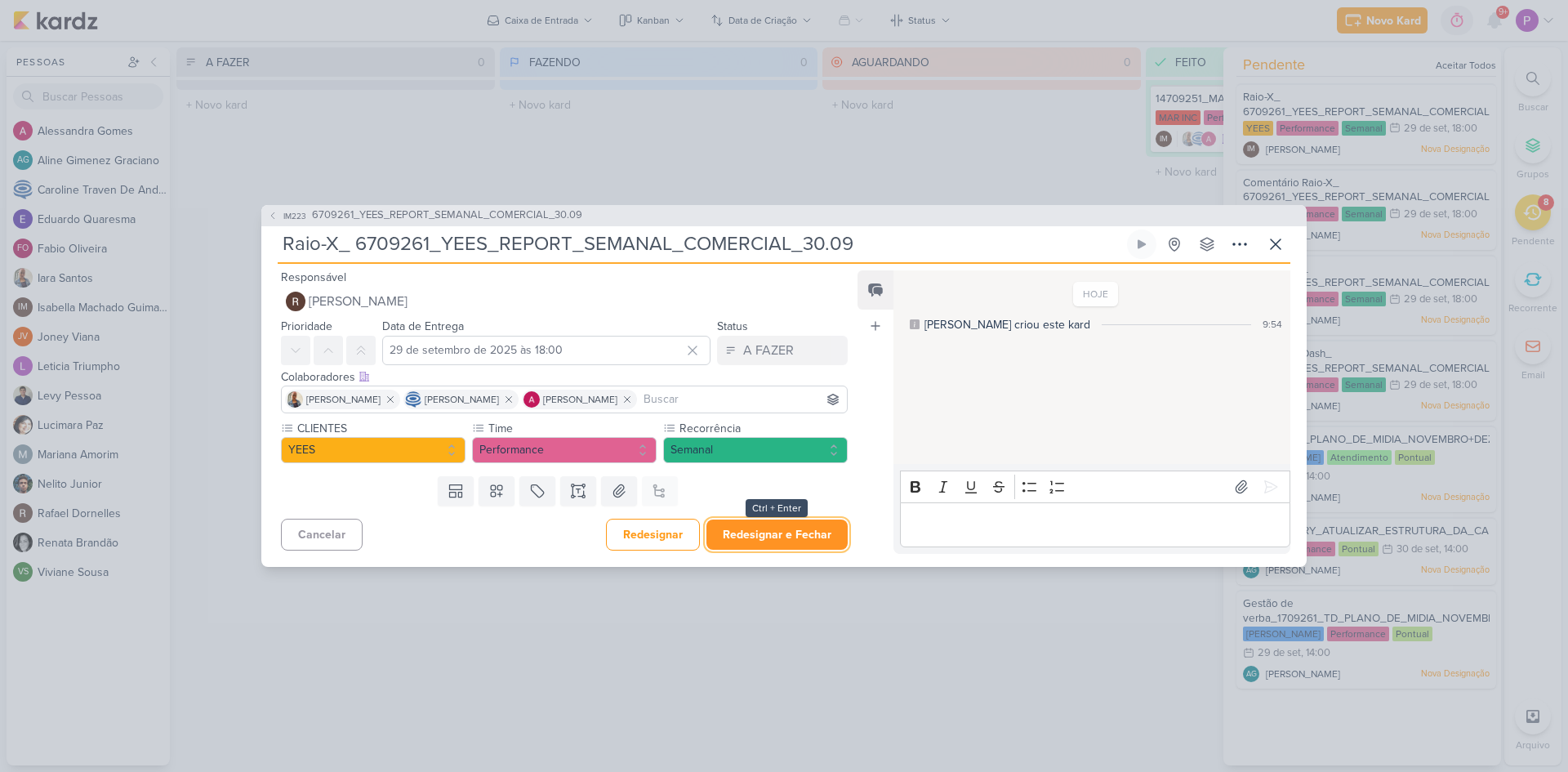
click at [797, 536] on button "Redesignar e Fechar" at bounding box center [777, 535] width 141 height 30
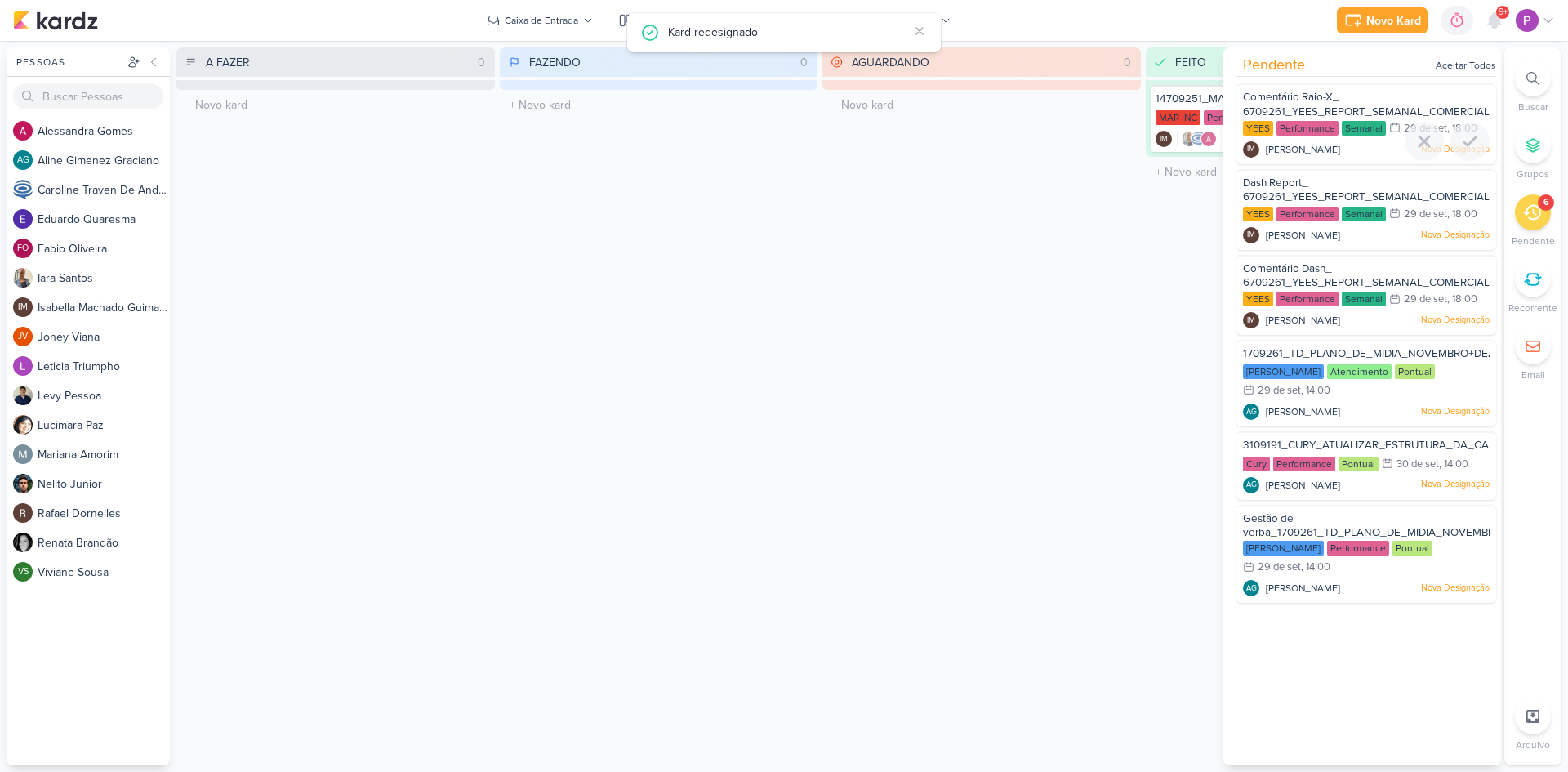
click at [1360, 104] on div "Comentário Raio-X_ 6709261_YEES_REPORT_SEMANAL_COMERCIAL_30.09" at bounding box center [1366, 105] width 247 height 30
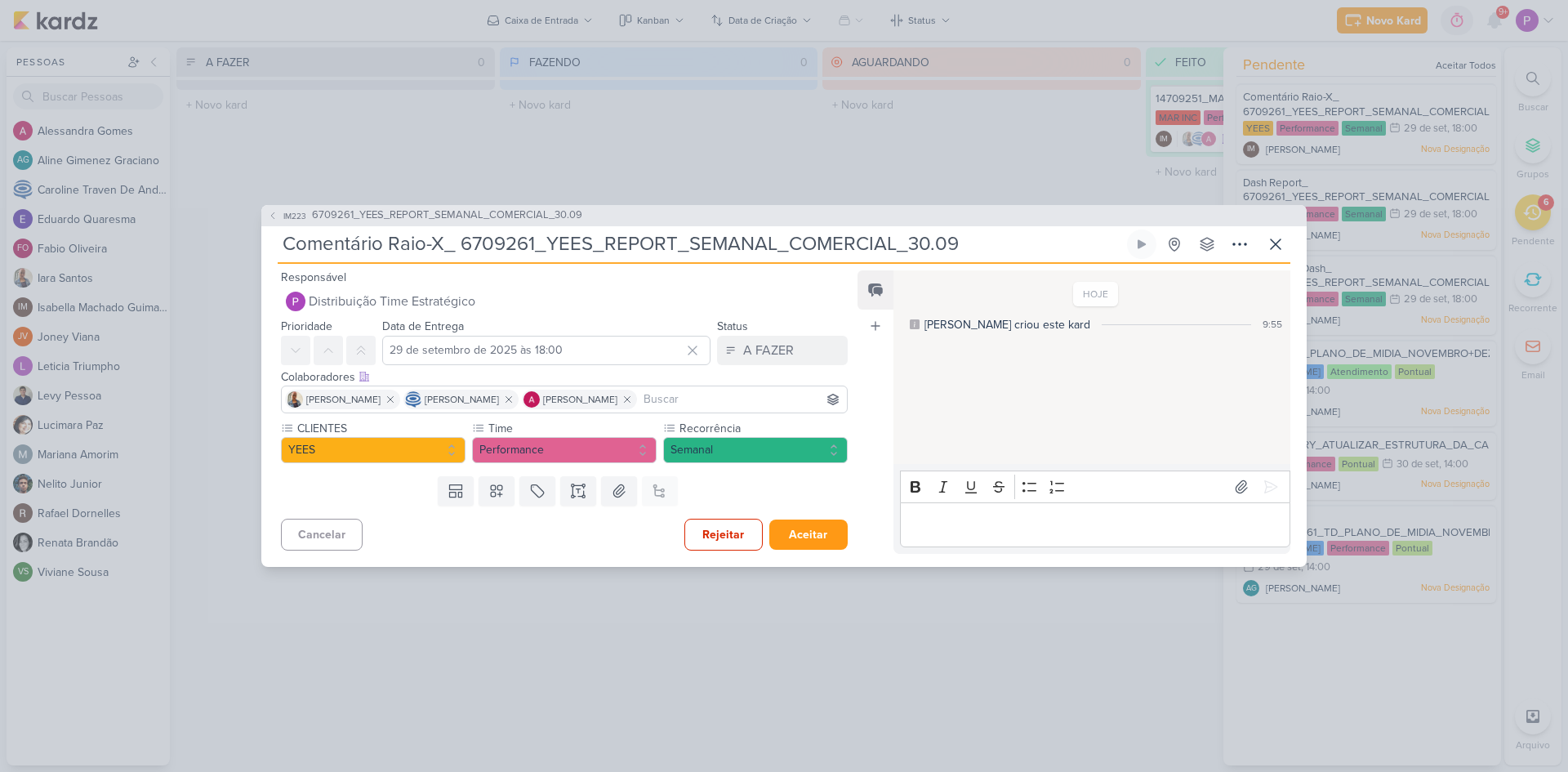
click at [389, 252] on input "Comentário Raio-X_ 6709261_YEES_REPORT_SEMANAL_COMERCIAL_30.09" at bounding box center [701, 244] width 846 height 29
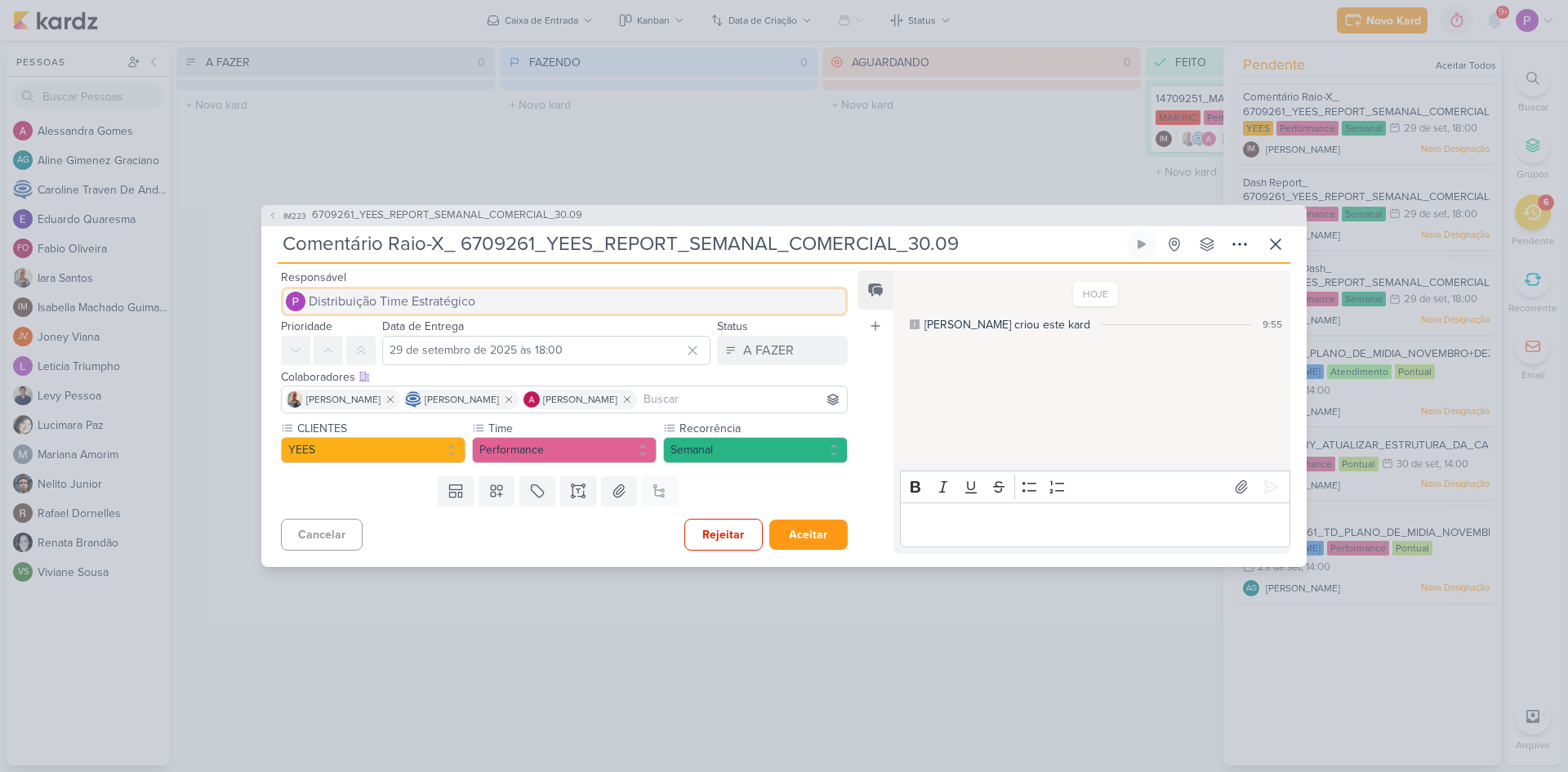
click at [342, 299] on span "Distribuição Time Estratégico" at bounding box center [392, 300] width 167 height 19
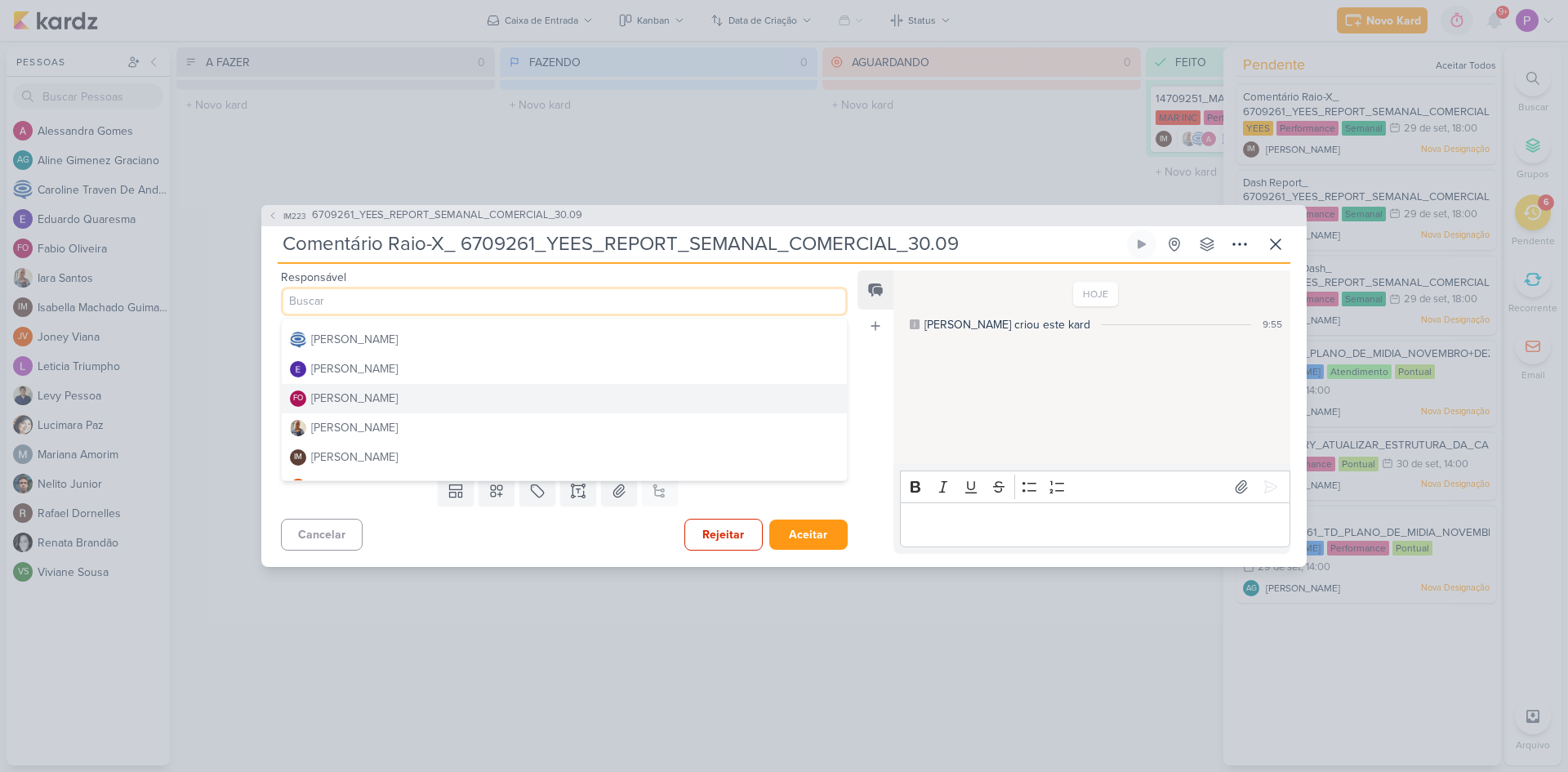
scroll to position [0, 0]
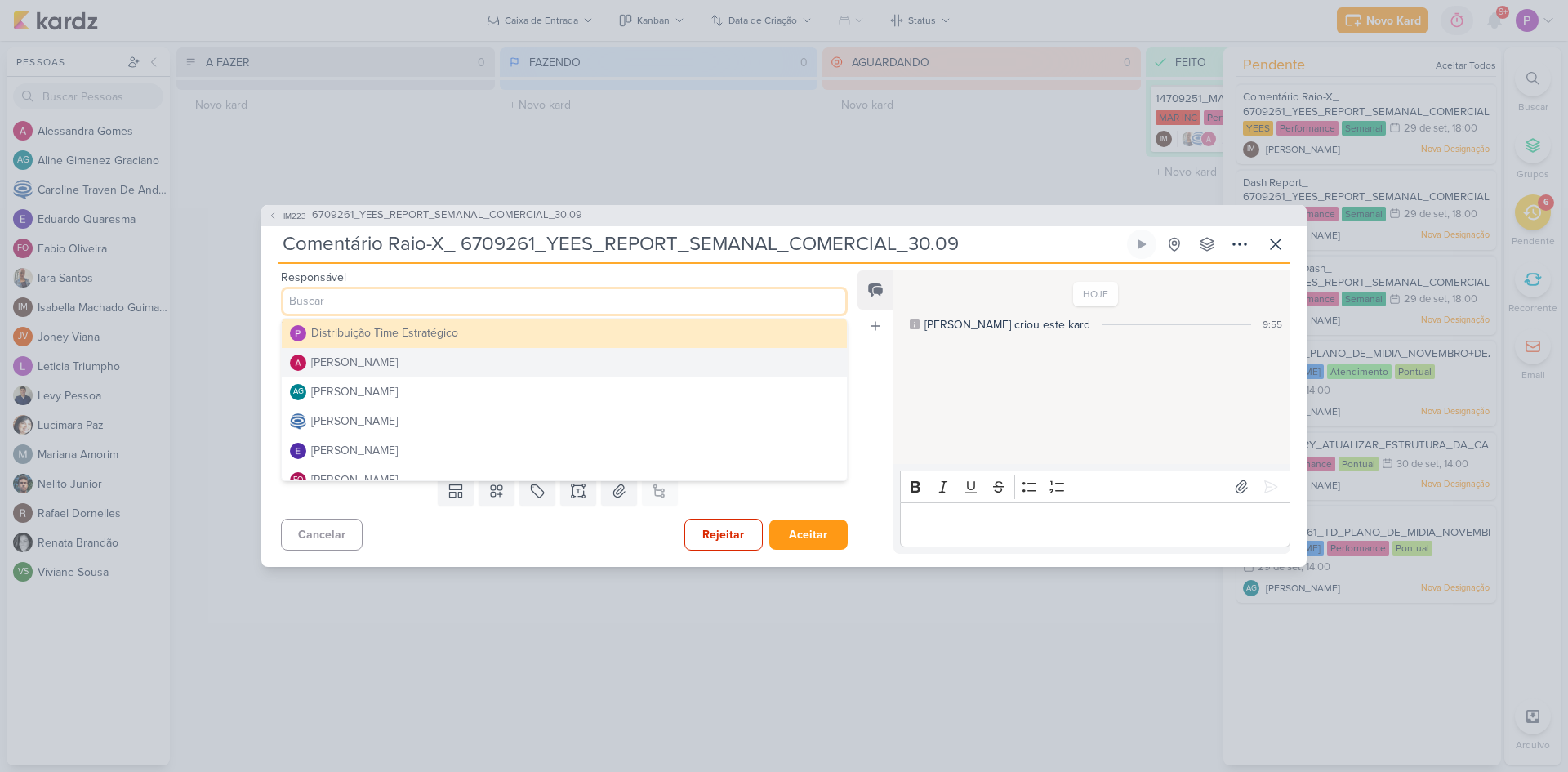
click at [374, 363] on div "[PERSON_NAME]" at bounding box center [354, 362] width 86 height 17
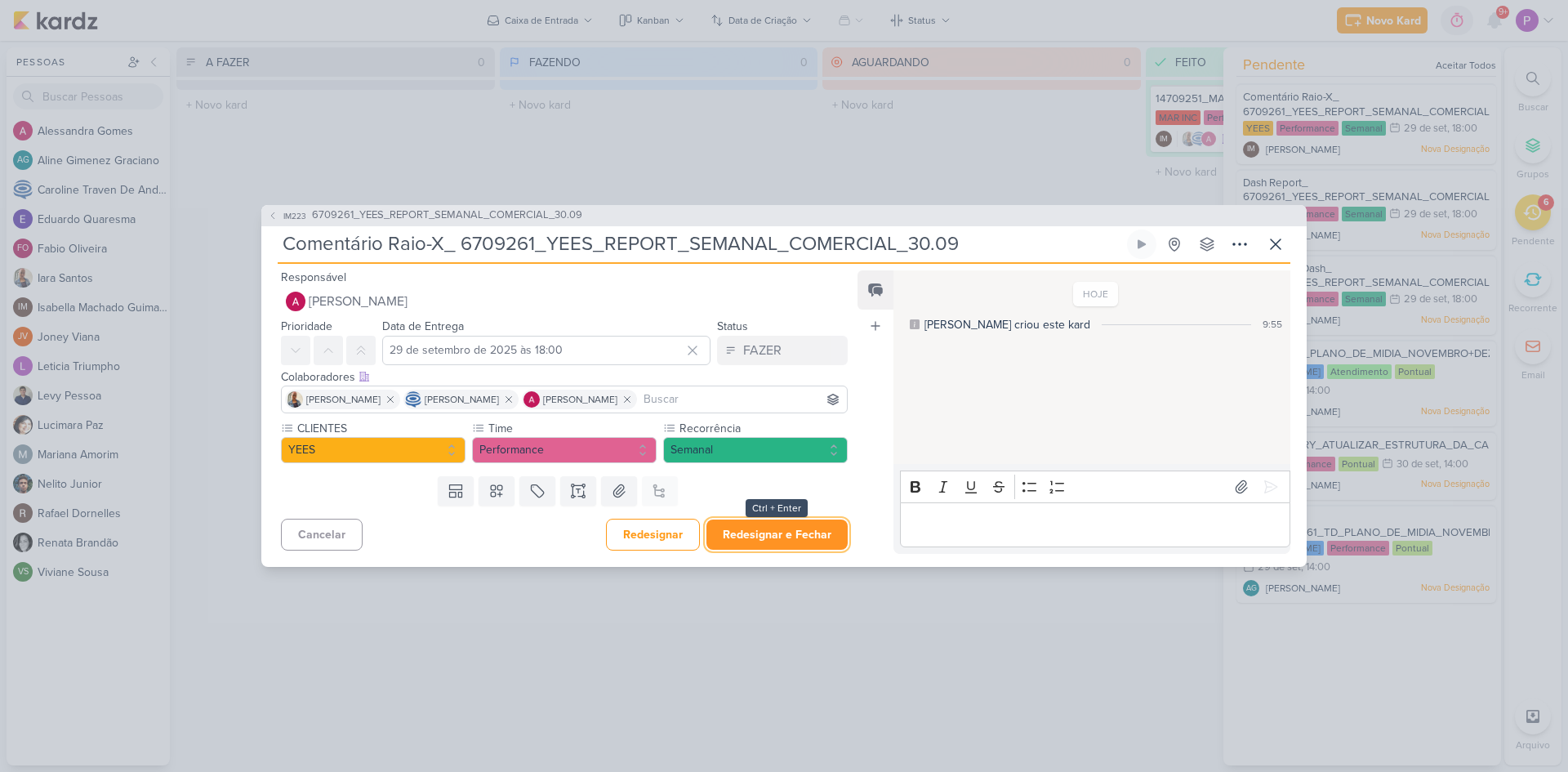
click at [803, 536] on button "Redesignar e Fechar" at bounding box center [777, 535] width 141 height 30
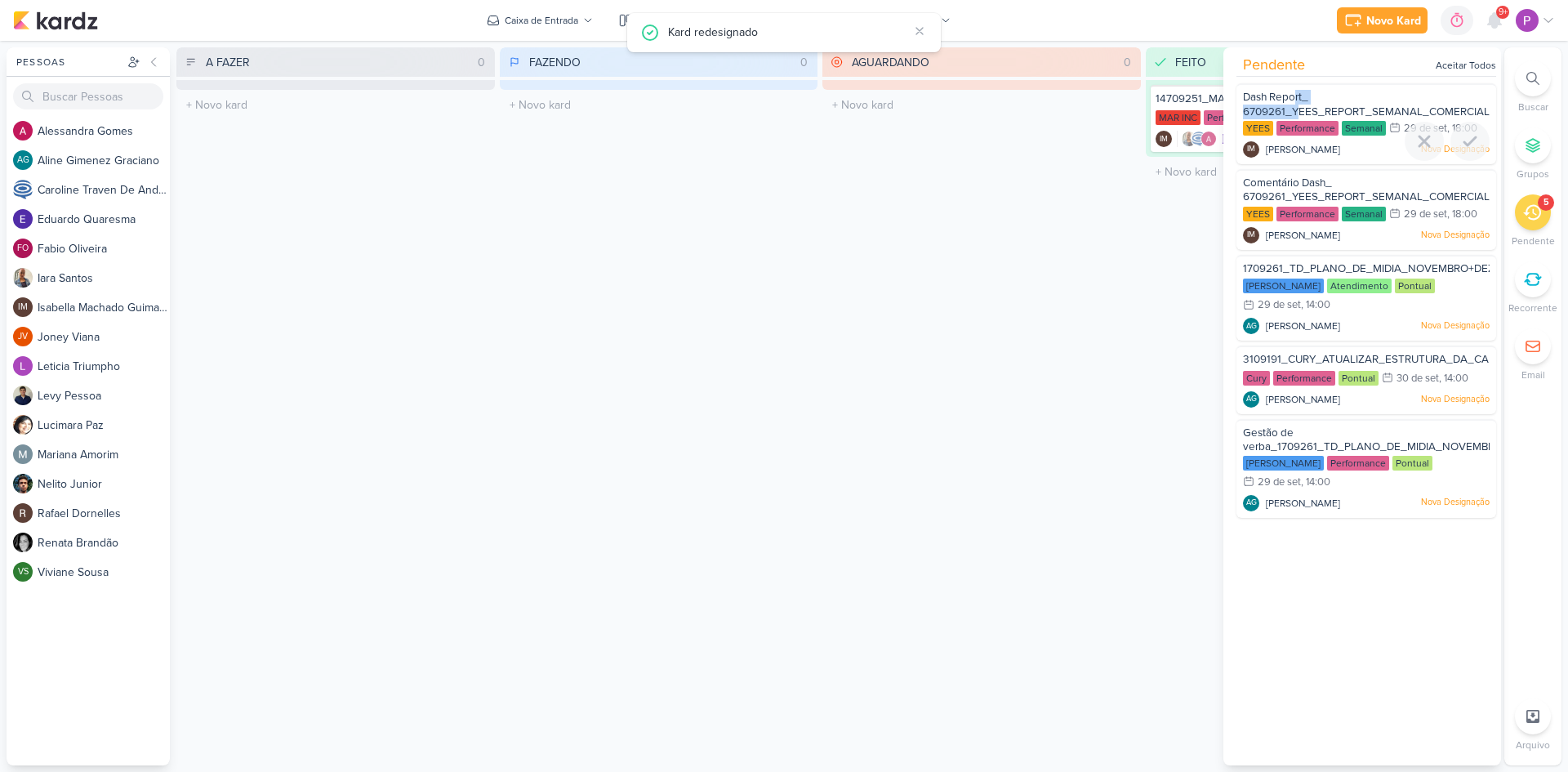
click at [1297, 104] on div "Dash Report_ 6709261_YEES_REPORT_SEMANAL_COMERCIAL_30.09" at bounding box center [1366, 105] width 247 height 30
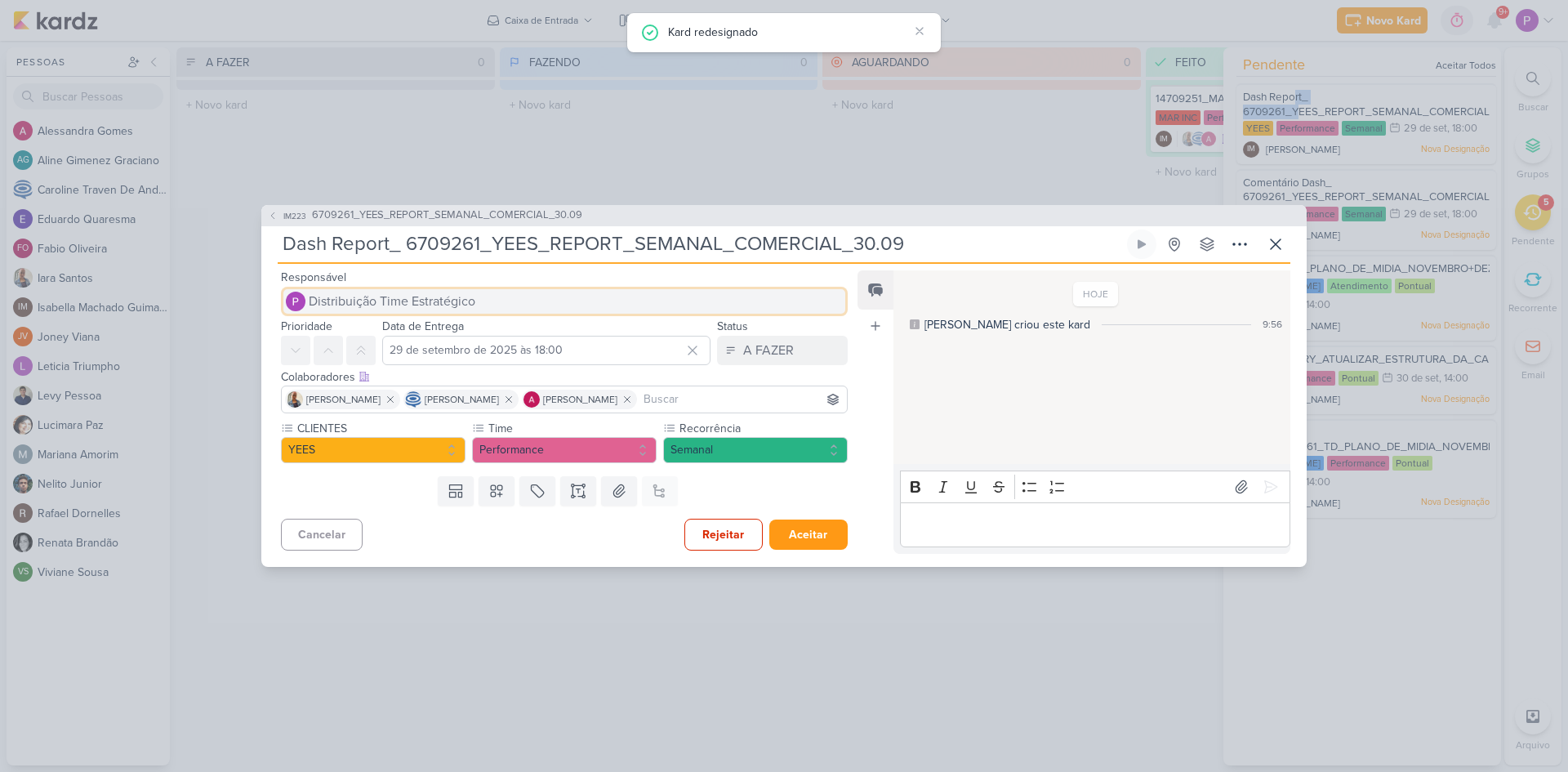
click at [372, 304] on span "Distribuição Time Estratégico" at bounding box center [392, 300] width 167 height 19
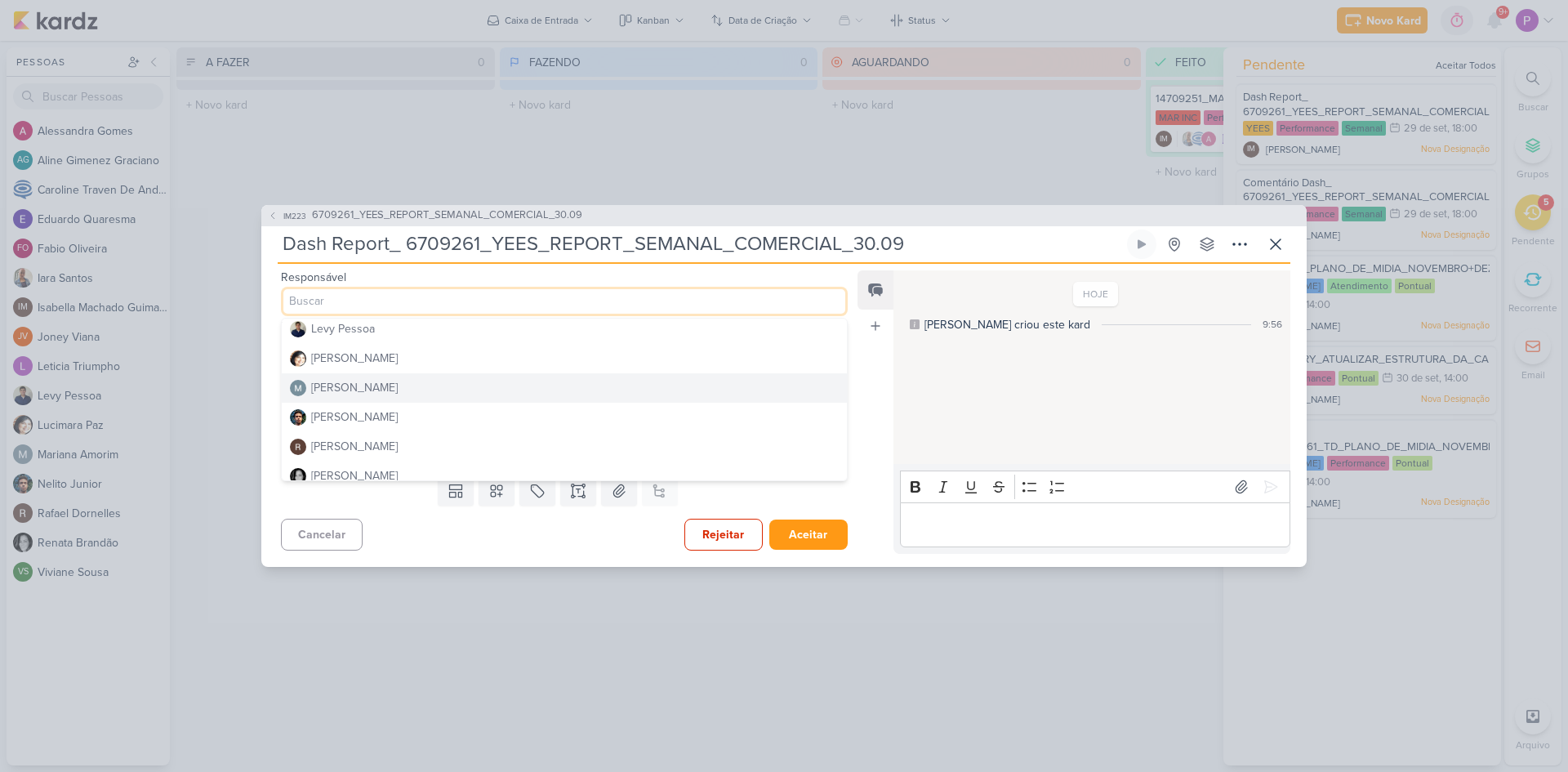
scroll to position [326, 0]
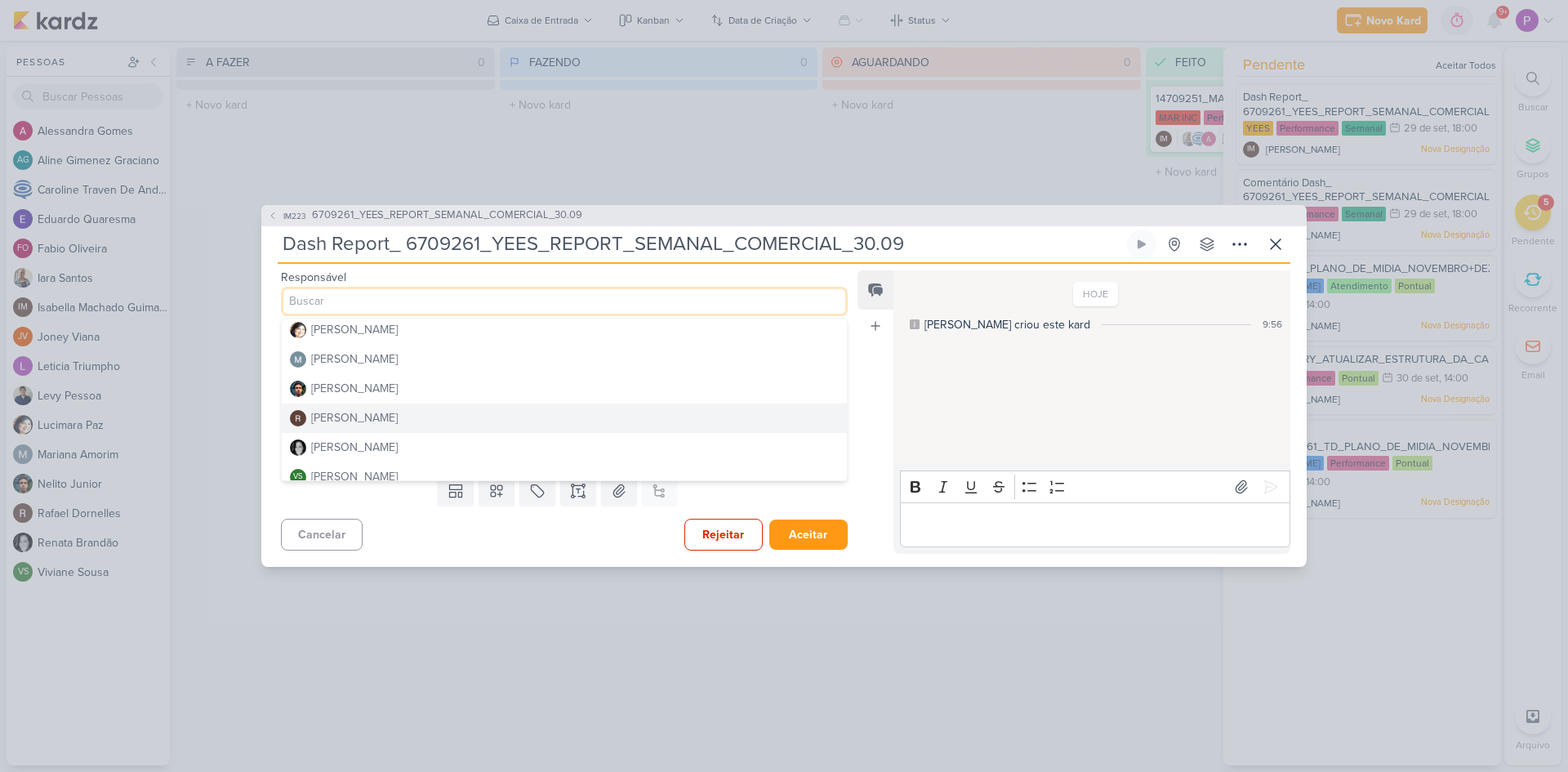
click at [348, 417] on div "[PERSON_NAME]" at bounding box center [354, 418] width 86 height 17
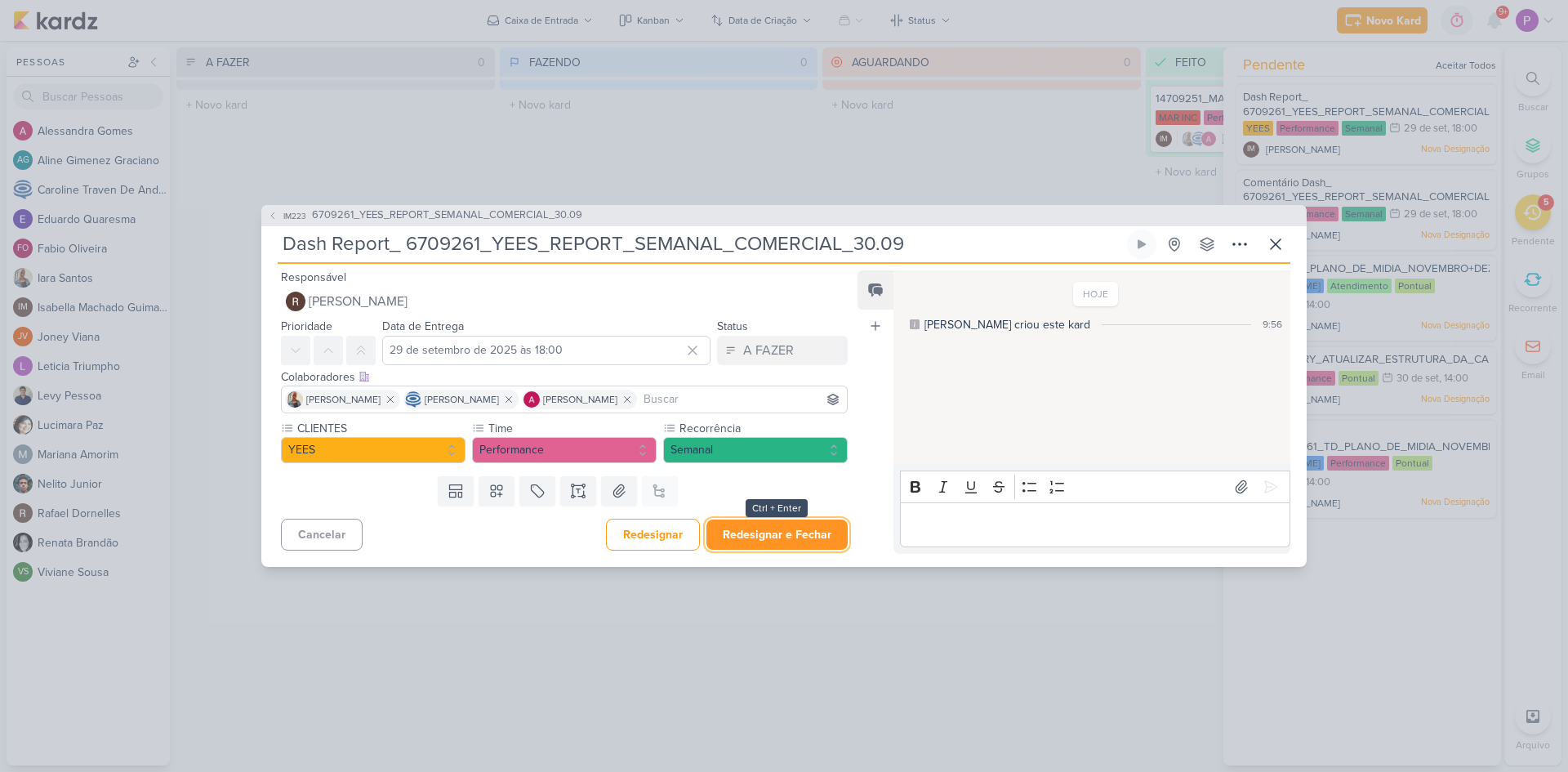
click at [809, 529] on button "Redesignar e Fechar" at bounding box center [777, 535] width 141 height 30
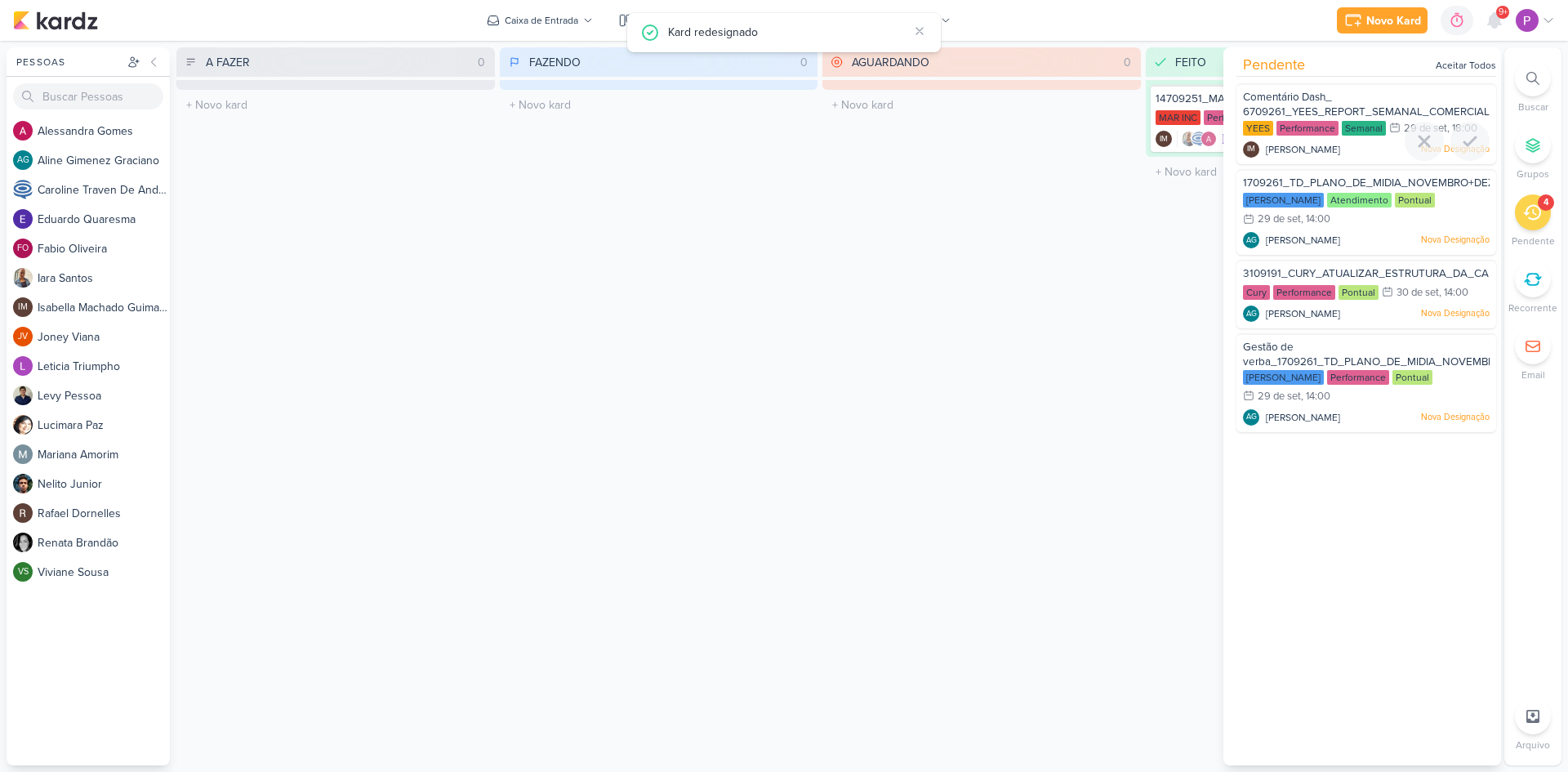
click at [1322, 102] on span "Comentário Dash_ 6709261_YEES_REPORT_SEMANAL_COMERCIAL_30.09" at bounding box center [1383, 104] width 282 height 28
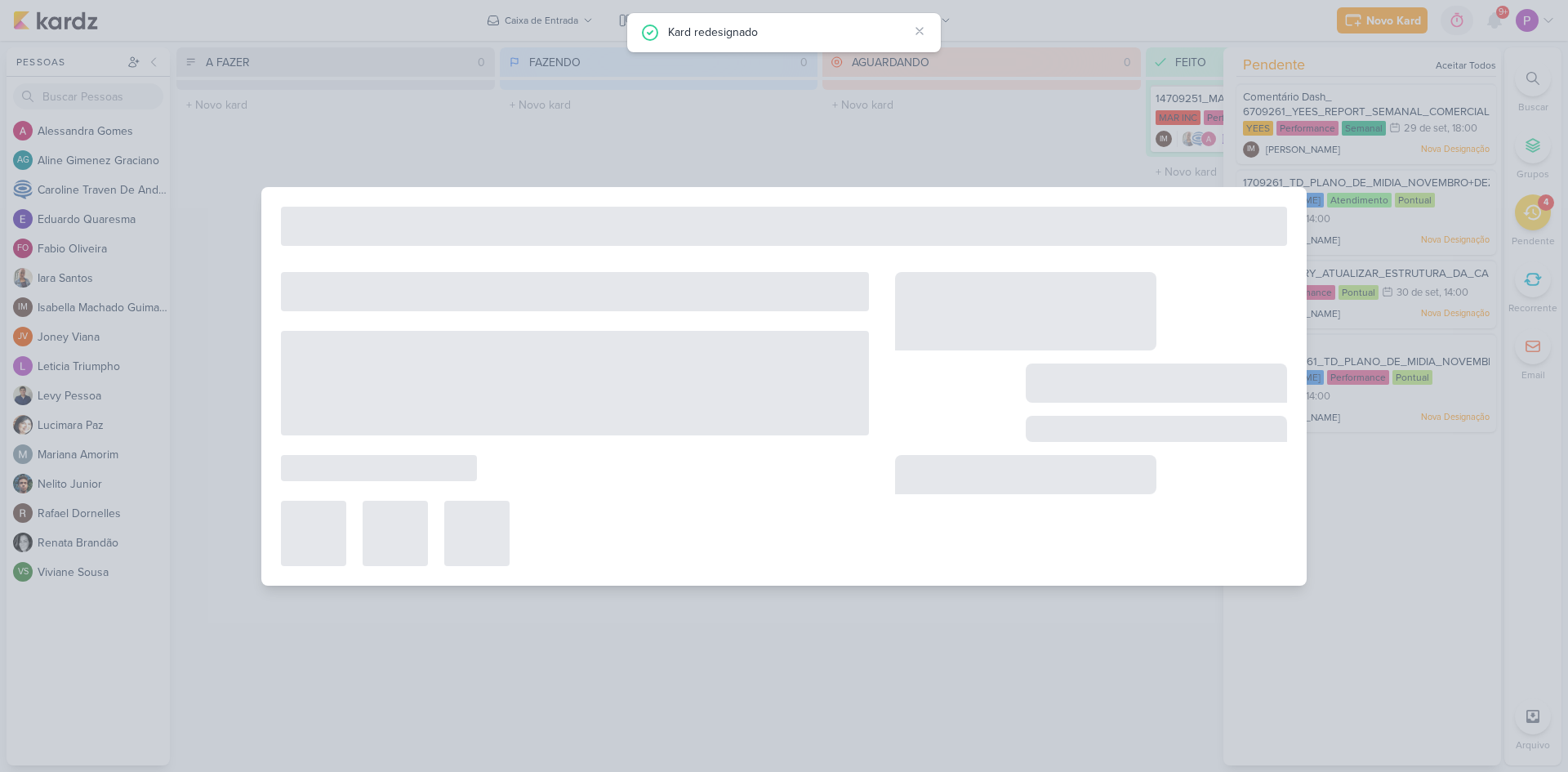
type input "Comentário Dash_ 6709261_YEES_REPORT_SEMANAL_COMERCIAL_30.09"
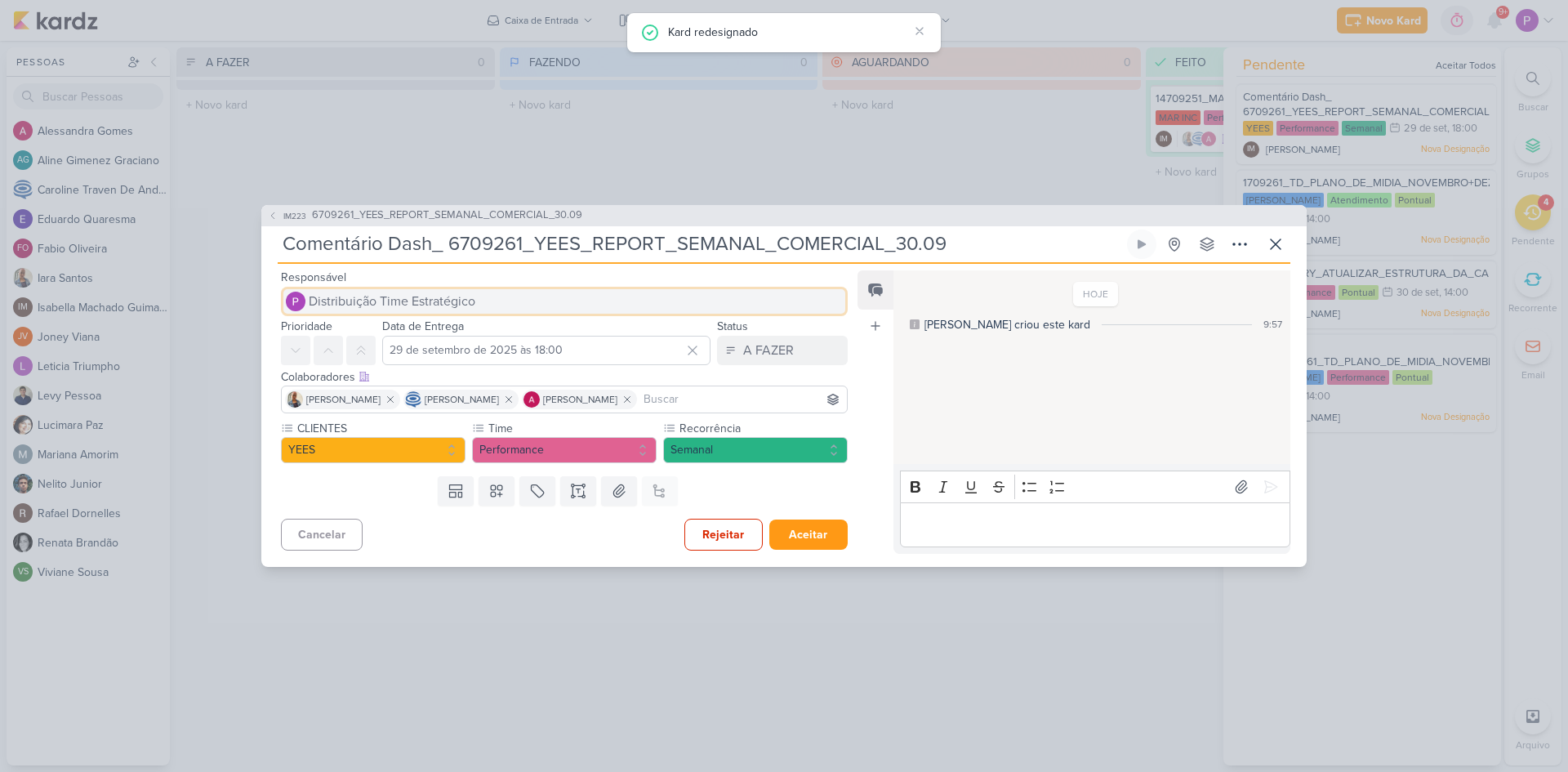
click at [341, 300] on span "Distribuição Time Estratégico" at bounding box center [392, 300] width 167 height 19
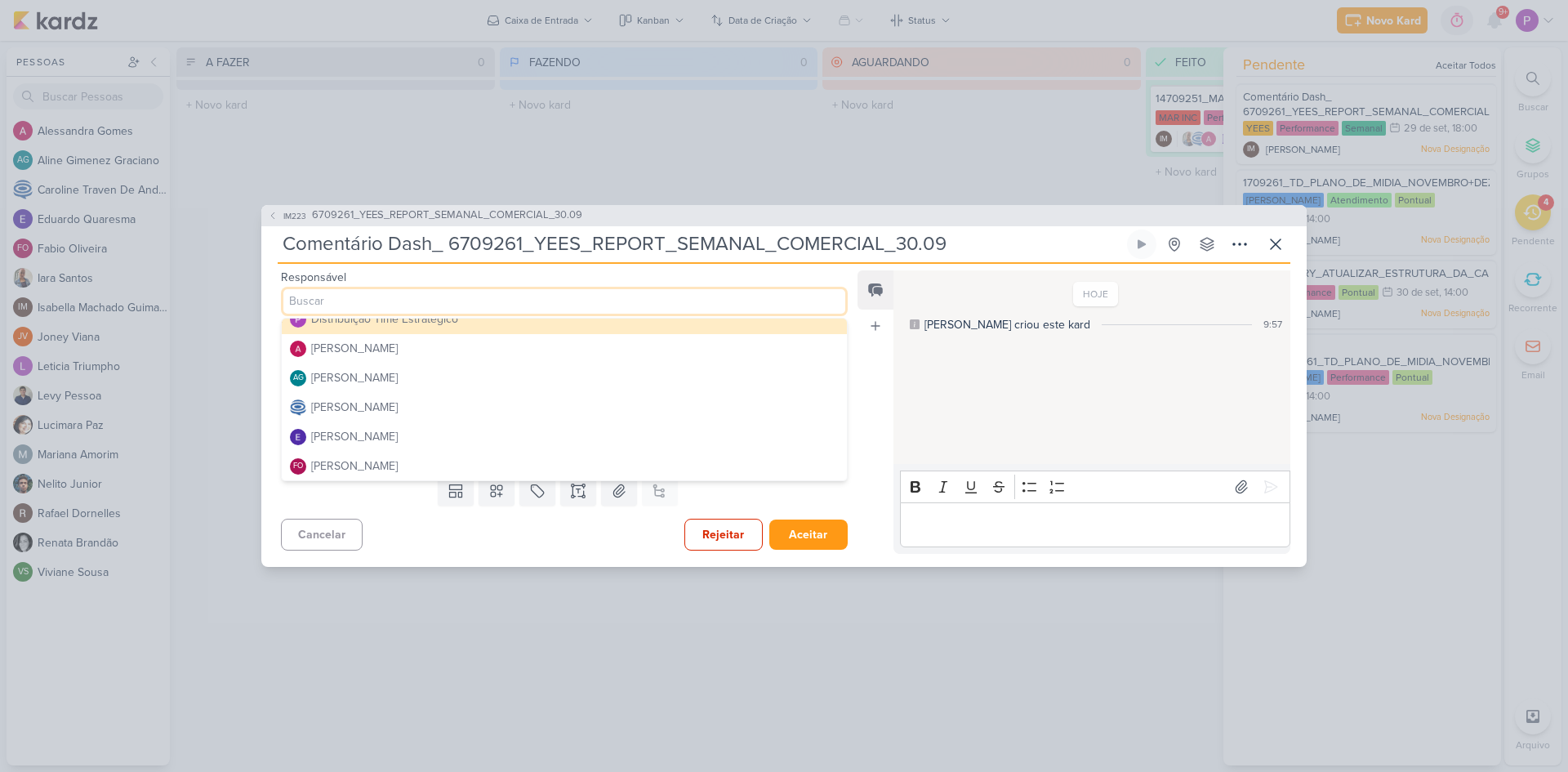
scroll to position [12, 0]
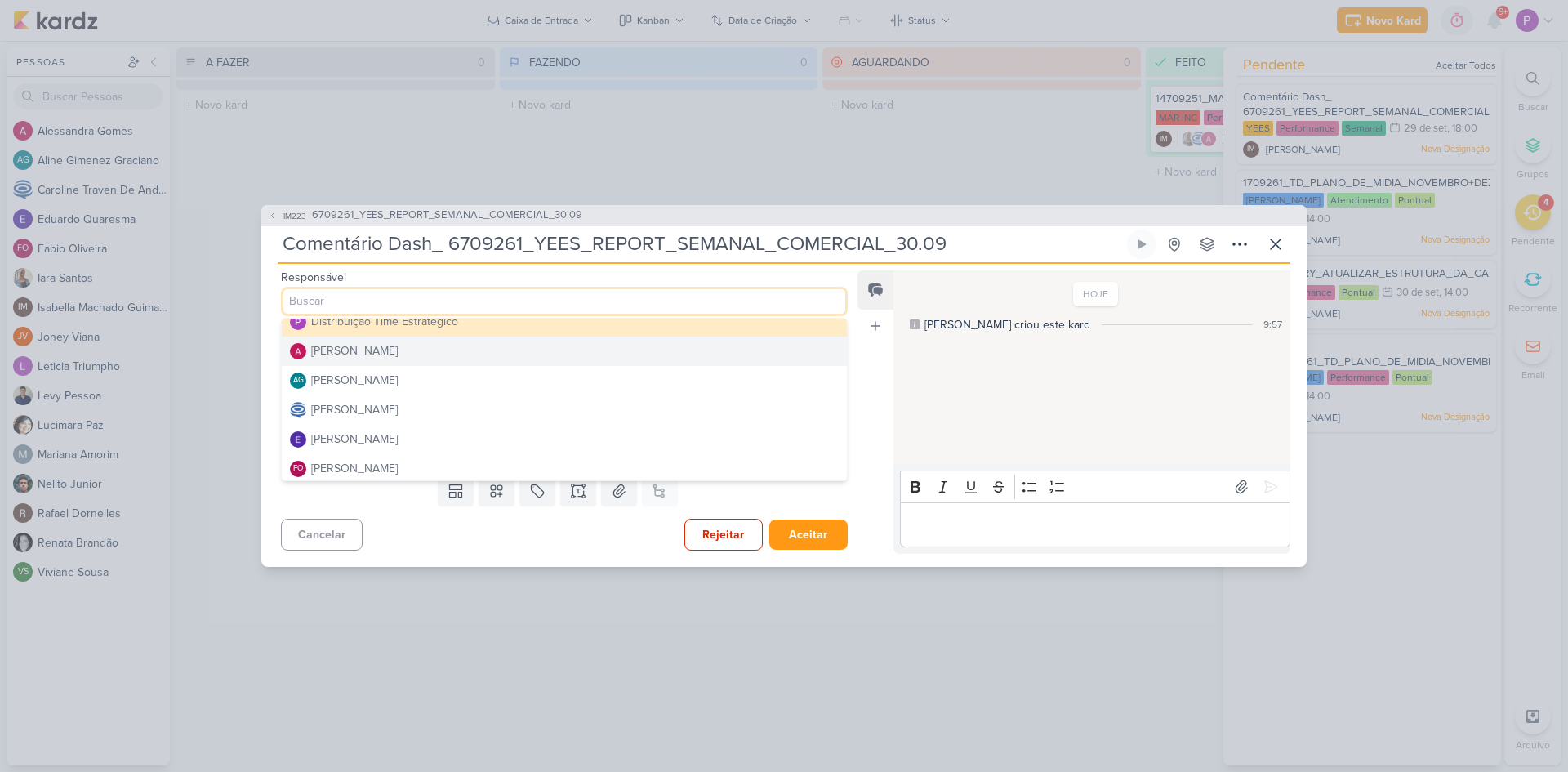
click at [363, 355] on div "[PERSON_NAME]" at bounding box center [354, 351] width 86 height 17
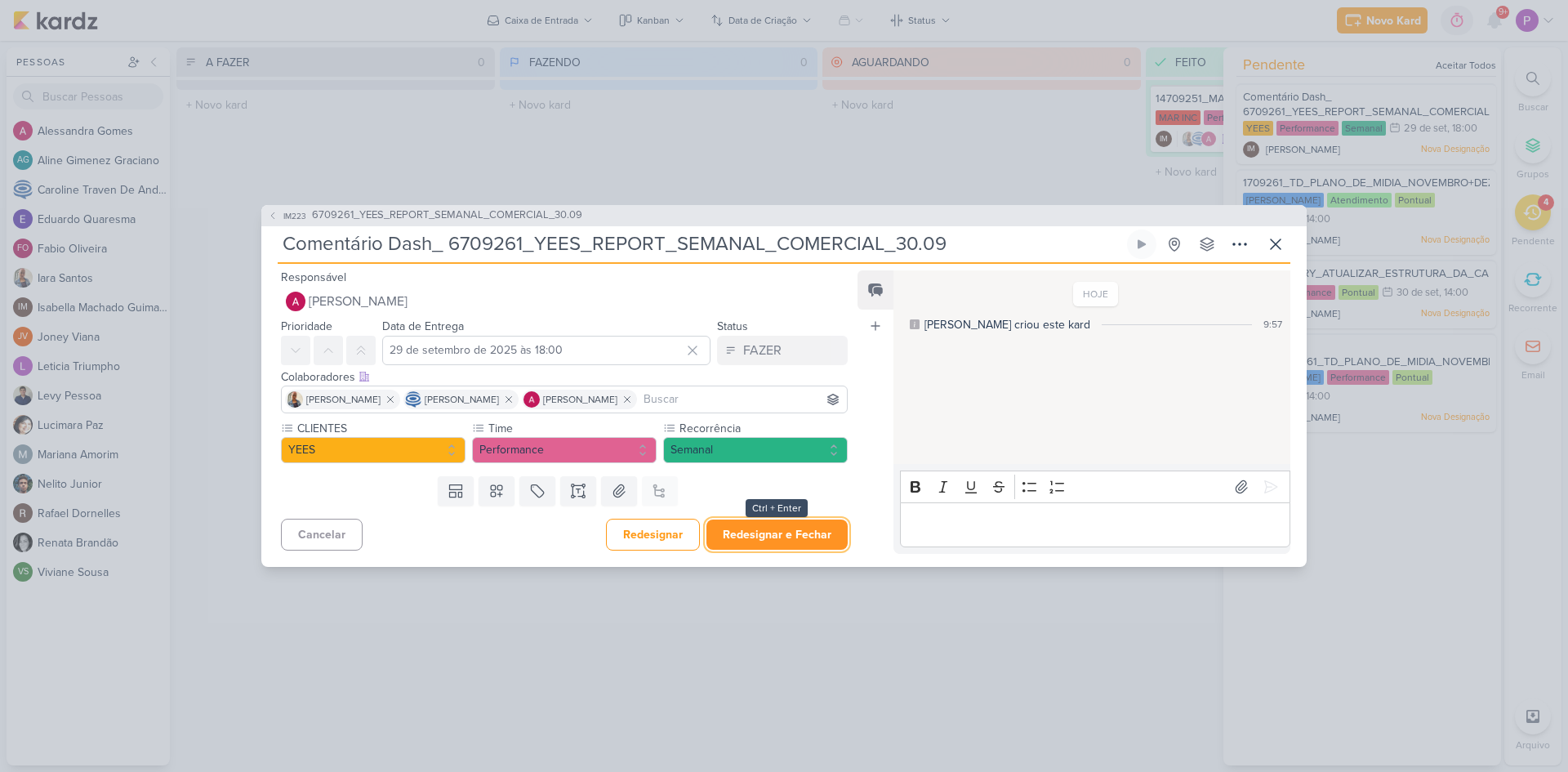
click at [788, 529] on button "Redesignar e Fechar" at bounding box center [777, 535] width 141 height 30
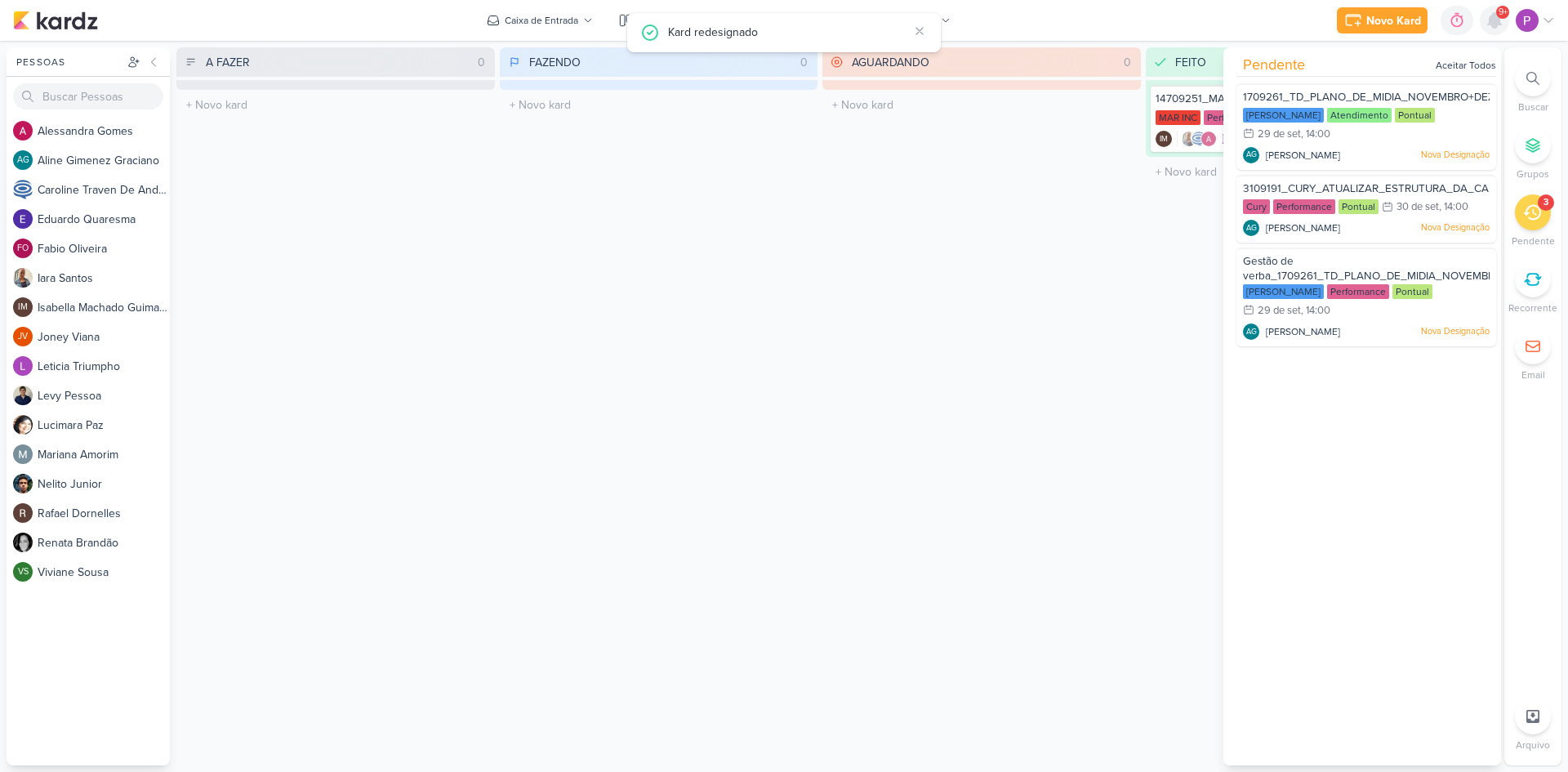
click at [1498, 29] on icon at bounding box center [1494, 20] width 19 height 19
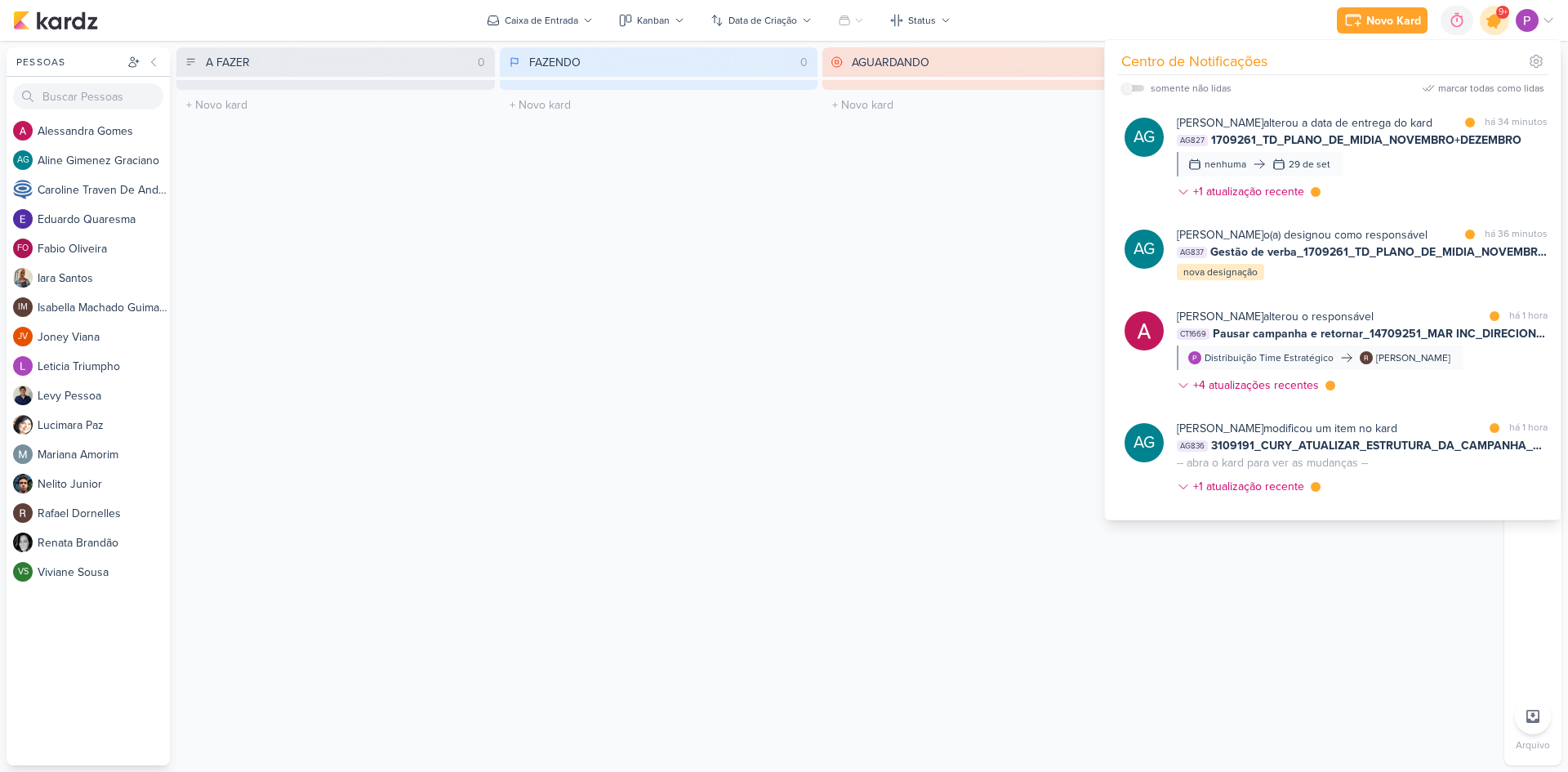
click at [1493, 33] on icon at bounding box center [1494, 20] width 28 height 28
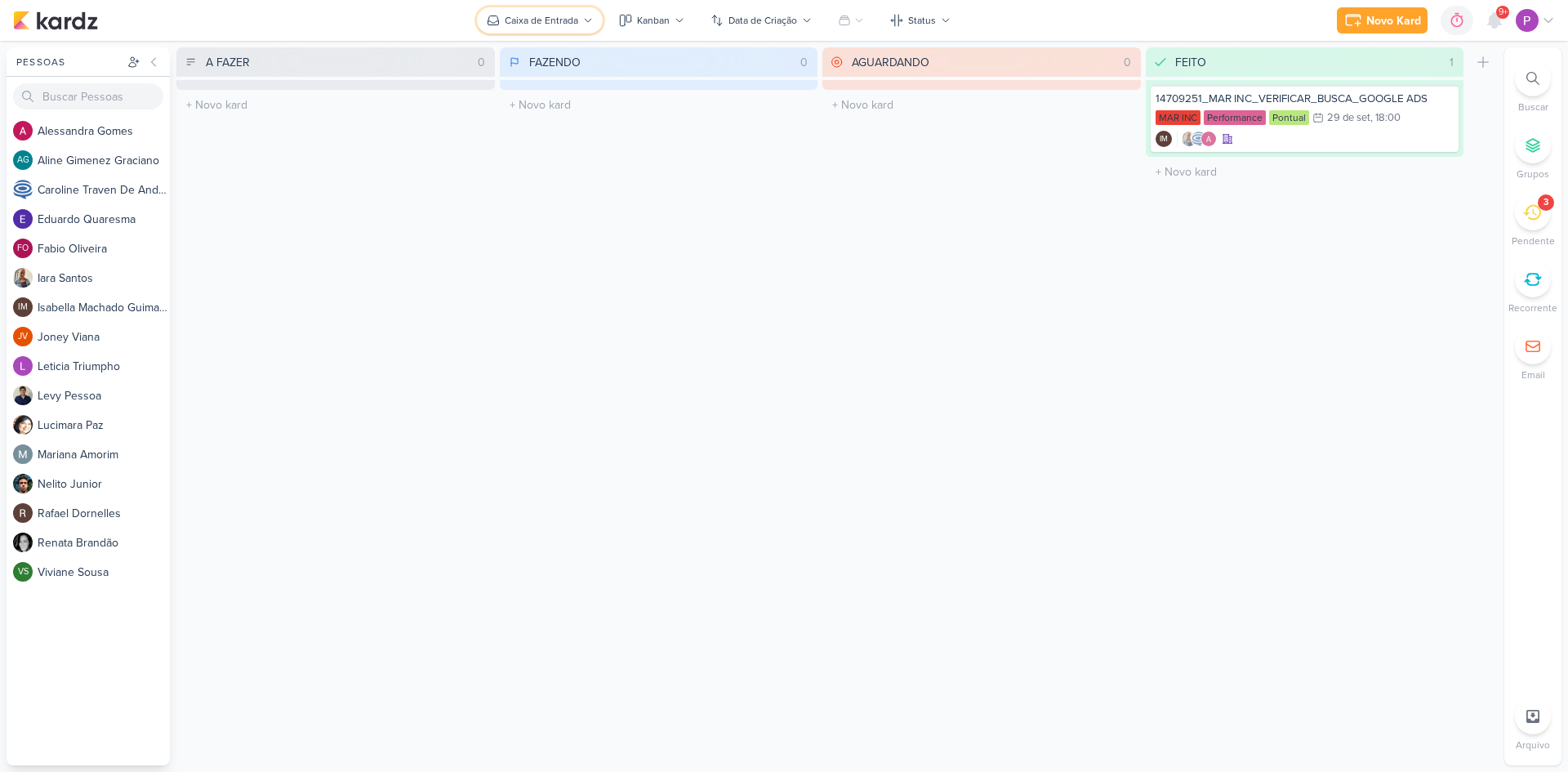
click at [538, 23] on div "Caixa de Entrada" at bounding box center [542, 21] width 74 height 15
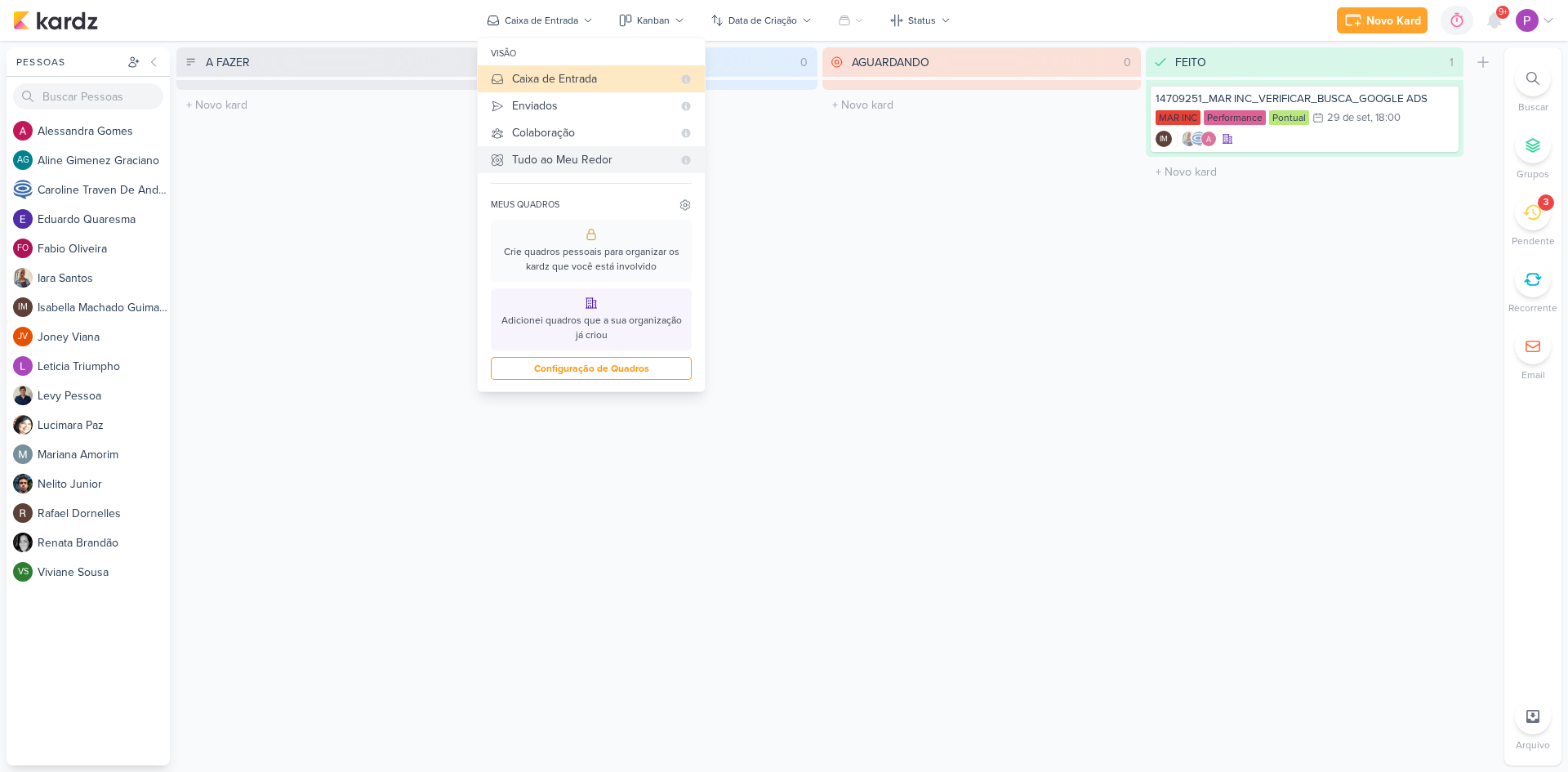
click at [574, 169] on div "Tudo ao Meu Redor" at bounding box center [591, 159] width 160 height 17
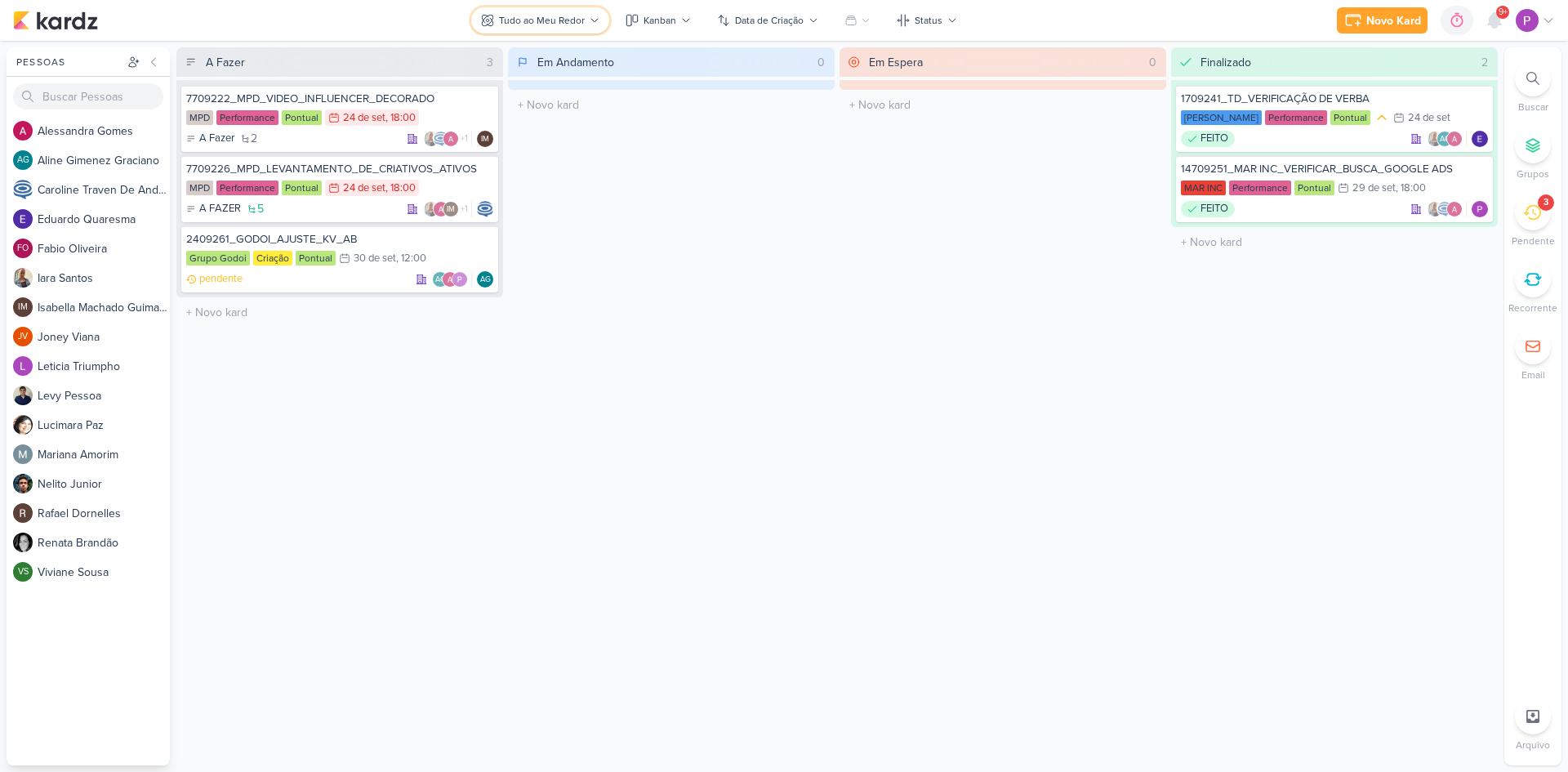
click at [546, 18] on div "Tudo ao Meu Redor" at bounding box center [542, 21] width 86 height 15
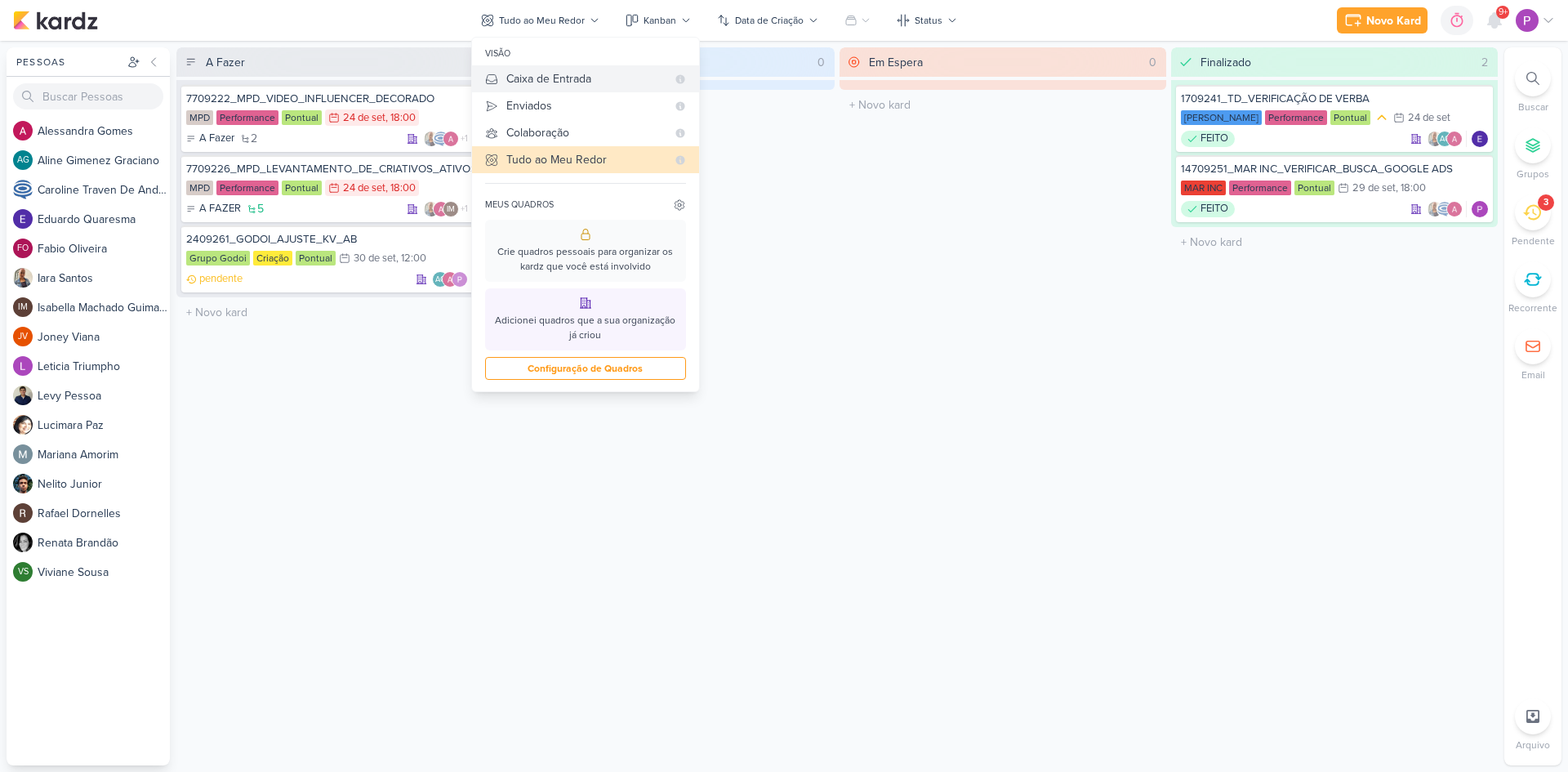
click at [565, 73] on div "Caixa de Entrada" at bounding box center [586, 79] width 160 height 17
